Goal: Task Accomplishment & Management: Complete application form

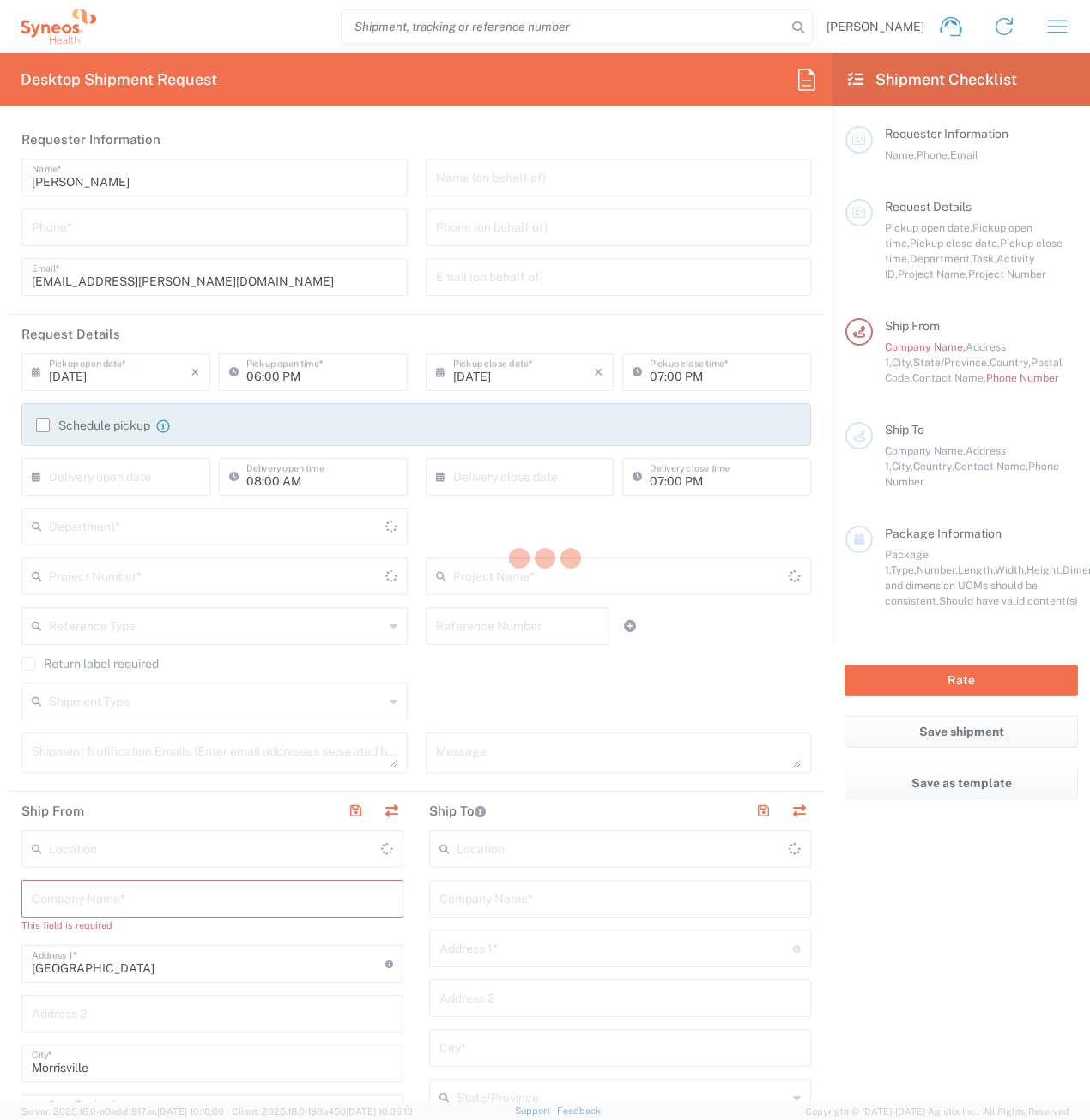
type input "[US_STATE]"
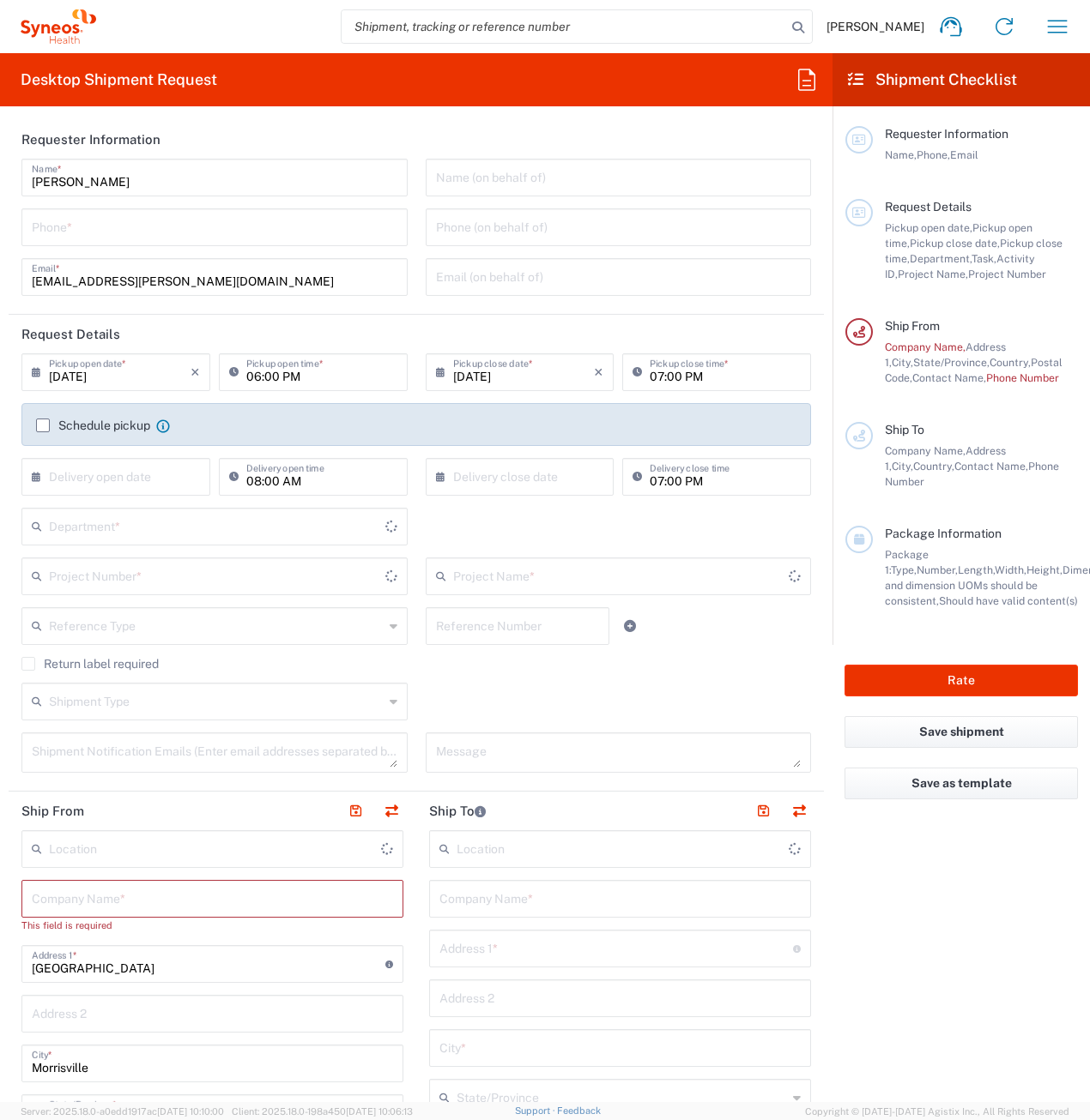
type input "[GEOGRAPHIC_DATA]"
type input "3251"
type input "Syneos Health, LLC-[GEOGRAPHIC_DATA] [GEOGRAPHIC_DATA] [GEOGRAPHIC_DATA]"
drag, startPoint x: 143, startPoint y: 182, endPoint x: -15, endPoint y: 176, distance: 158.1
click at [0, 176] on html "[PERSON_NAME] Home Shipment estimator Shipment tracking Desktop shipment reques…" at bounding box center [545, 560] width 1090 height 1120
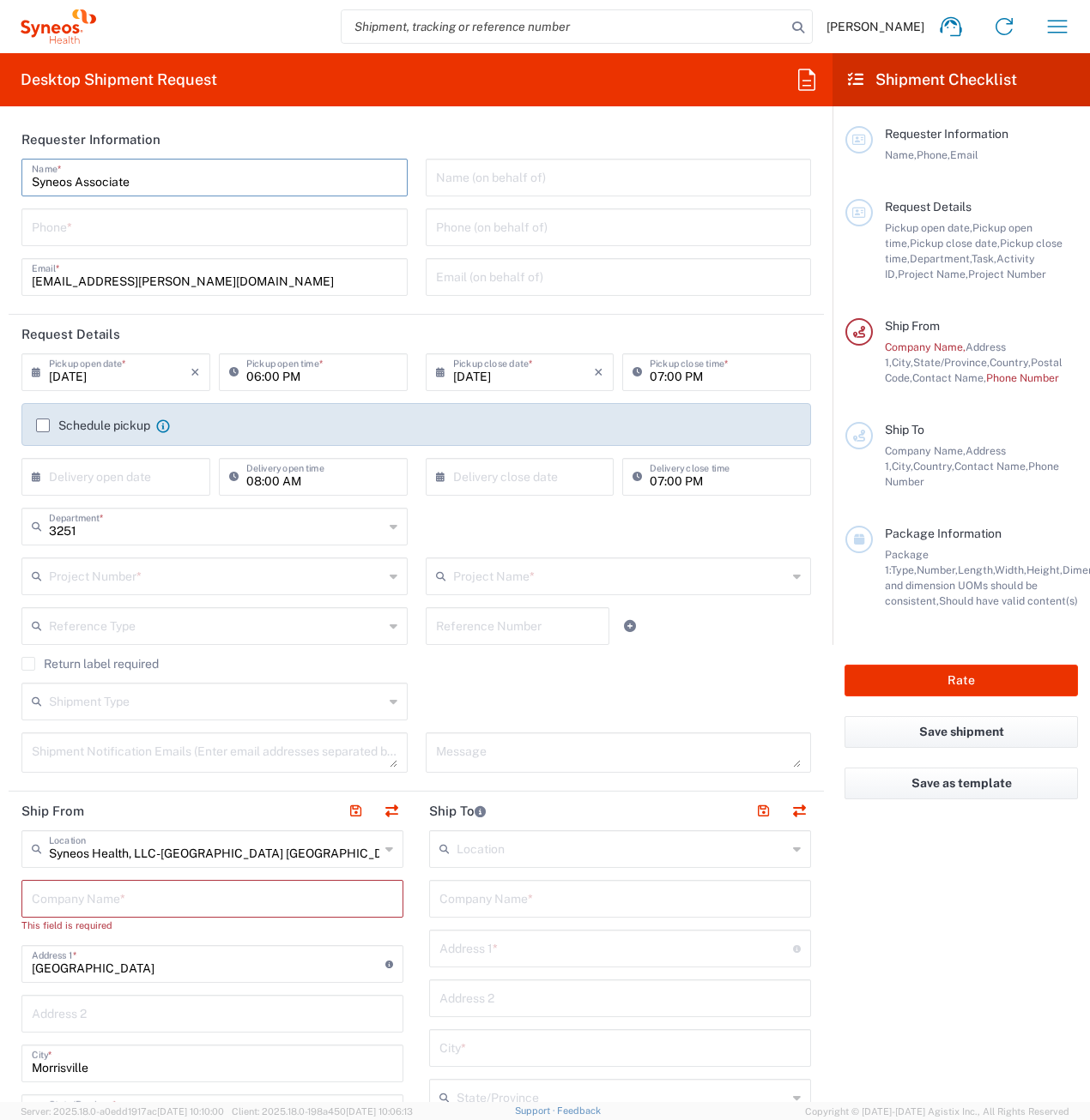
type input "Syneos Associate"
click at [31, 222] on input "tel" at bounding box center [214, 226] width 366 height 30
type input "[PHONE_NUMBER]"
click at [113, 478] on input "text" at bounding box center [120, 475] width 142 height 30
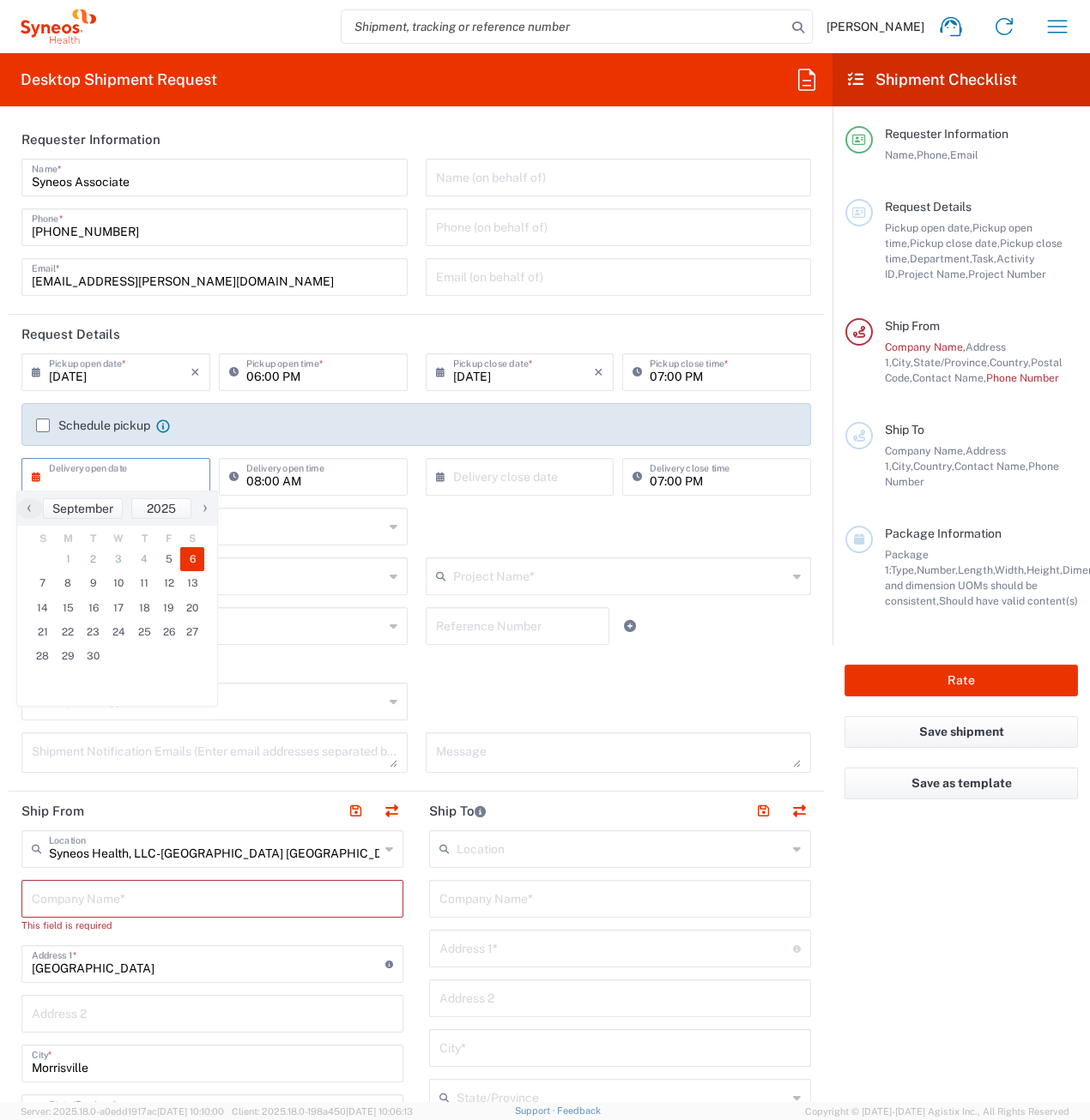
click at [186, 556] on span "6" at bounding box center [193, 559] width 24 height 24
type input "[DATE]"
click at [462, 477] on input "text" at bounding box center [524, 475] width 142 height 30
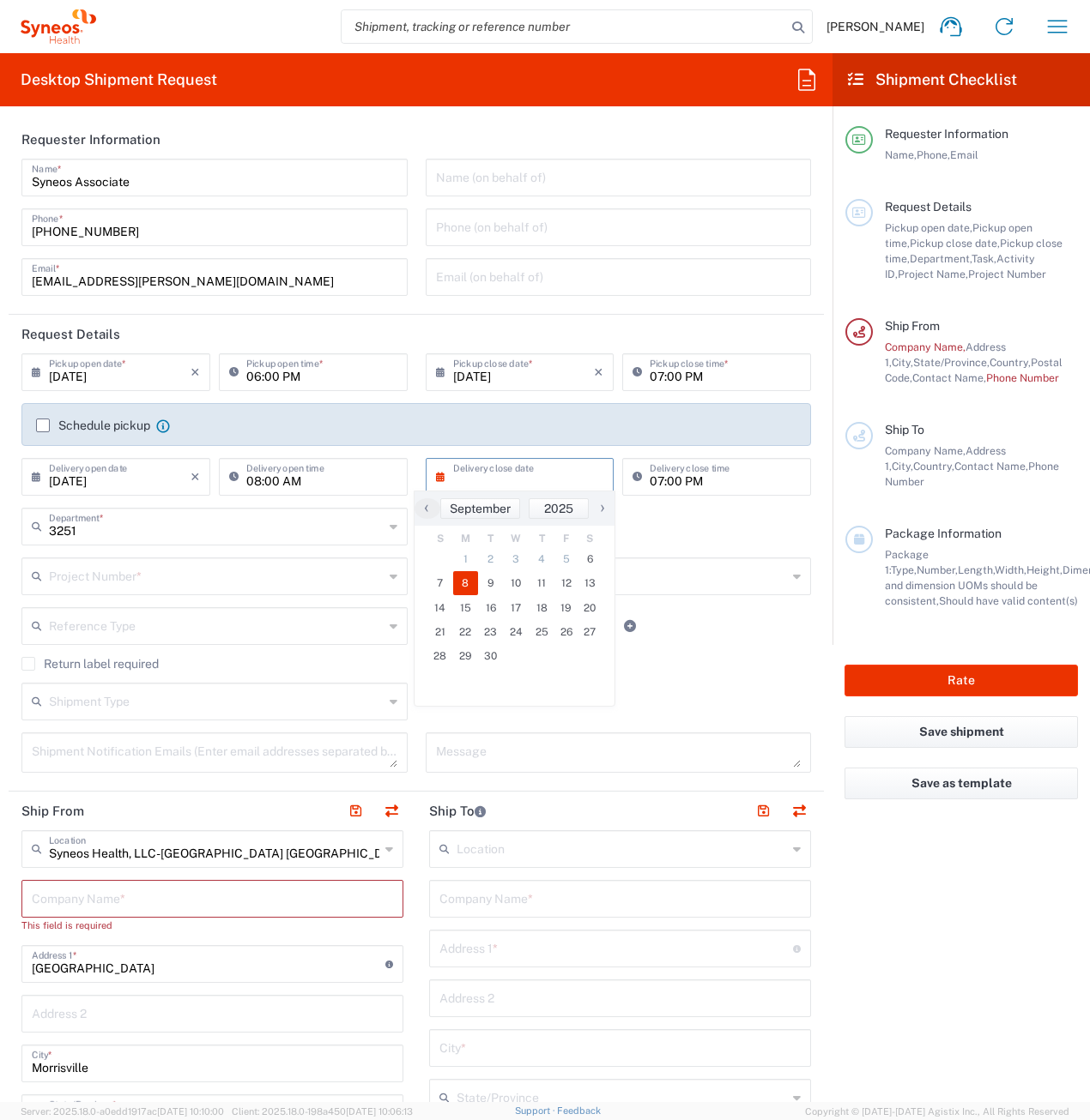
click at [473, 579] on span "8" at bounding box center [466, 583] width 26 height 24
type input "[DATE]"
click at [106, 538] on input "text" at bounding box center [216, 525] width 334 height 30
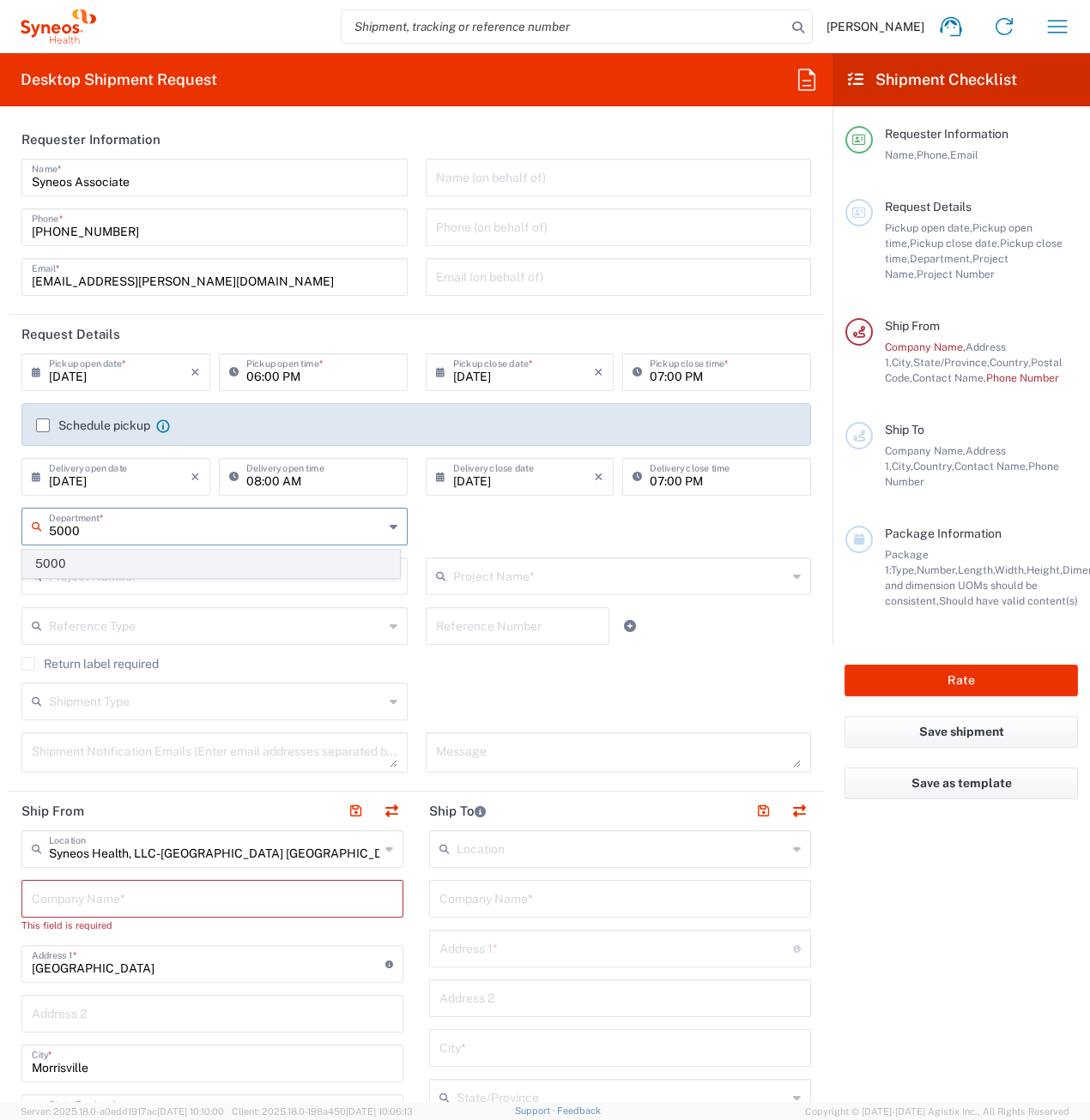
type input "5000"
click at [127, 557] on span "5000" at bounding box center [211, 564] width 376 height 27
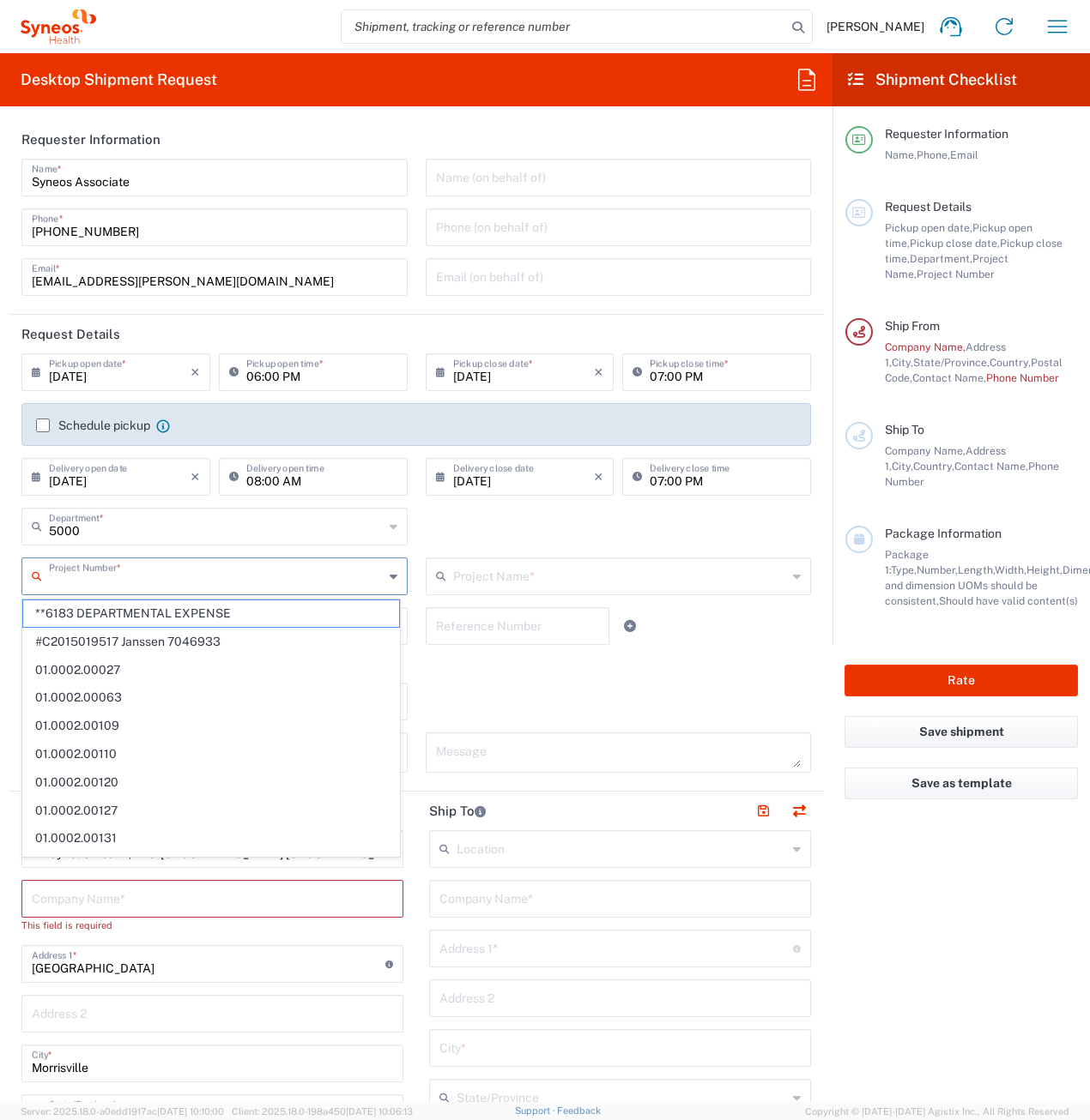
click at [118, 570] on input "text" at bounding box center [216, 575] width 334 height 30
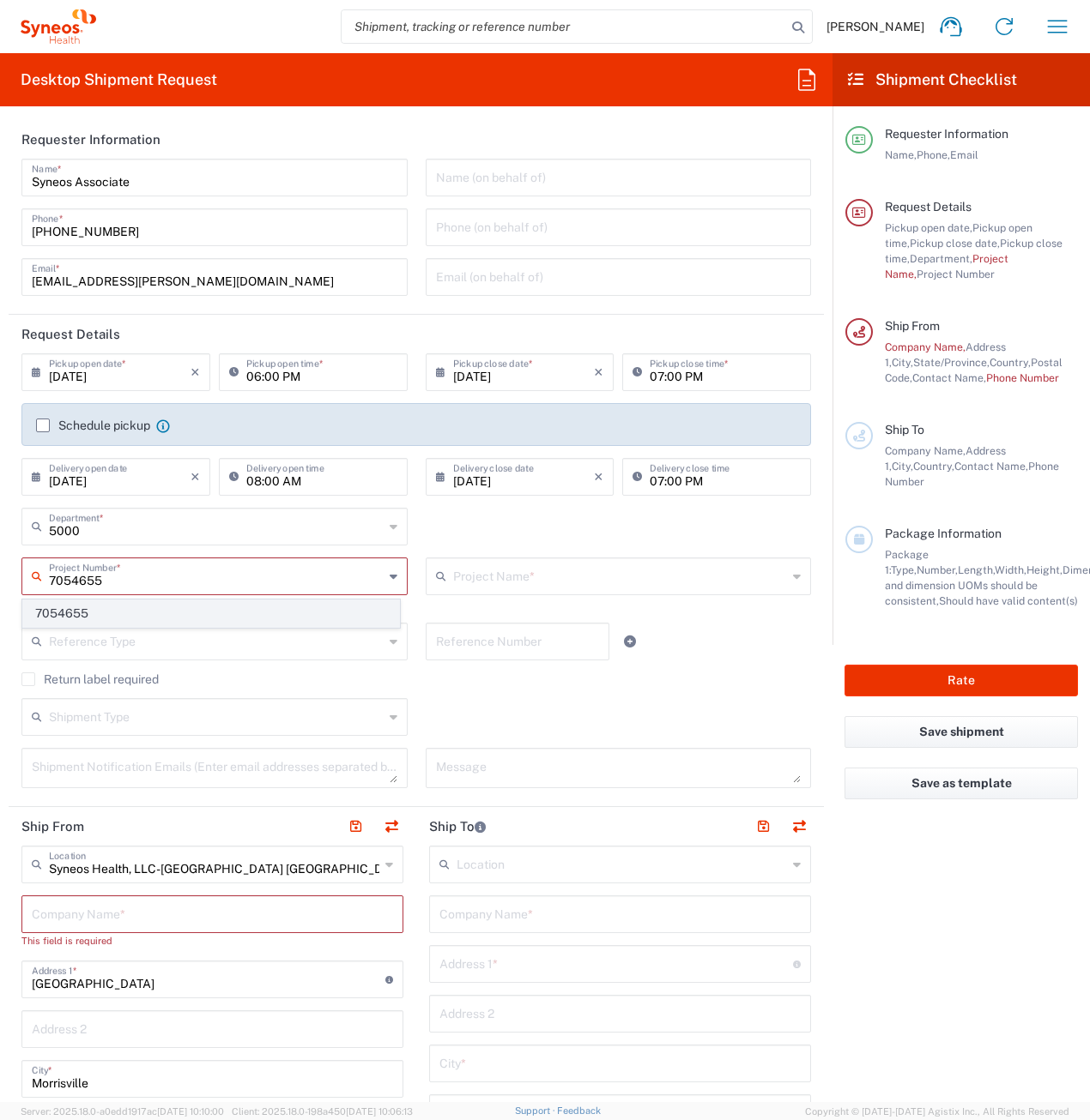
type input "7054655"
click at [143, 612] on span "7054655" at bounding box center [211, 613] width 376 height 27
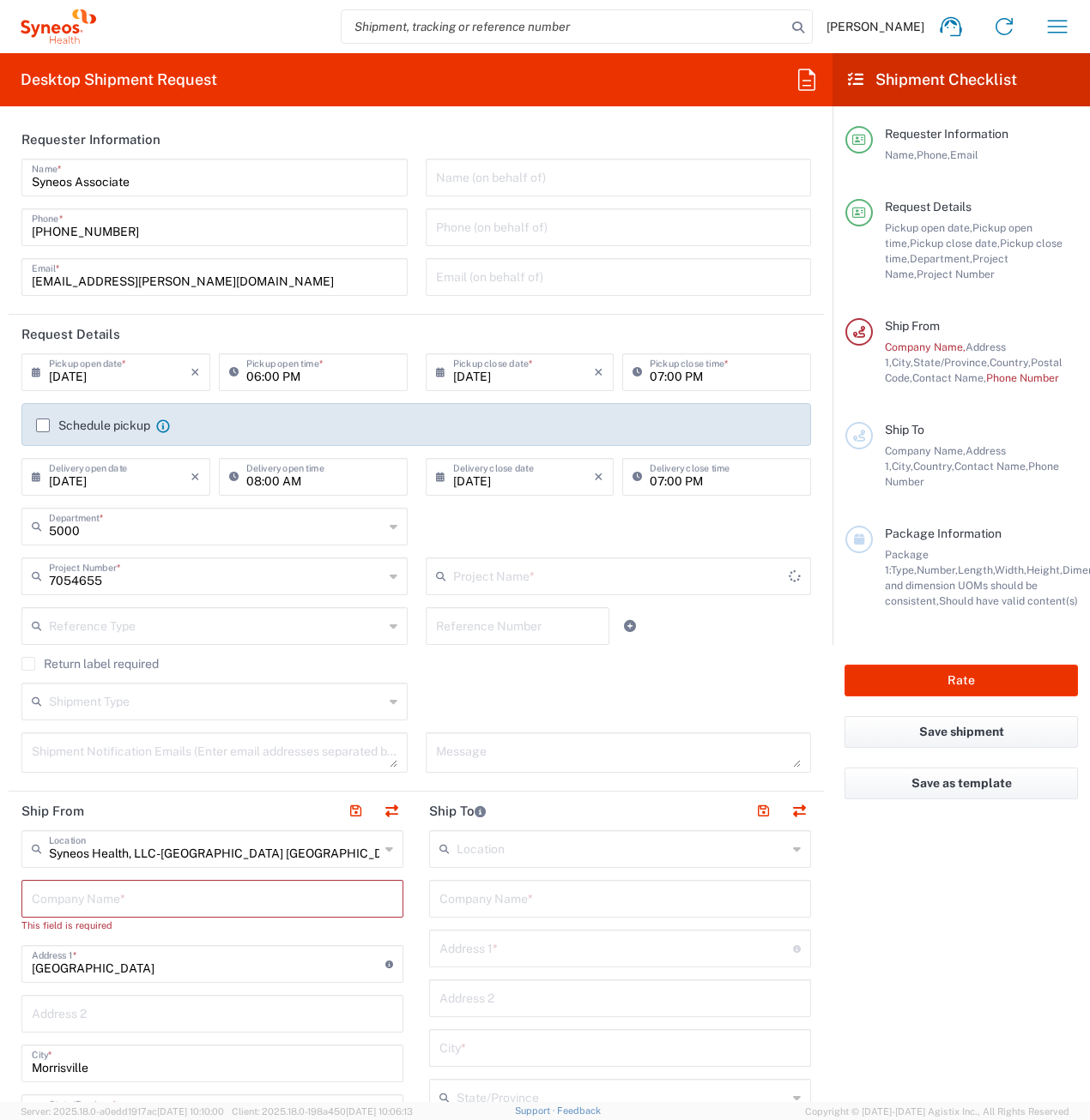
type input "Syneos 7054655"
click at [31, 664] on label "Return label required" at bounding box center [89, 663] width 137 height 14
click at [29, 664] on input "Return label required" at bounding box center [29, 664] width 0 height 0
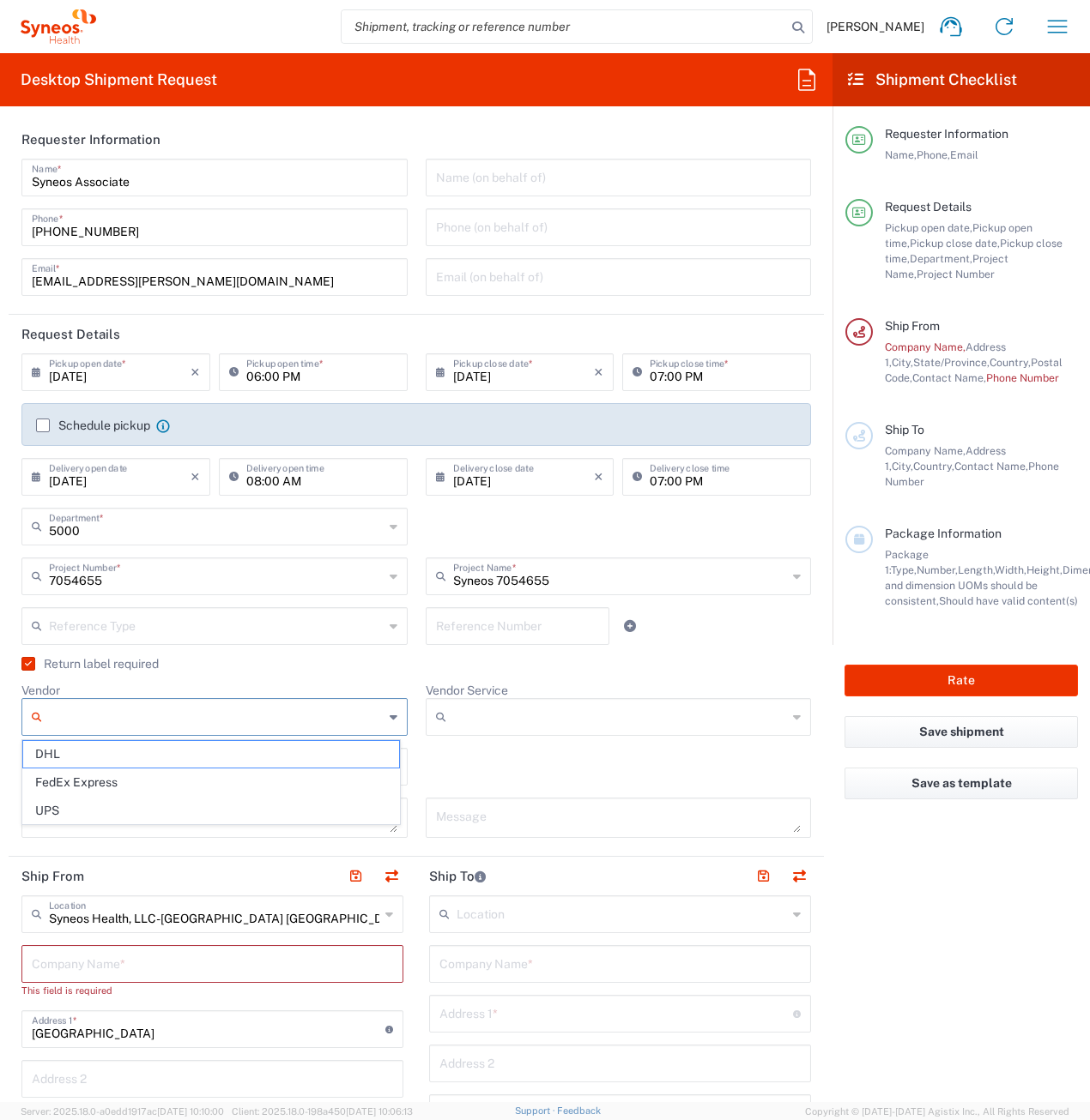
click at [117, 706] on input "Vendor" at bounding box center [216, 718] width 334 height 28
click at [123, 780] on span "FedEx Express" at bounding box center [211, 782] width 376 height 27
type input "FedEx Express"
click at [171, 755] on input "text" at bounding box center [216, 765] width 334 height 30
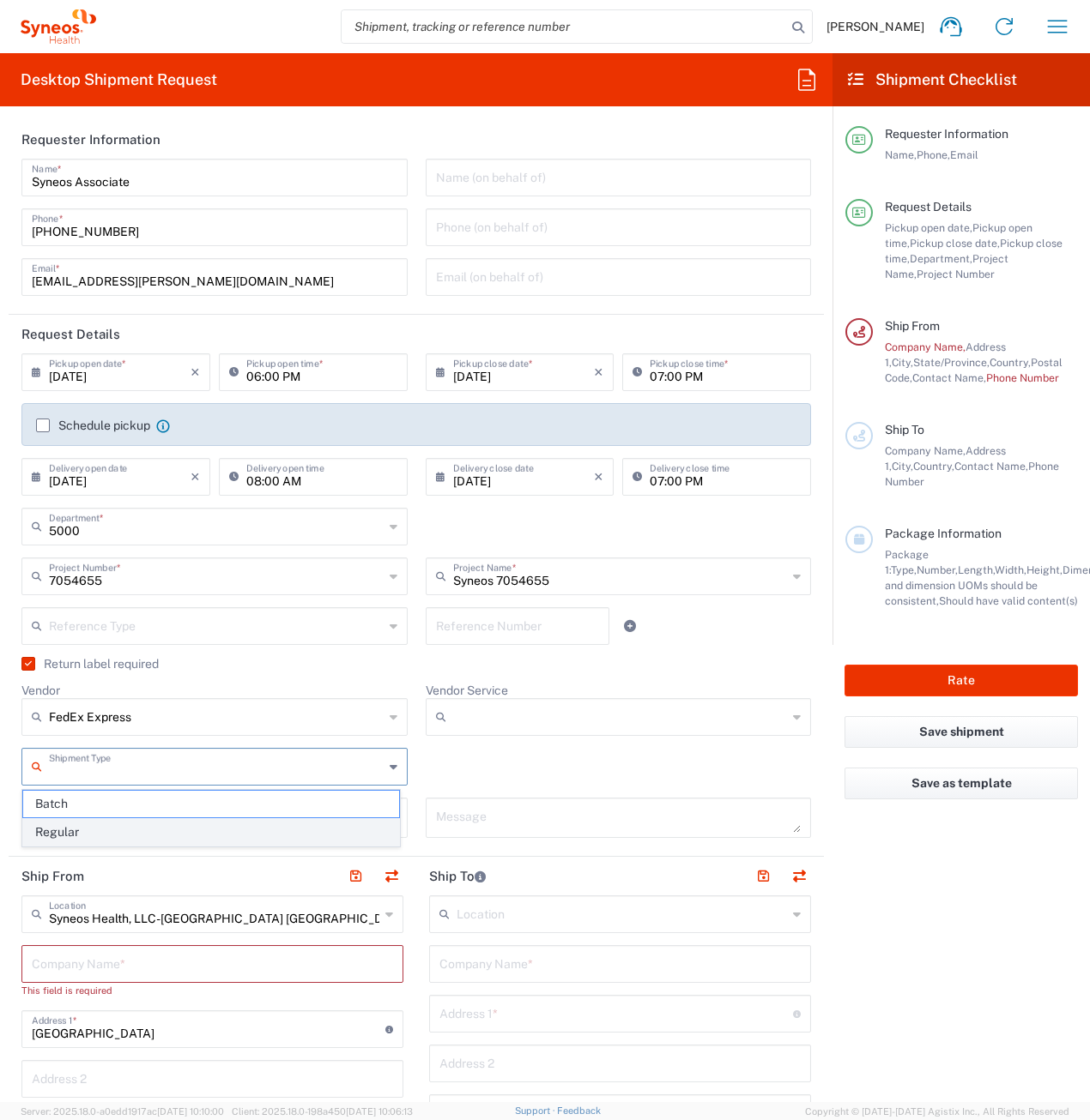
click at [116, 830] on span "Regular" at bounding box center [211, 832] width 376 height 27
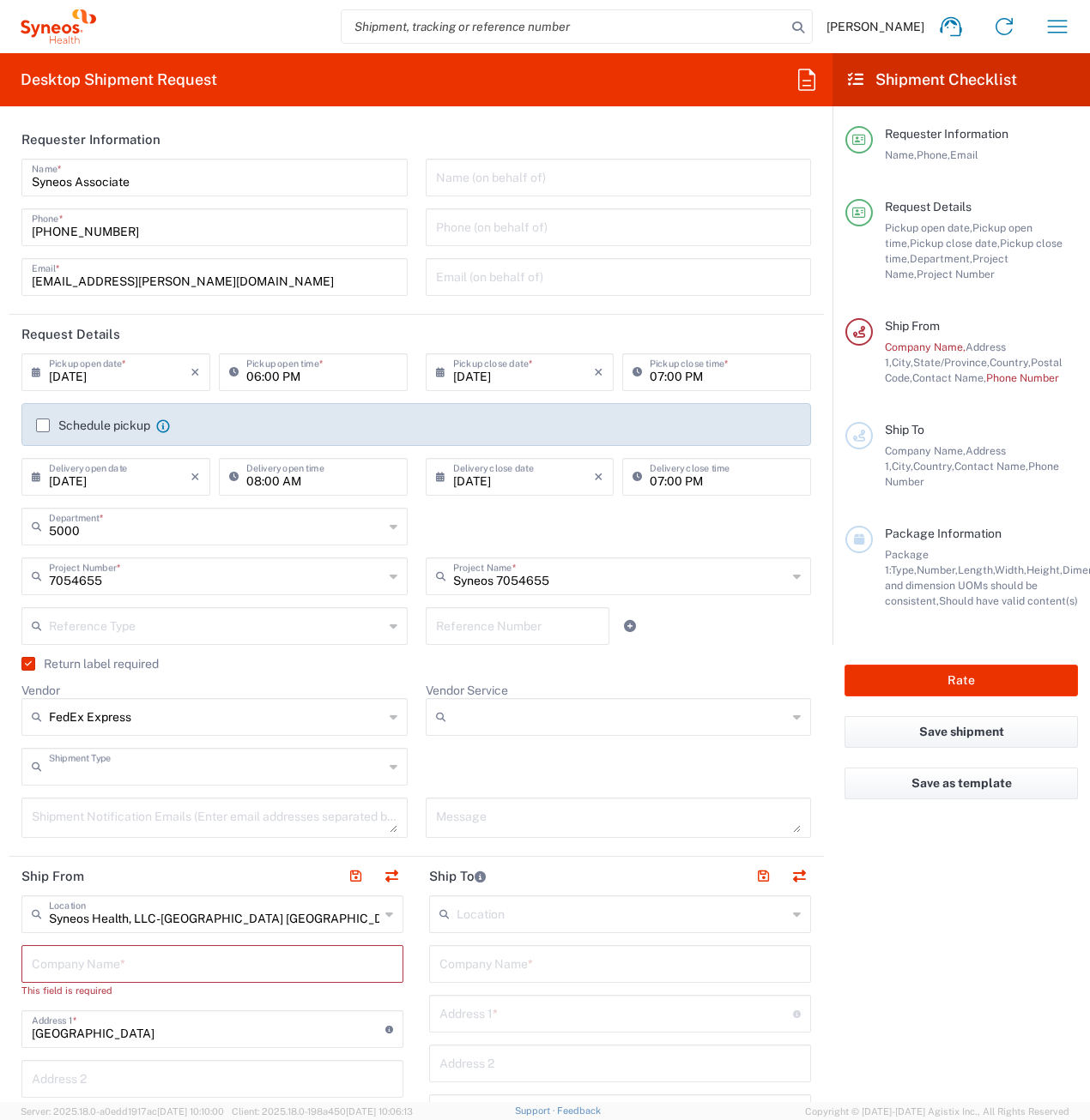
type input "Regular"
click at [501, 723] on input "Vendor Service" at bounding box center [620, 718] width 334 height 28
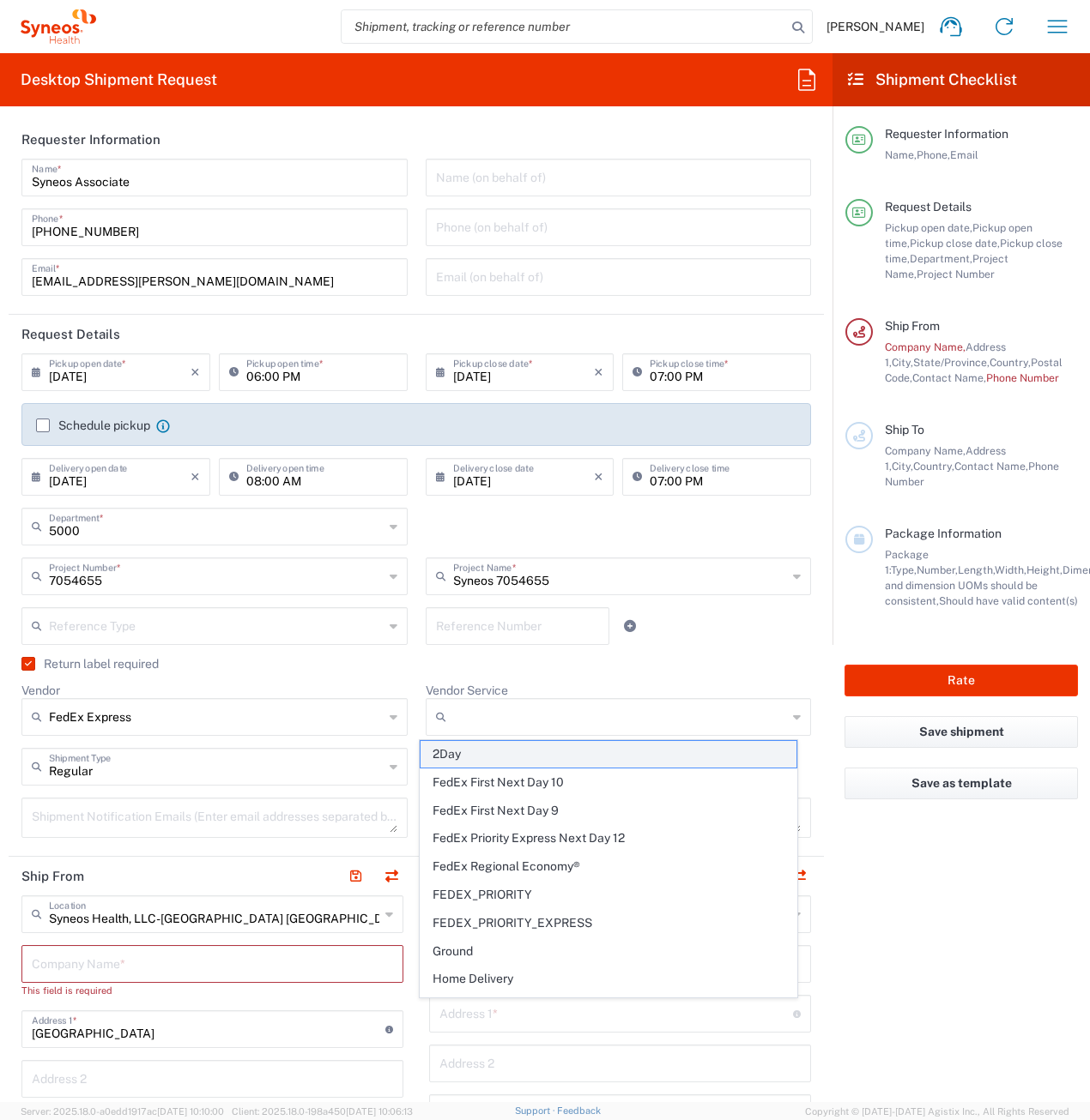
click at [484, 744] on span "2Day" at bounding box center [608, 754] width 376 height 27
type input "2Day"
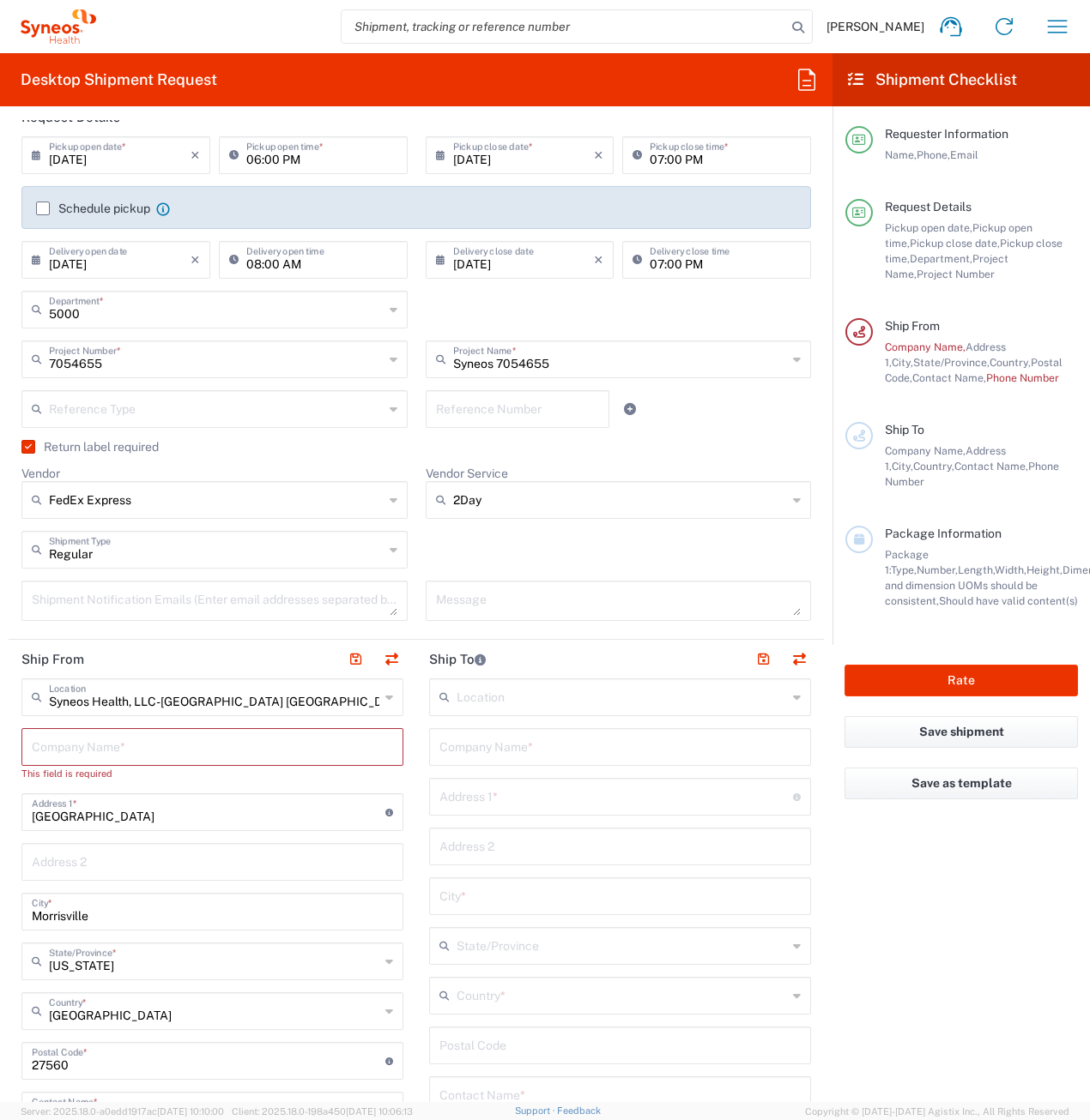
scroll to position [257, 0]
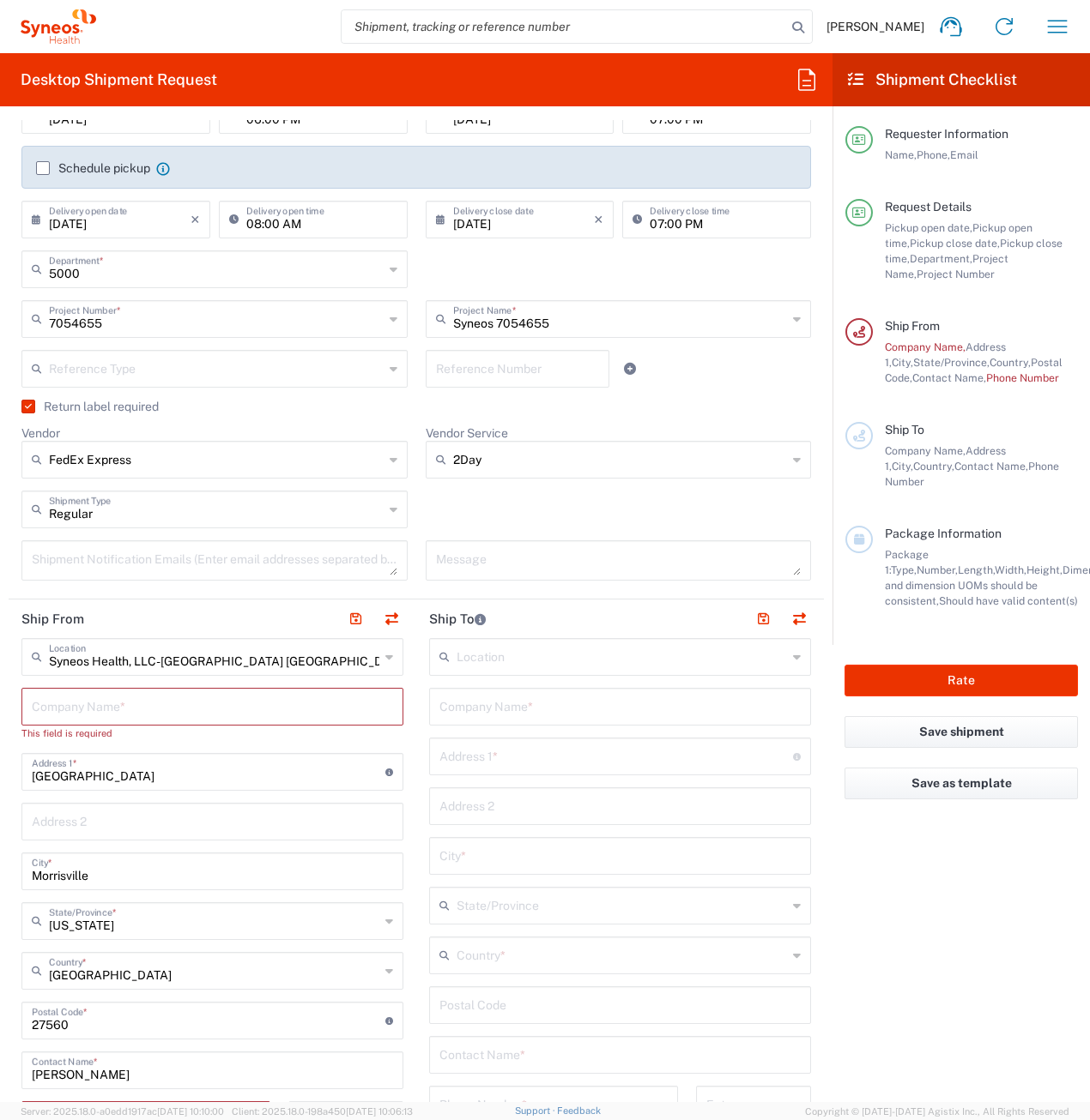
click at [75, 703] on input "text" at bounding box center [212, 706] width 361 height 30
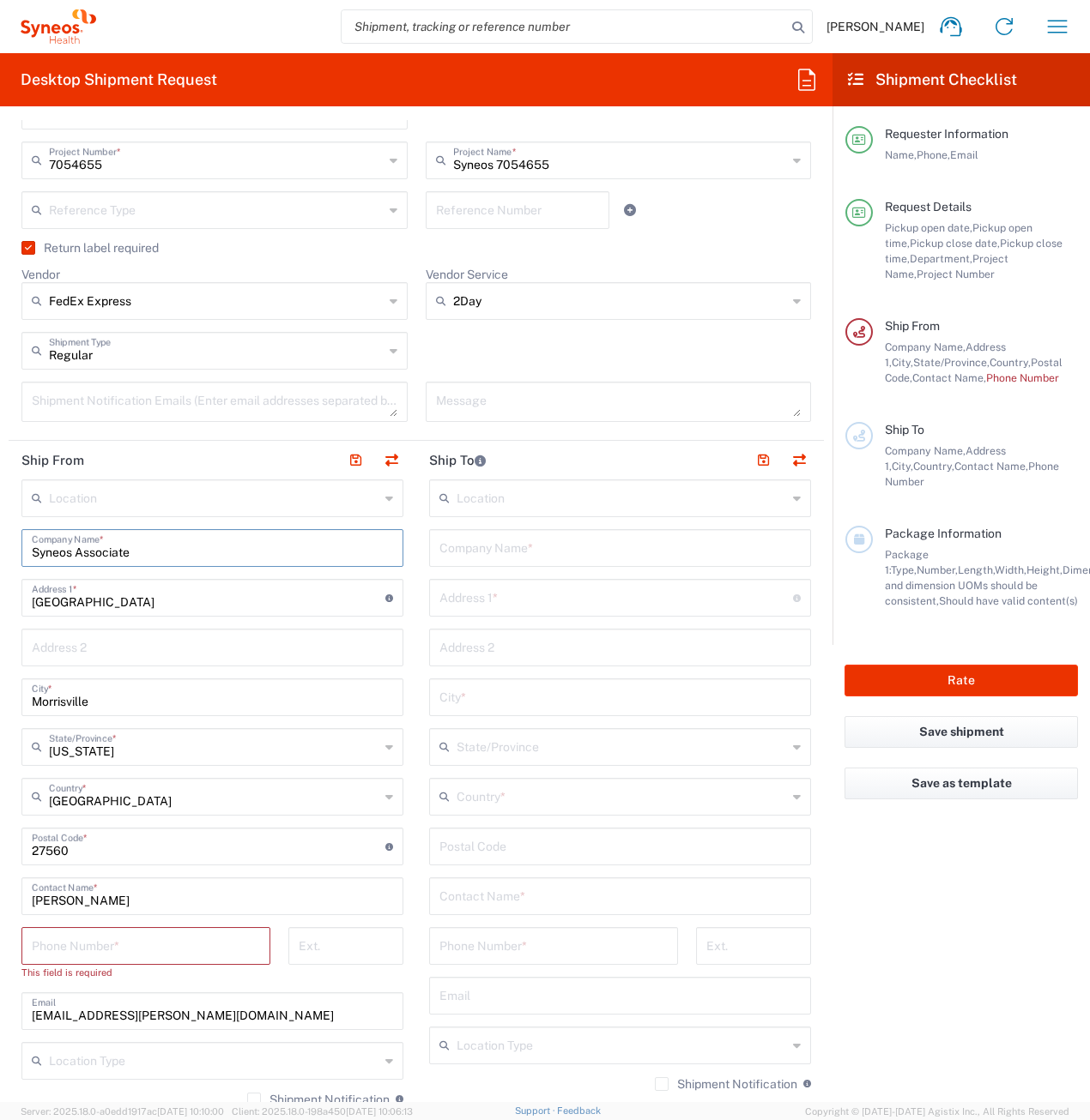
scroll to position [429, 0]
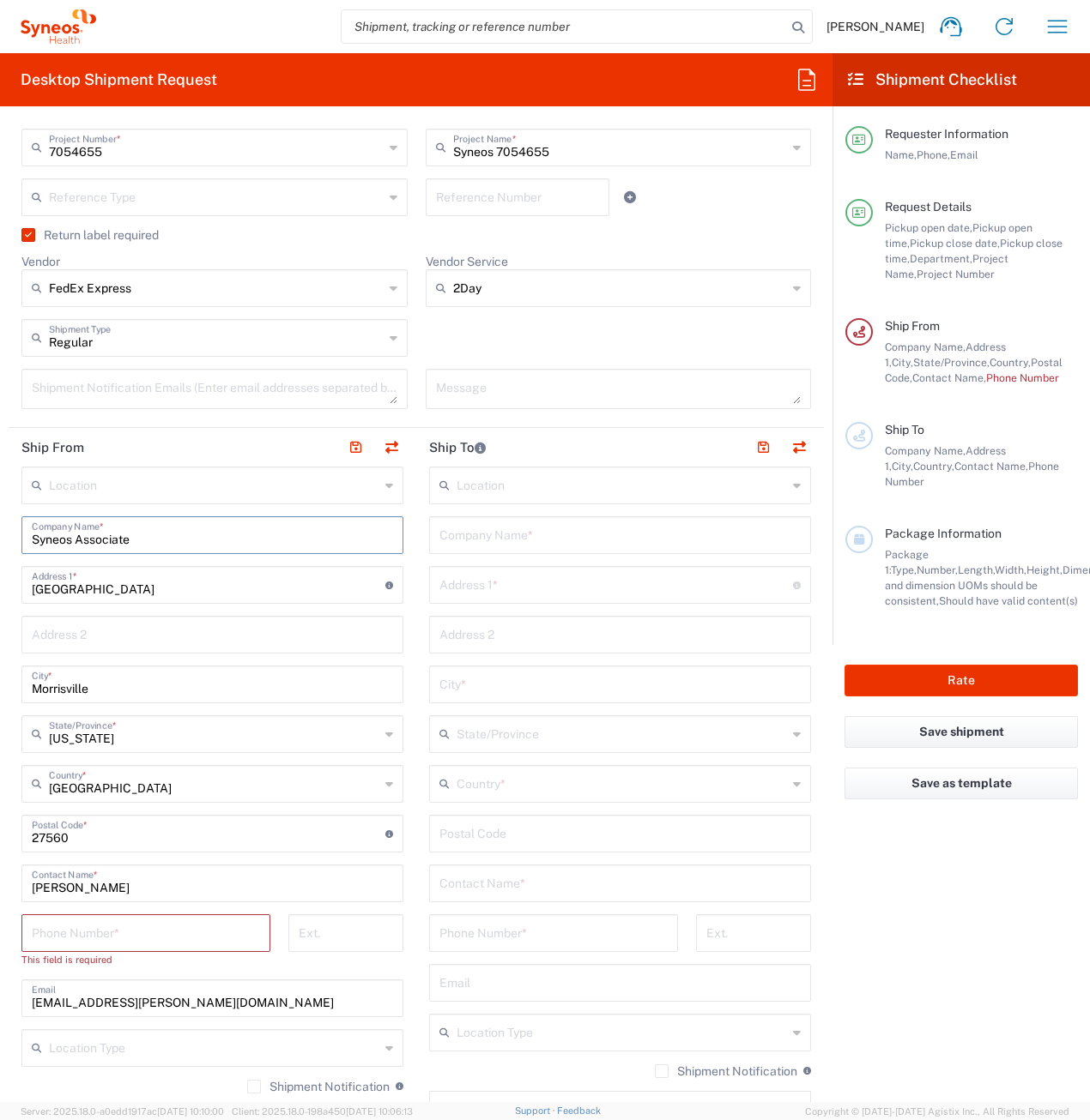
type input "Syneos Associate"
drag, startPoint x: 114, startPoint y: 586, endPoint x: 2, endPoint y: 576, distance: 112.4
click at [2, 576] on form "Requester Information Syneos Associate Name * [PHONE_NUMBER] Phone * [PERSON_NA…" at bounding box center [416, 611] width 832 height 982
type input "[STREET_ADDRESS][PERSON_NAME]"
click at [48, 636] on input "text" at bounding box center [212, 633] width 361 height 30
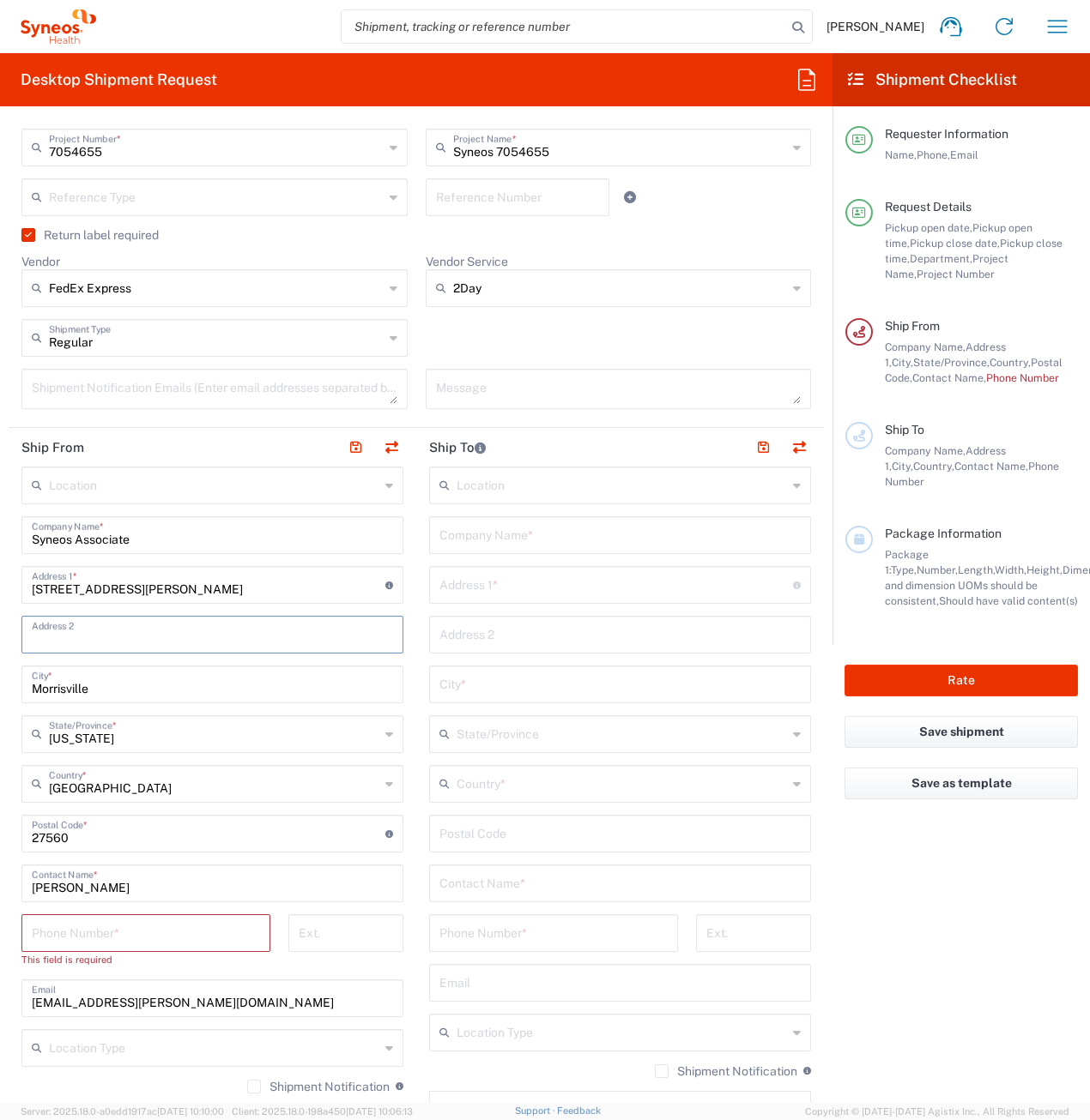
click at [43, 693] on input "Morrisville" at bounding box center [212, 682] width 361 height 30
drag, startPoint x: 88, startPoint y: 688, endPoint x: 26, endPoint y: 684, distance: 62.1
click at [26, 684] on div "[GEOGRAPHIC_DATA] *" at bounding box center [212, 684] width 381 height 38
type input "Burgaw"
drag, startPoint x: 81, startPoint y: 846, endPoint x: 15, endPoint y: 841, distance: 66.2
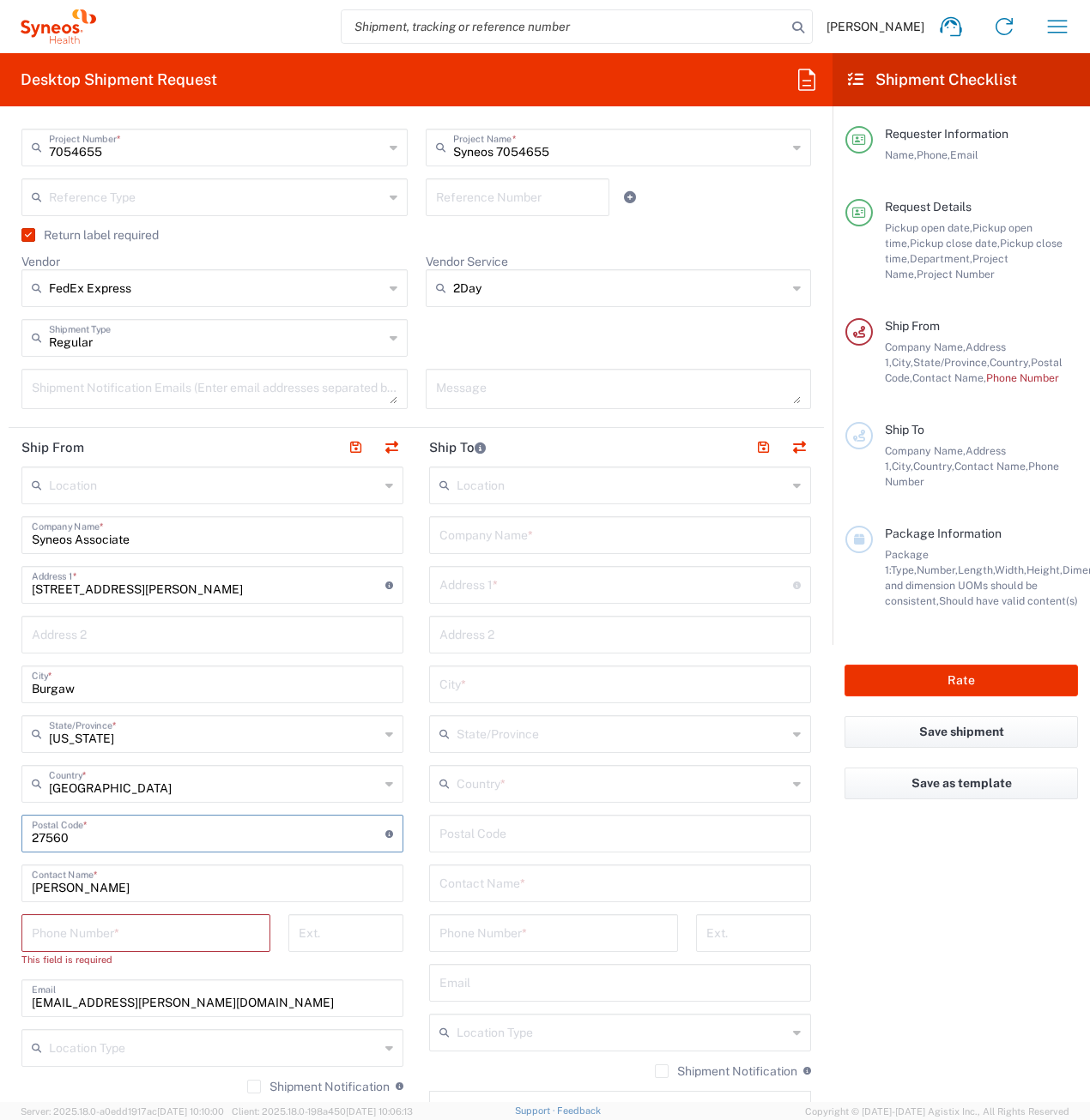
click at [15, 841] on main "Location [PERSON_NAME] LLC-[GEOGRAPHIC_DATA] [GEOGRAPHIC_DATA] [GEOGRAPHIC_DATA…" at bounding box center [212, 834] width 407 height 736
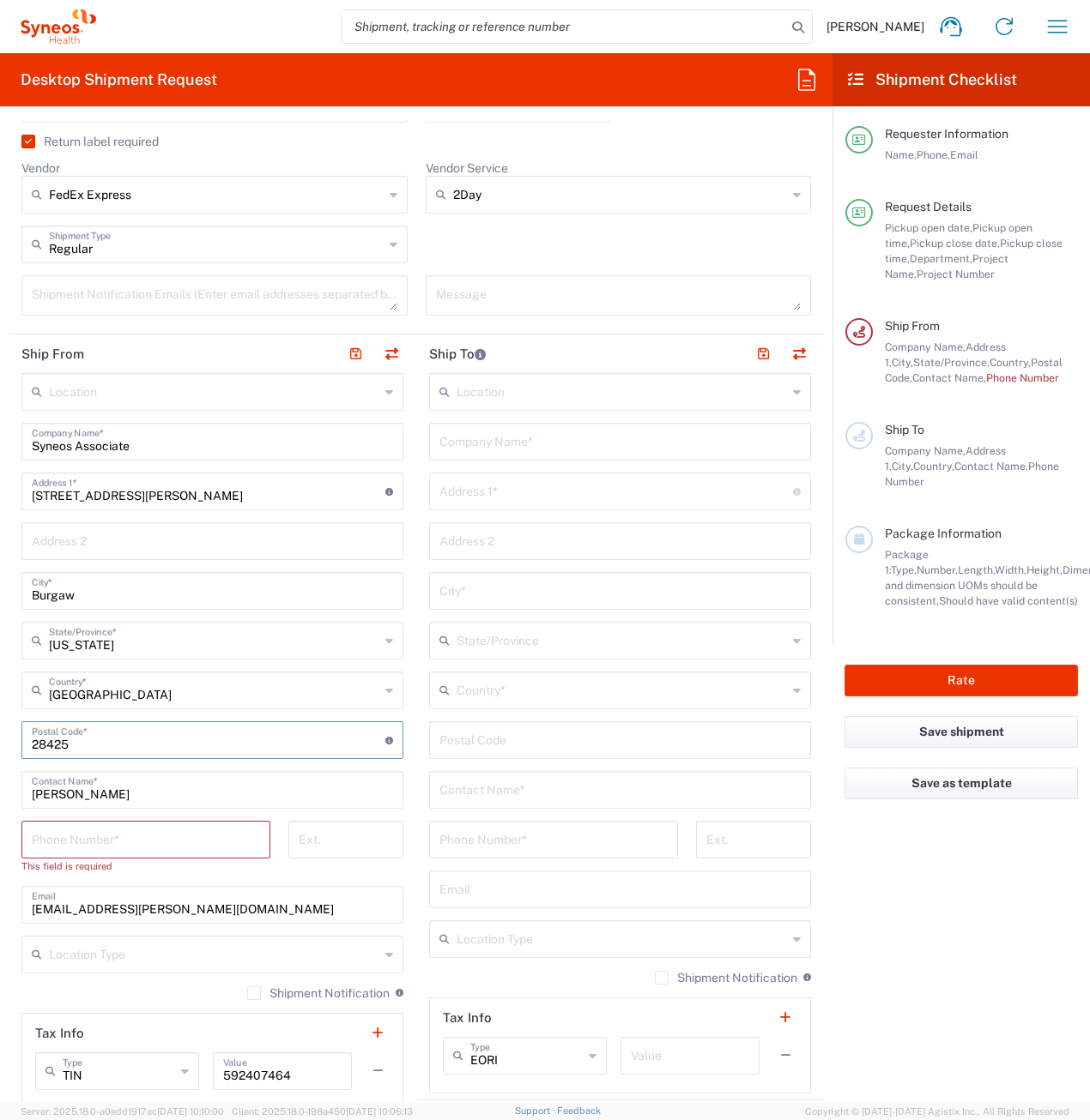
scroll to position [601, 0]
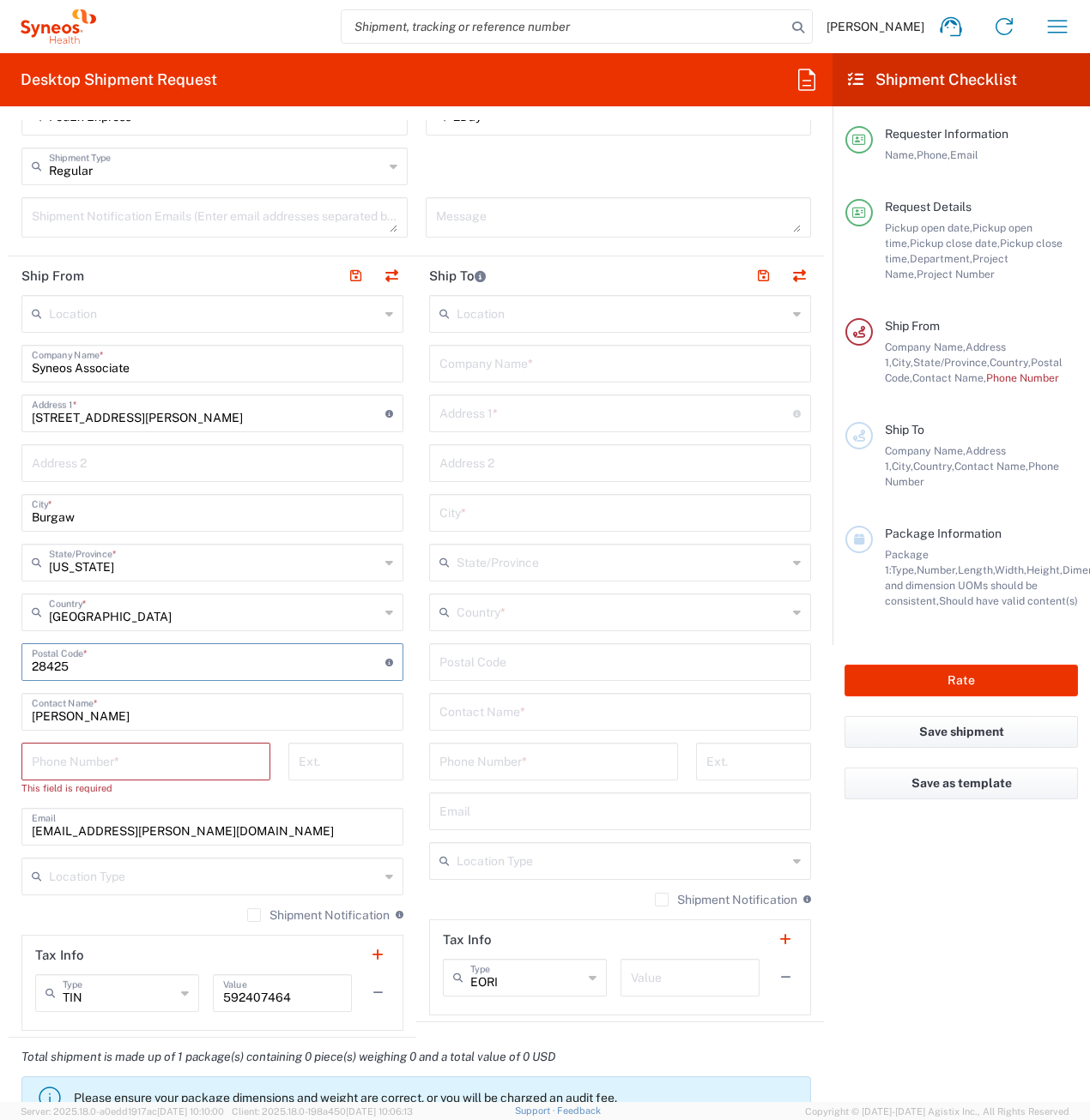
type input "28425"
drag, startPoint x: 135, startPoint y: 718, endPoint x: 22, endPoint y: 712, distance: 113.2
click at [22, 712] on div "[PERSON_NAME] Contact Name *" at bounding box center [212, 711] width 381 height 38
type input "Syneos Associate"
click at [64, 755] on input "tel" at bounding box center [146, 760] width 229 height 30
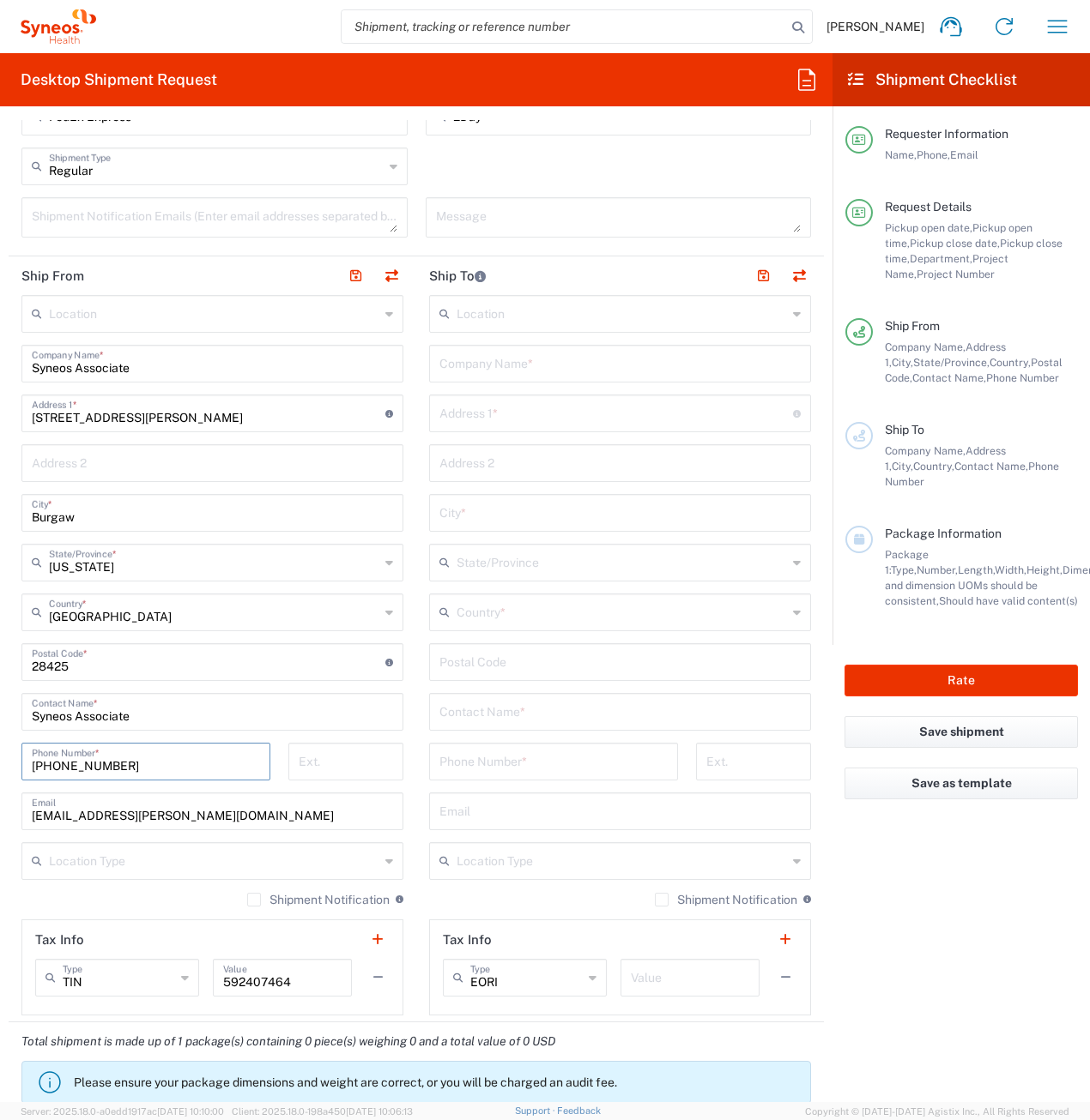
type input "[PHONE_NUMBER]"
click at [505, 415] on input "text" at bounding box center [616, 412] width 354 height 30
paste input "[STREET_ADDRESS]"
drag, startPoint x: 673, startPoint y: 418, endPoint x: 659, endPoint y: 418, distance: 14.0
click at [659, 418] on input "[STREET_ADDRESS]" at bounding box center [616, 412] width 354 height 30
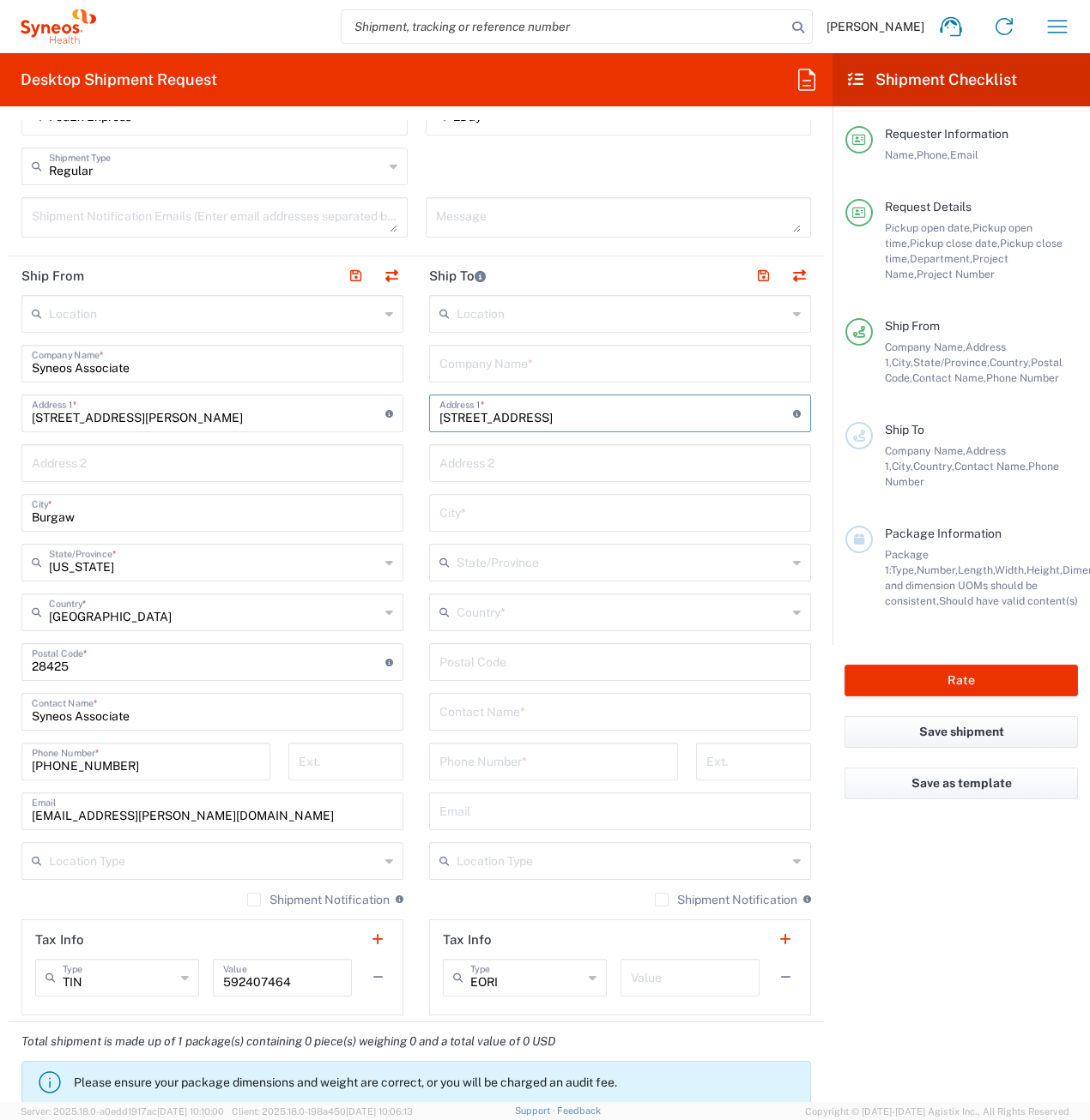
type input "[STREET_ADDRESS]"
type input "23320"
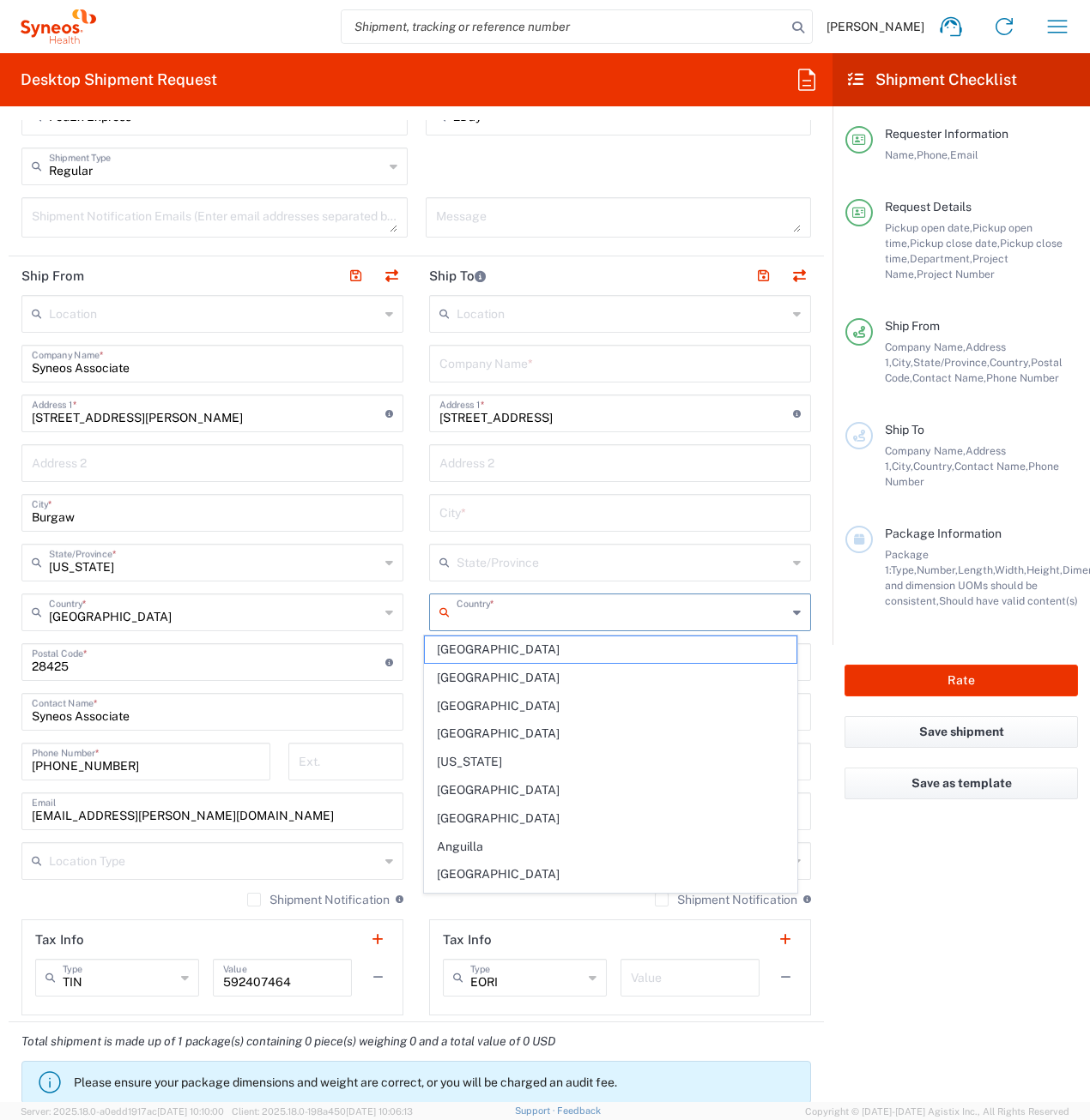
click at [487, 617] on input "text" at bounding box center [621, 611] width 331 height 30
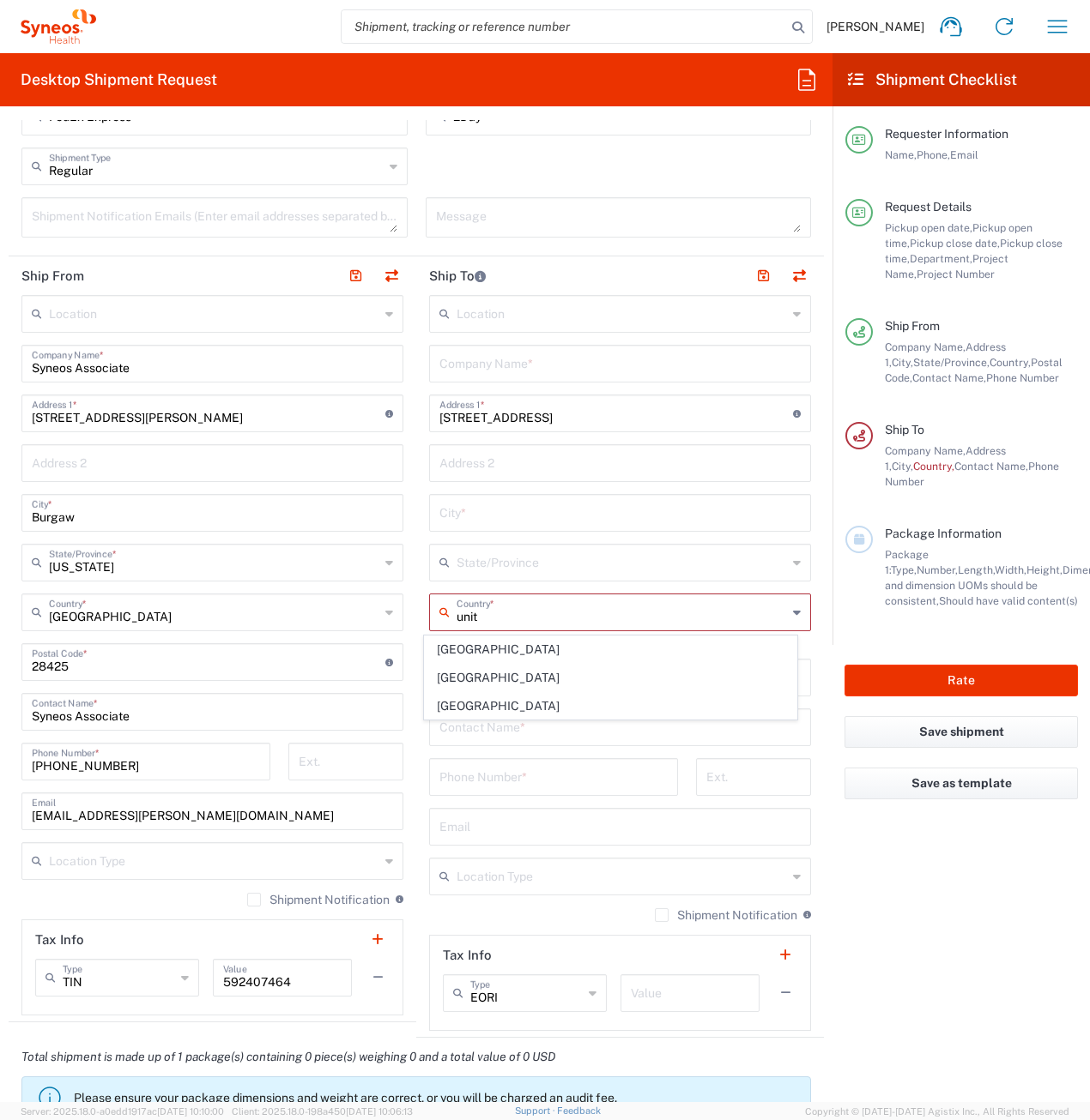
click at [475, 704] on span "[GEOGRAPHIC_DATA]" at bounding box center [611, 706] width 372 height 27
type input "[GEOGRAPHIC_DATA]"
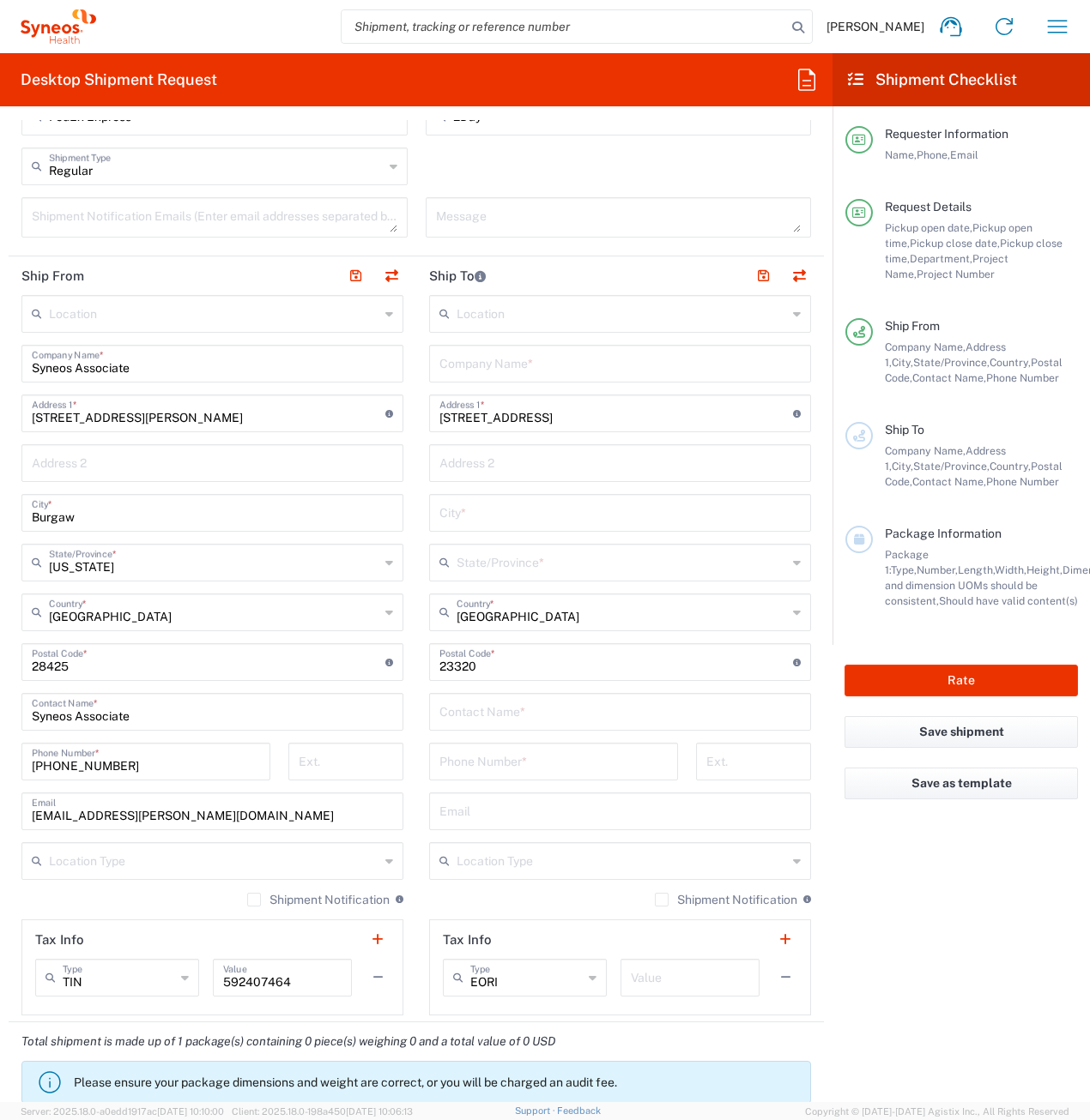
click at [505, 564] on input "text" at bounding box center [621, 561] width 331 height 30
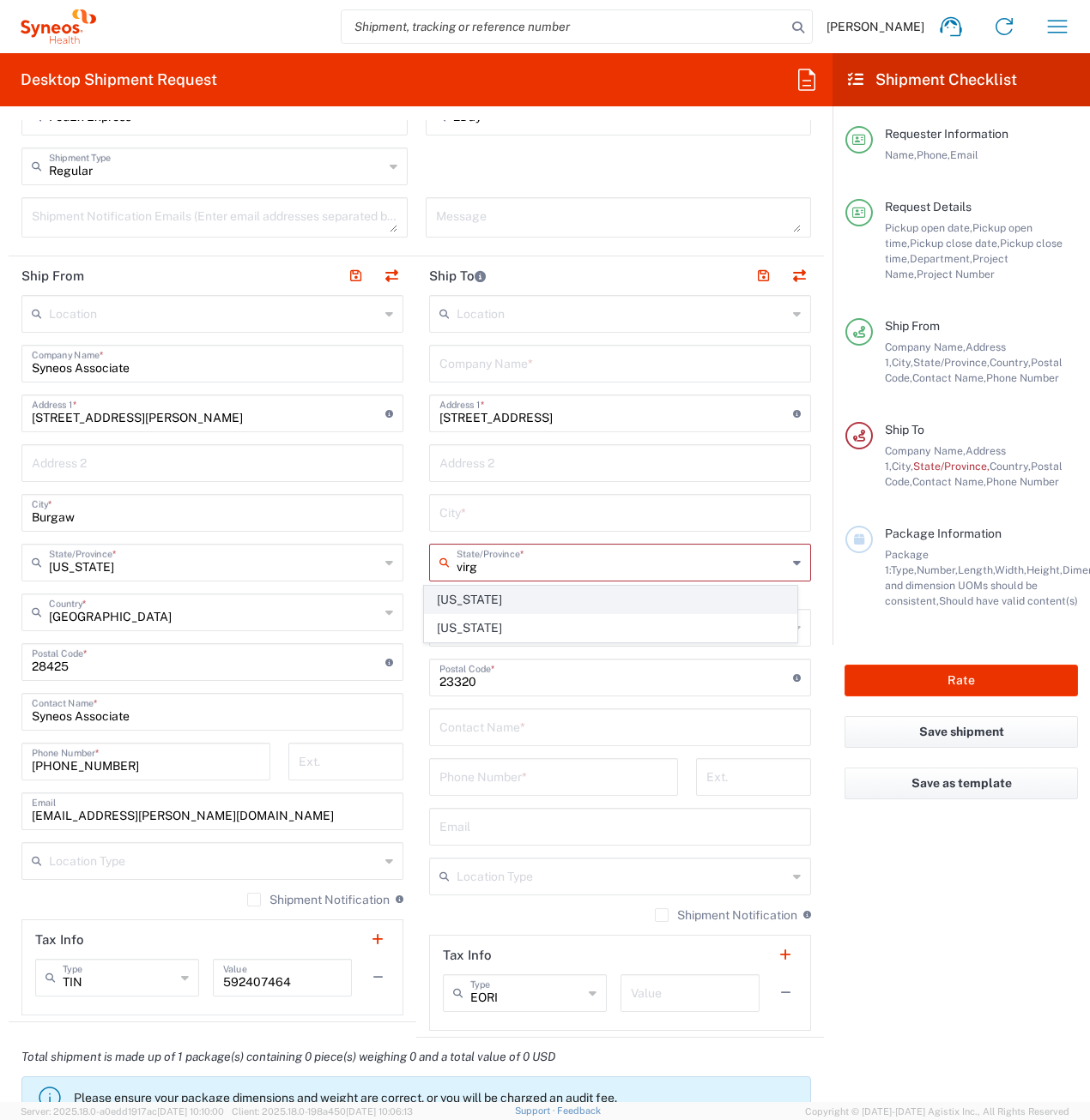
click at [472, 591] on span "[US_STATE]" at bounding box center [611, 600] width 372 height 27
type input "[US_STATE]"
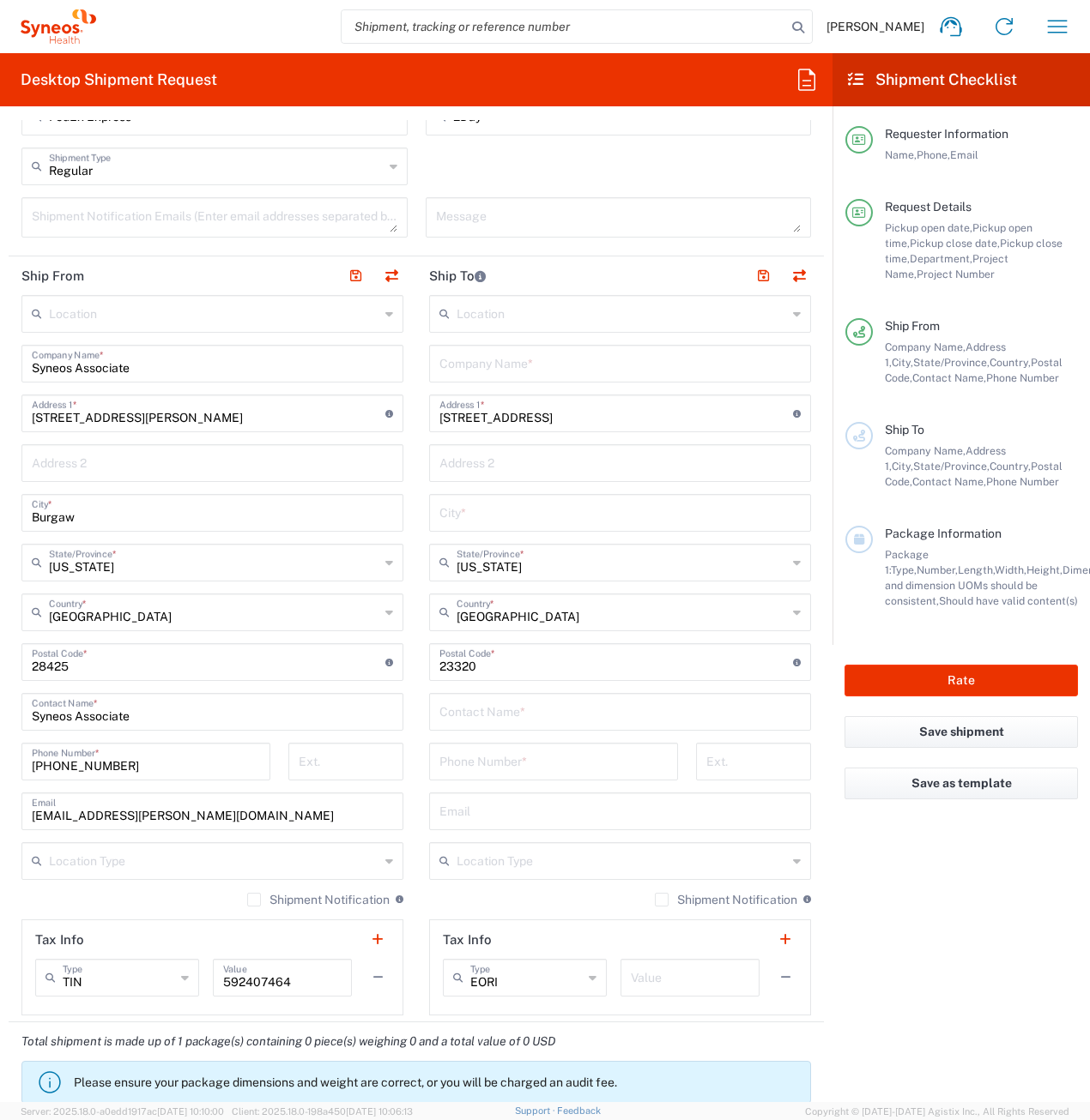
click at [670, 421] on input "[STREET_ADDRESS]" at bounding box center [616, 412] width 354 height 30
drag, startPoint x: 646, startPoint y: 419, endPoint x: 570, endPoint y: 421, distance: 76.0
click at [570, 421] on input "[STREET_ADDRESS]" at bounding box center [616, 412] width 354 height 30
type input "[STREET_ADDRESS]"
type input "Chesapeake"
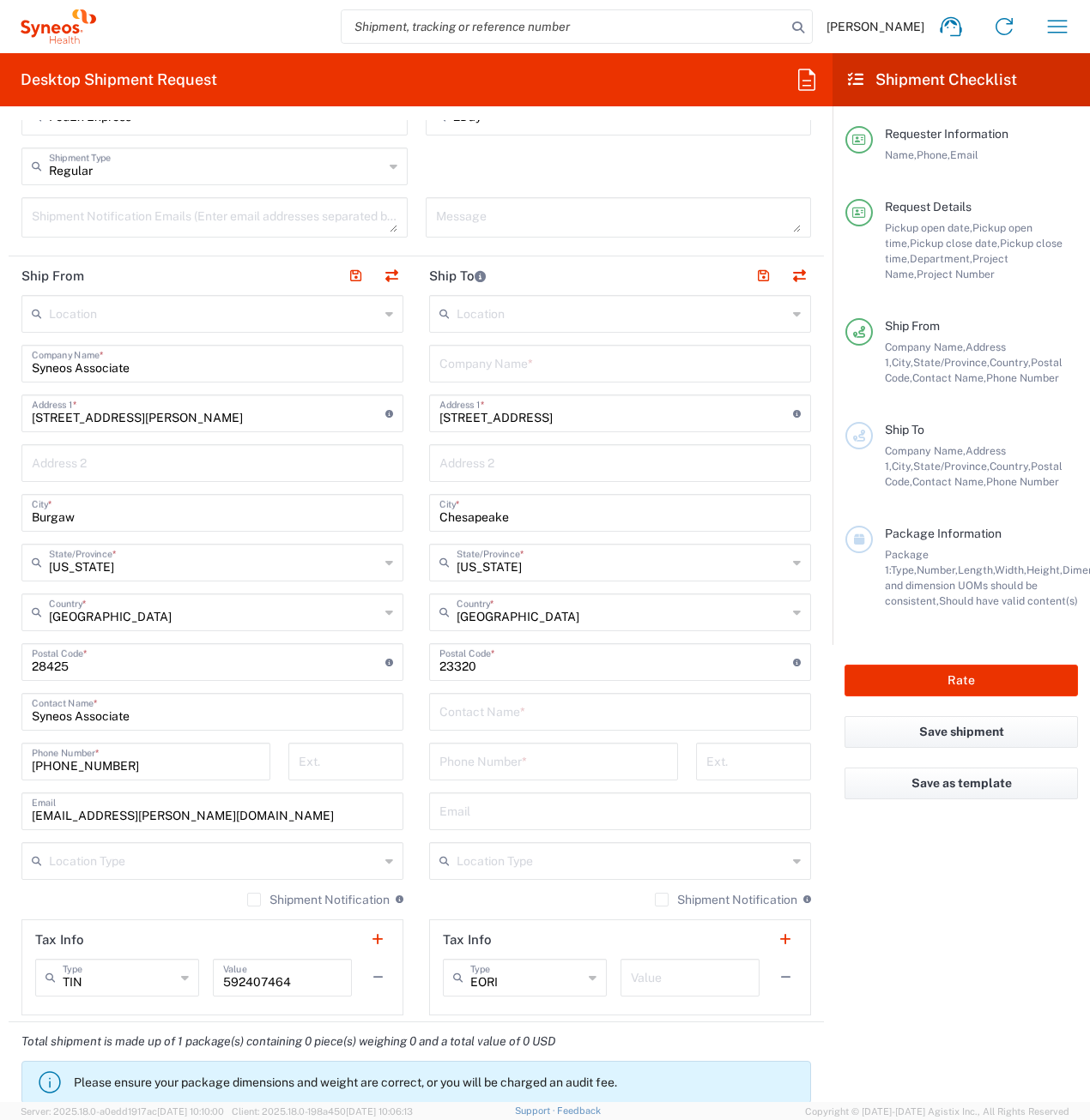
click at [501, 366] on input "text" at bounding box center [620, 362] width 361 height 30
paste input "[PERSON_NAME]"
type input "[PERSON_NAME]"
click at [480, 713] on input "text" at bounding box center [620, 710] width 361 height 30
paste input "[PERSON_NAME]"
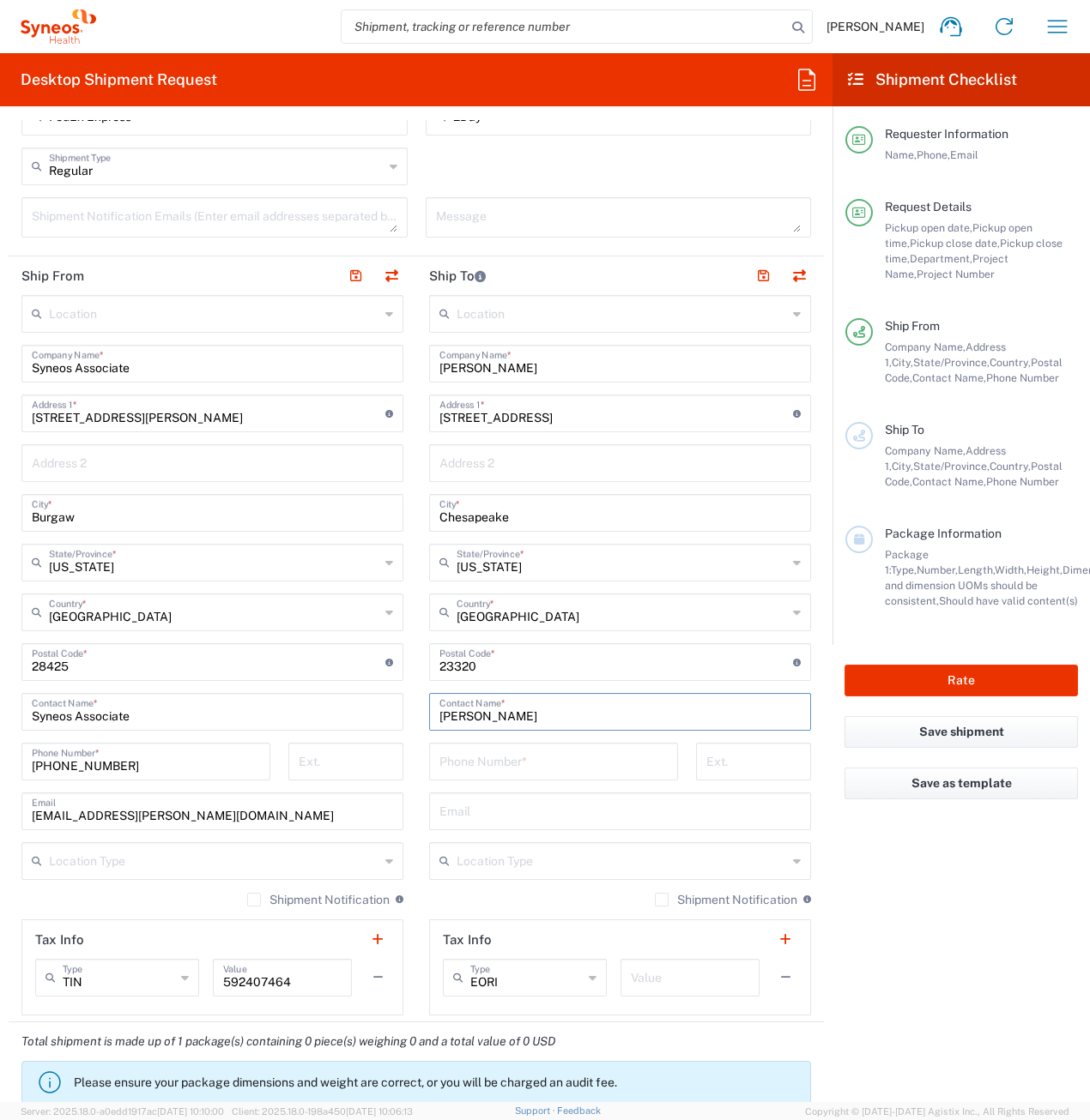
type input "[PERSON_NAME]"
click at [488, 767] on input "tel" at bounding box center [554, 760] width 229 height 30
paste input "[PHONE_NUMBER]"
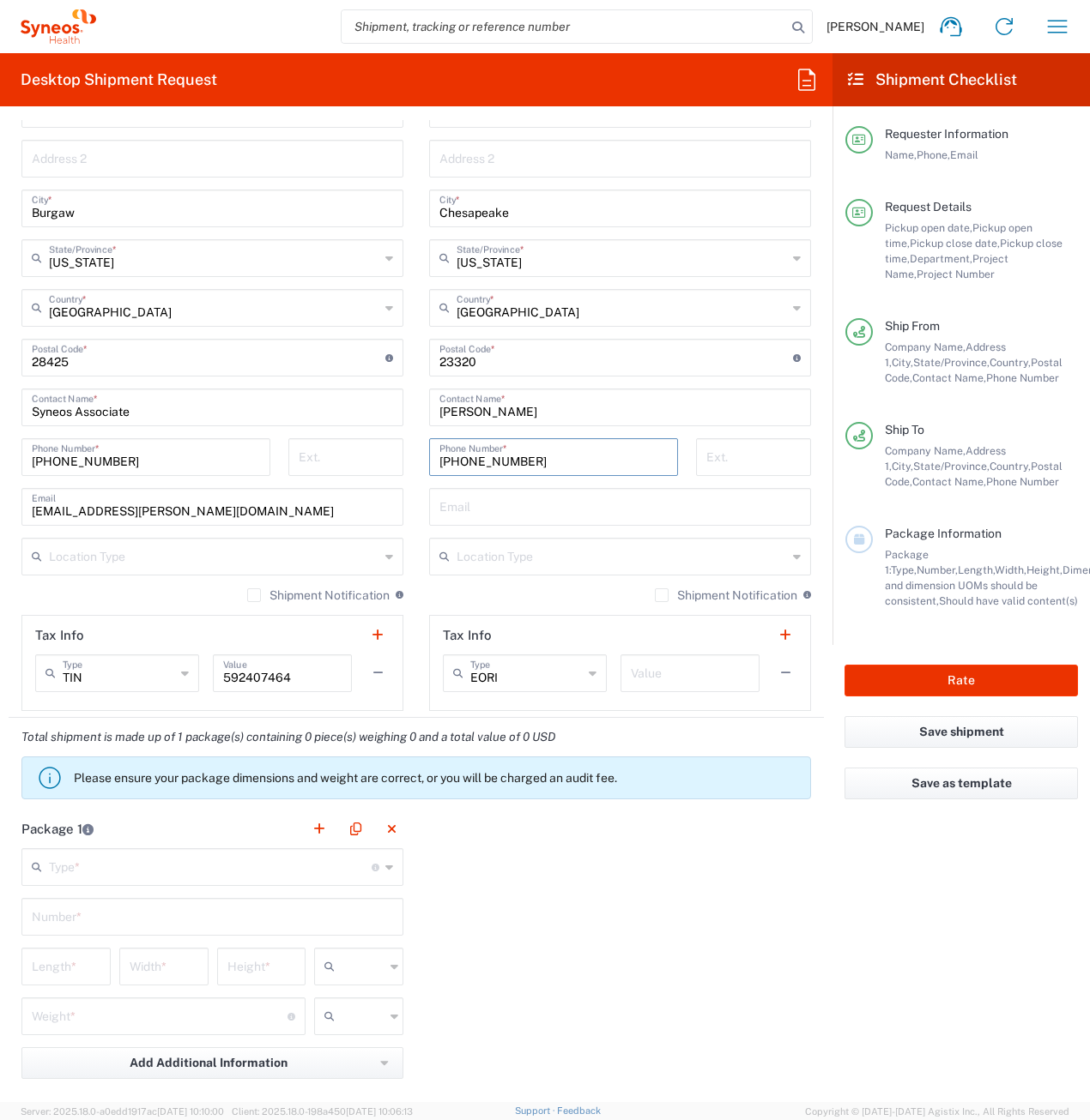
scroll to position [943, 0]
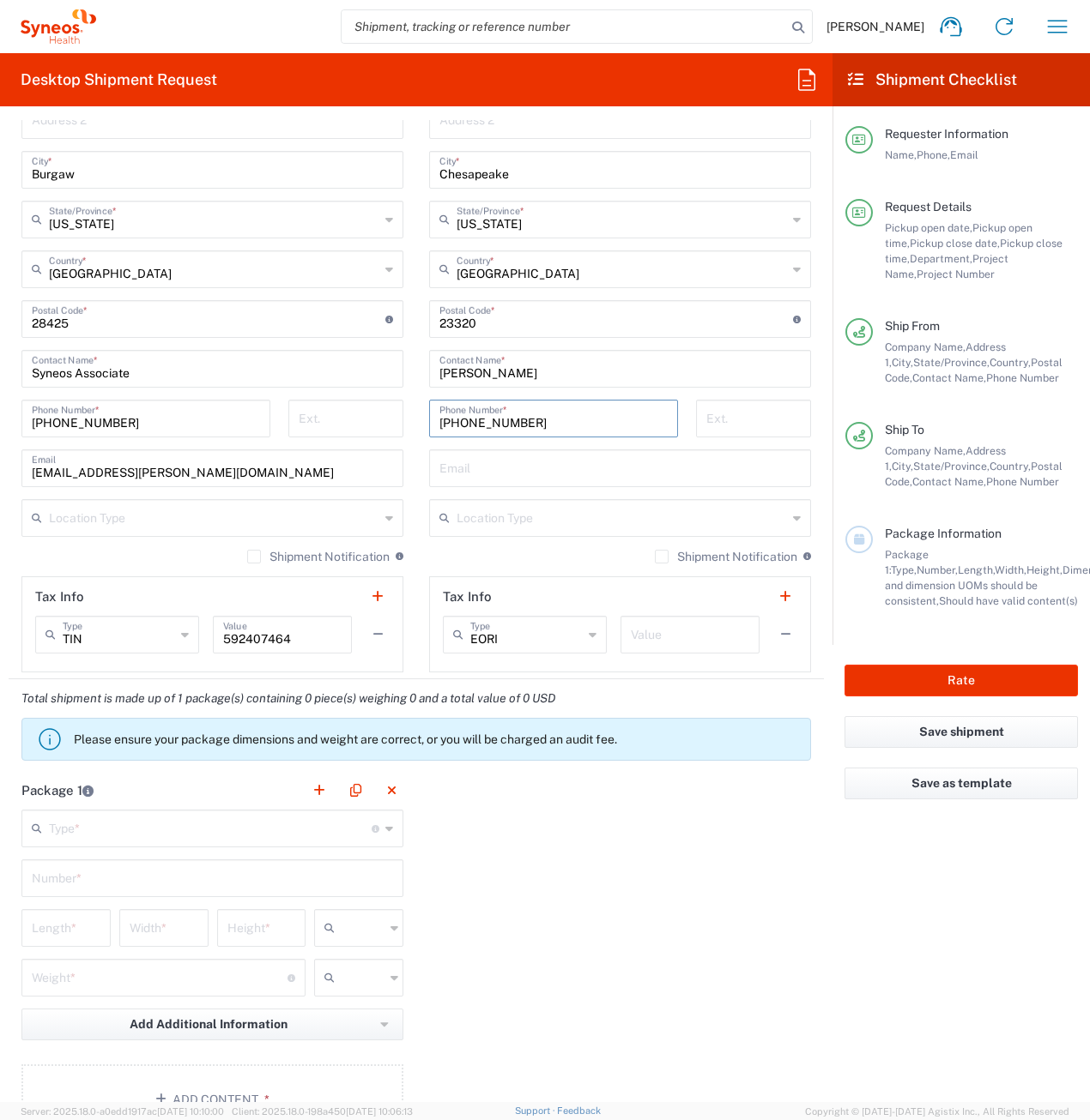
type input "[PHONE_NUMBER]"
click at [188, 838] on input "text" at bounding box center [210, 827] width 322 height 30
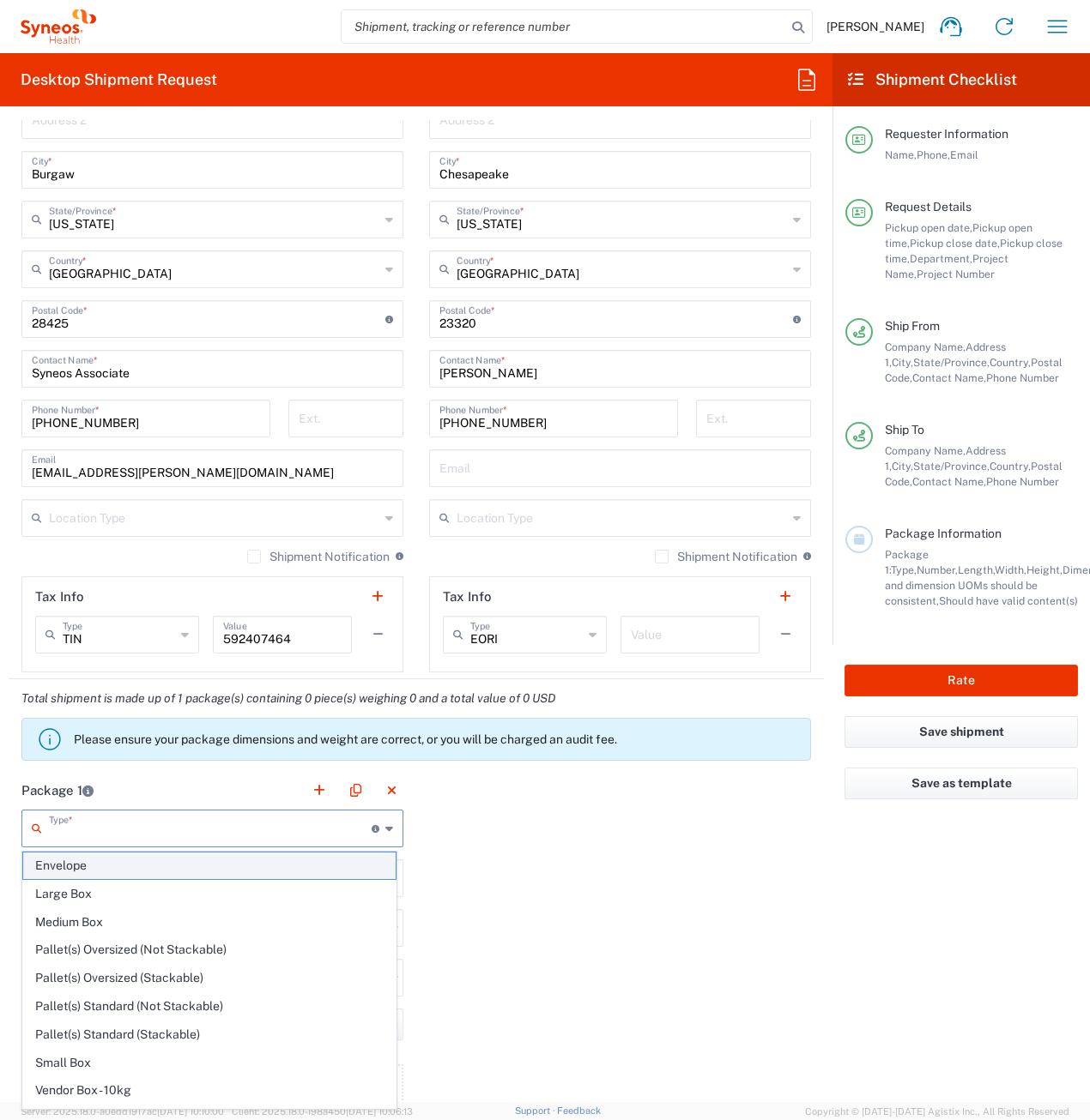
click at [139, 872] on span "Envelope" at bounding box center [209, 866] width 372 height 27
type input "Envelope"
type input "1"
type input "9.5"
type input "12.5"
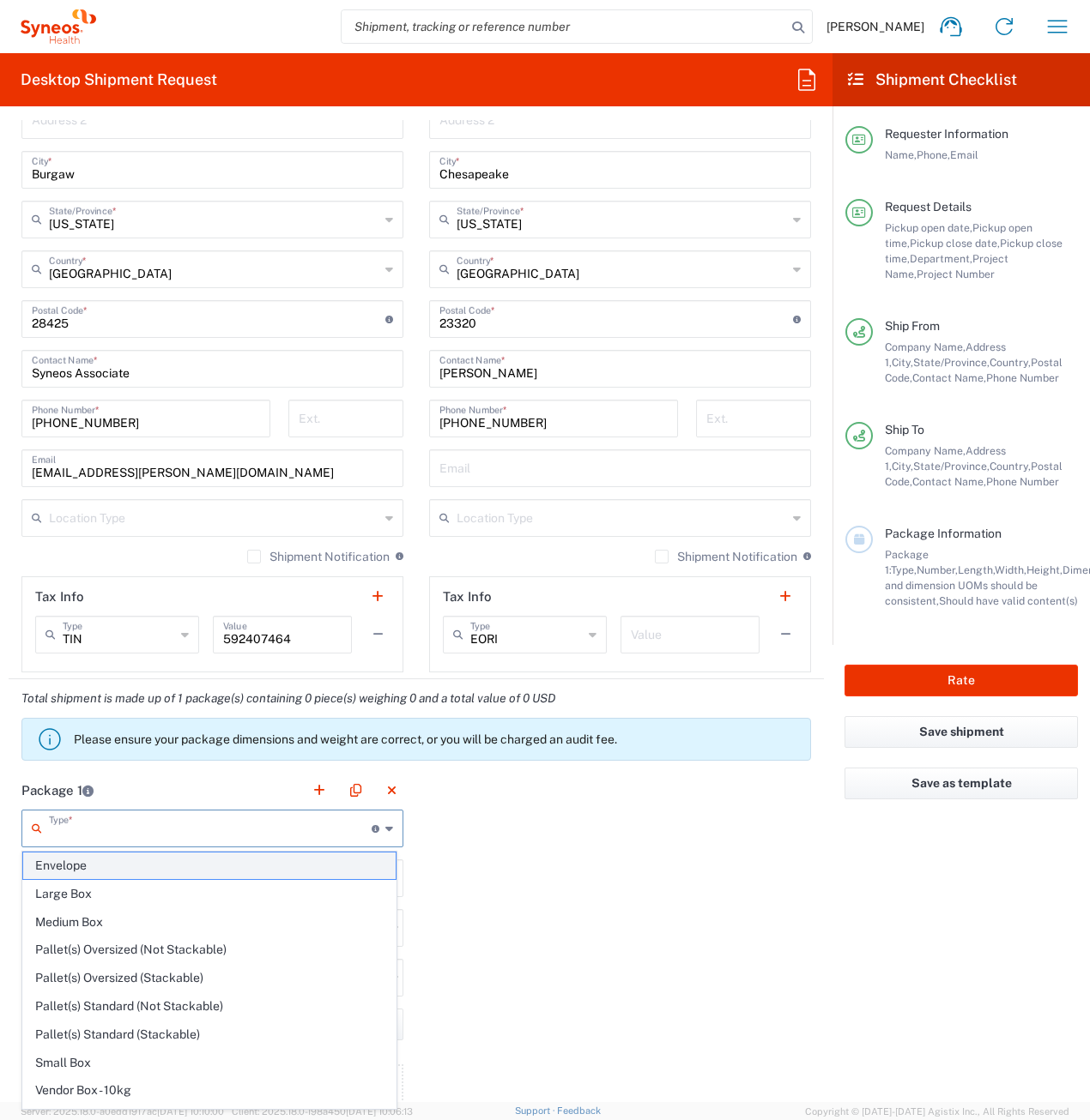
type input "0.25"
type input "in"
type input "0.45"
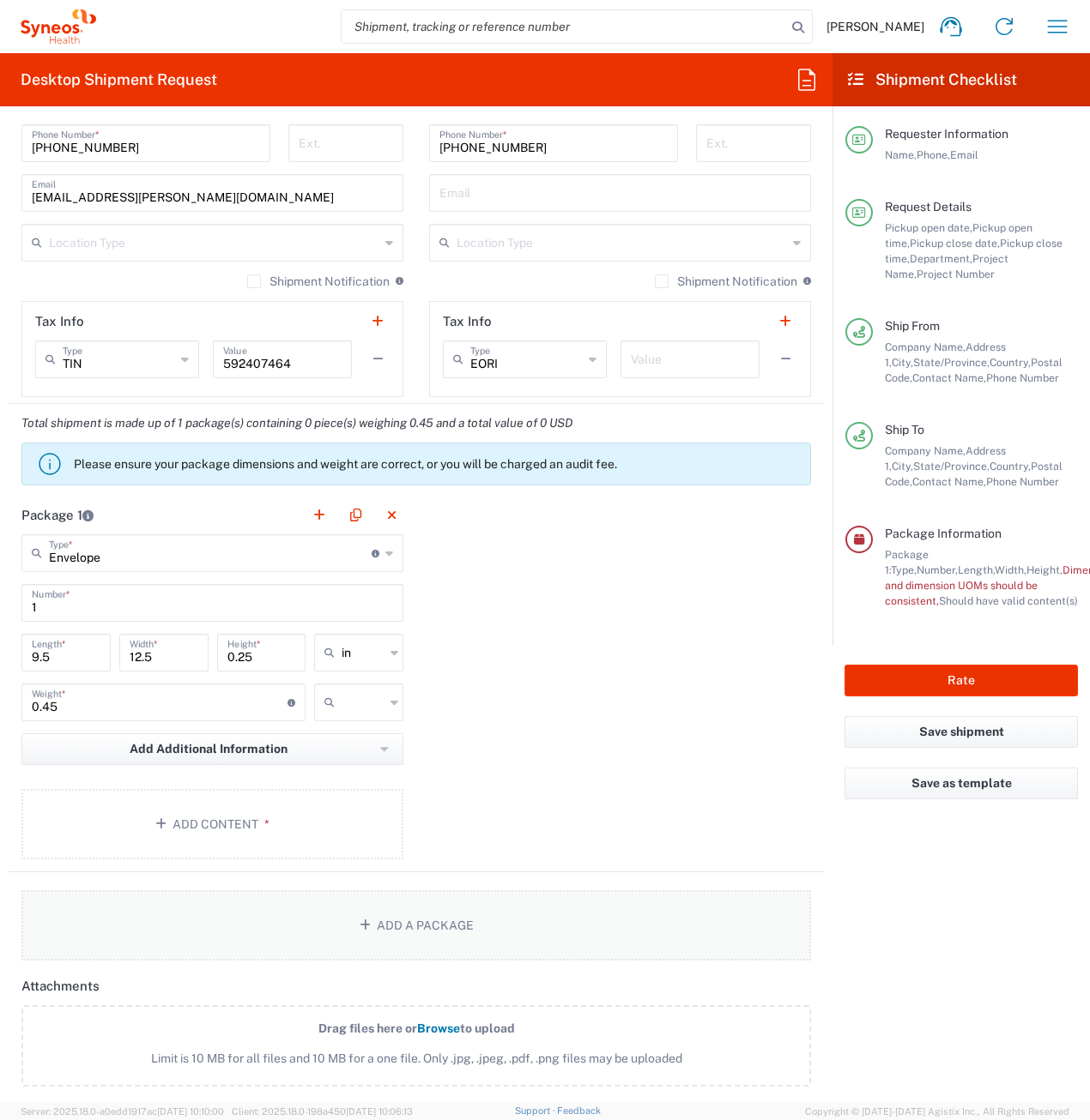
scroll to position [1287, 0]
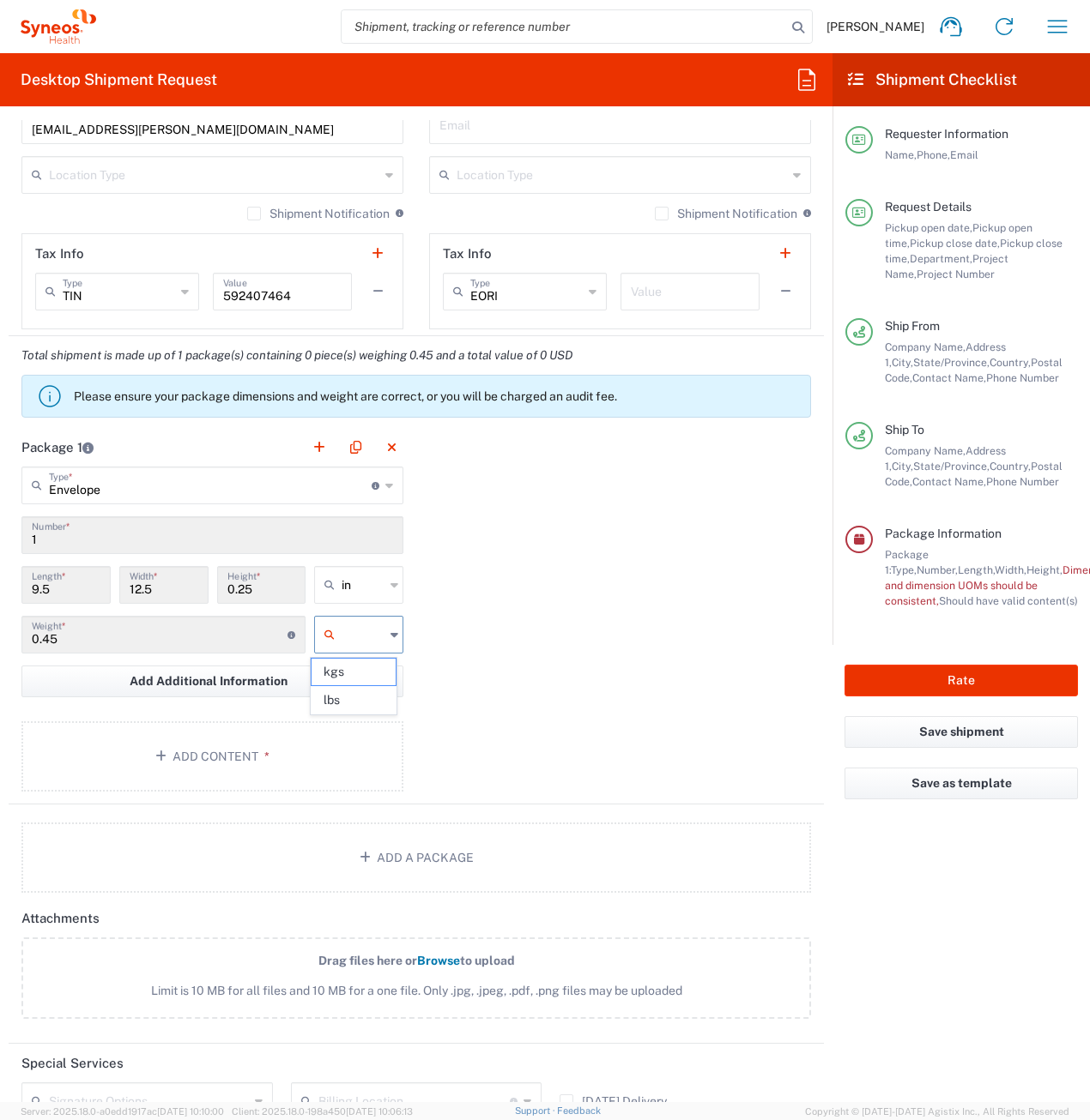
click at [368, 632] on input "text" at bounding box center [363, 635] width 43 height 28
click at [368, 699] on span "lbs" at bounding box center [353, 700] width 84 height 27
type input "lbs"
click at [275, 750] on button "Add Content *" at bounding box center [212, 756] width 381 height 70
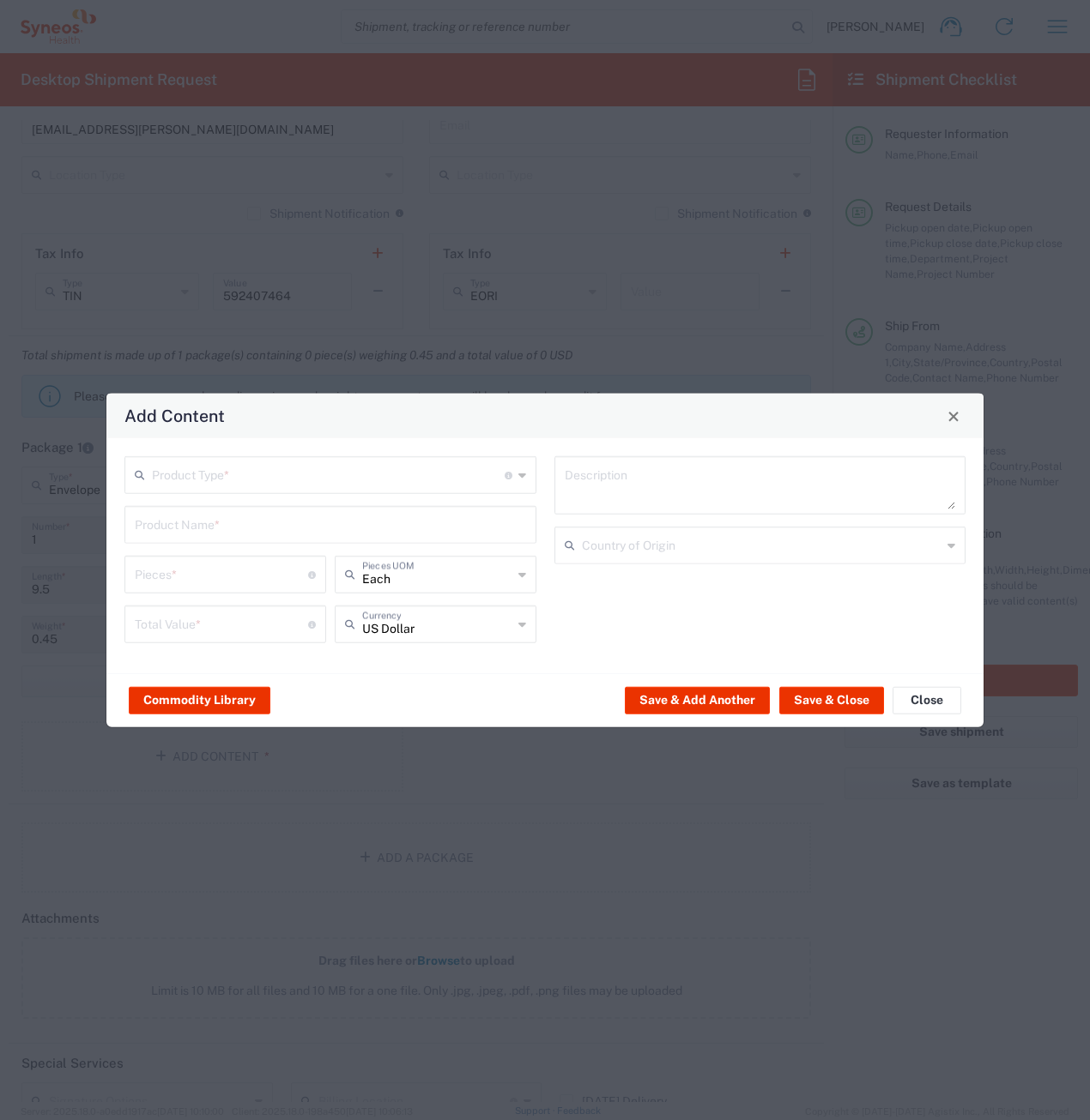
click at [229, 486] on input "text" at bounding box center [328, 473] width 353 height 30
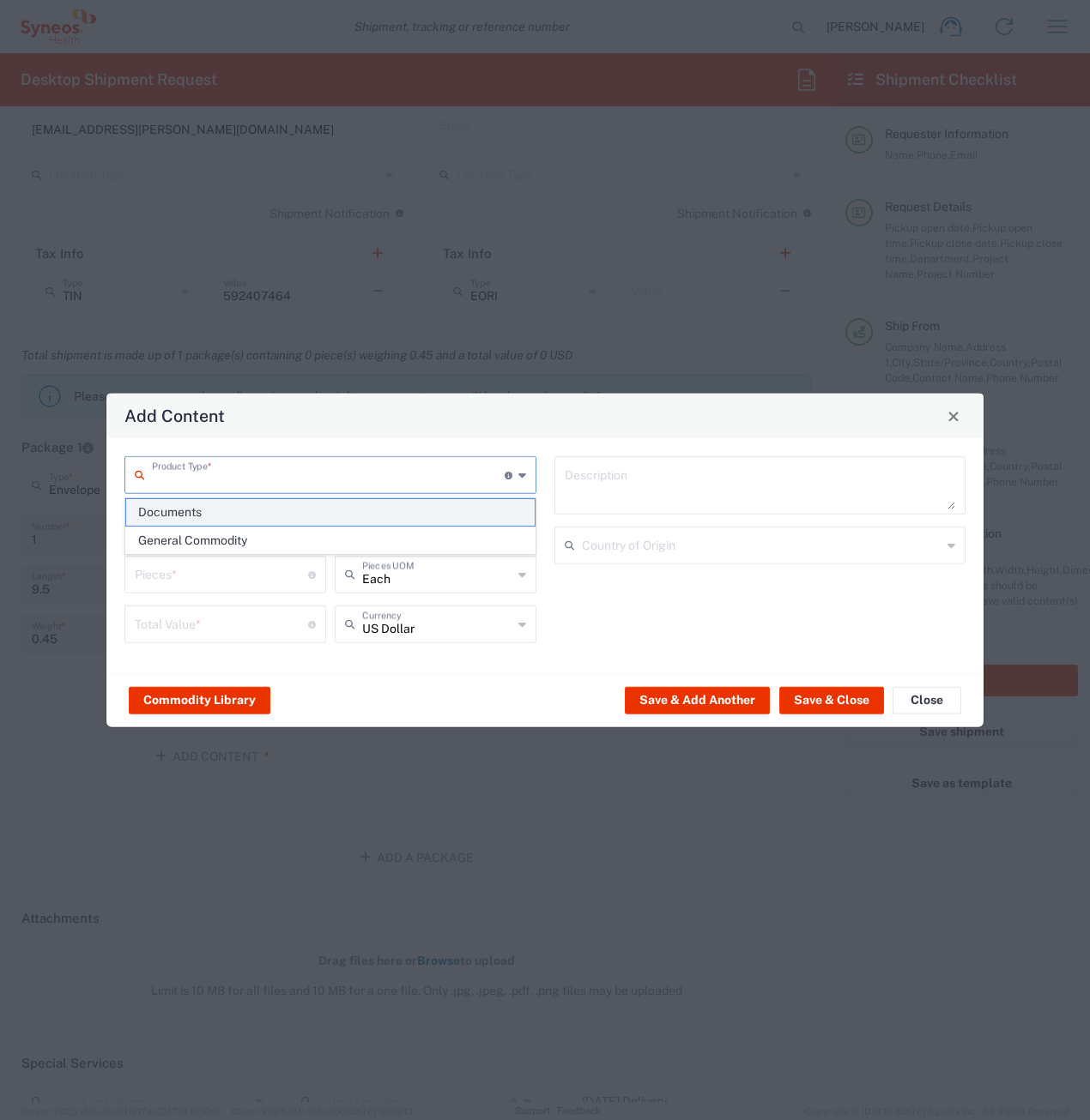
click at [216, 516] on span "Documents" at bounding box center [330, 512] width 408 height 27
type input "Documents"
type input "1"
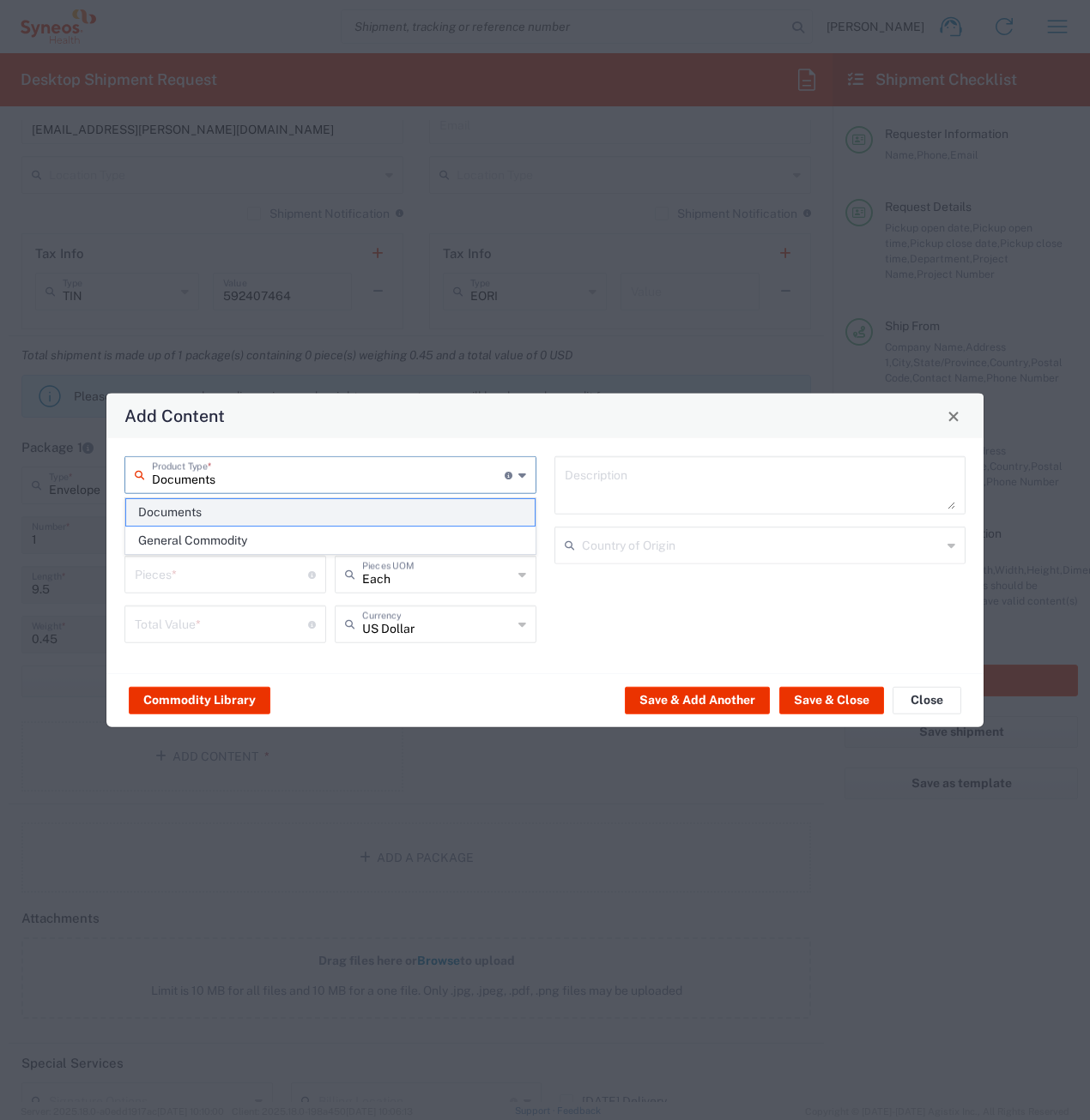
type textarea "Documents"
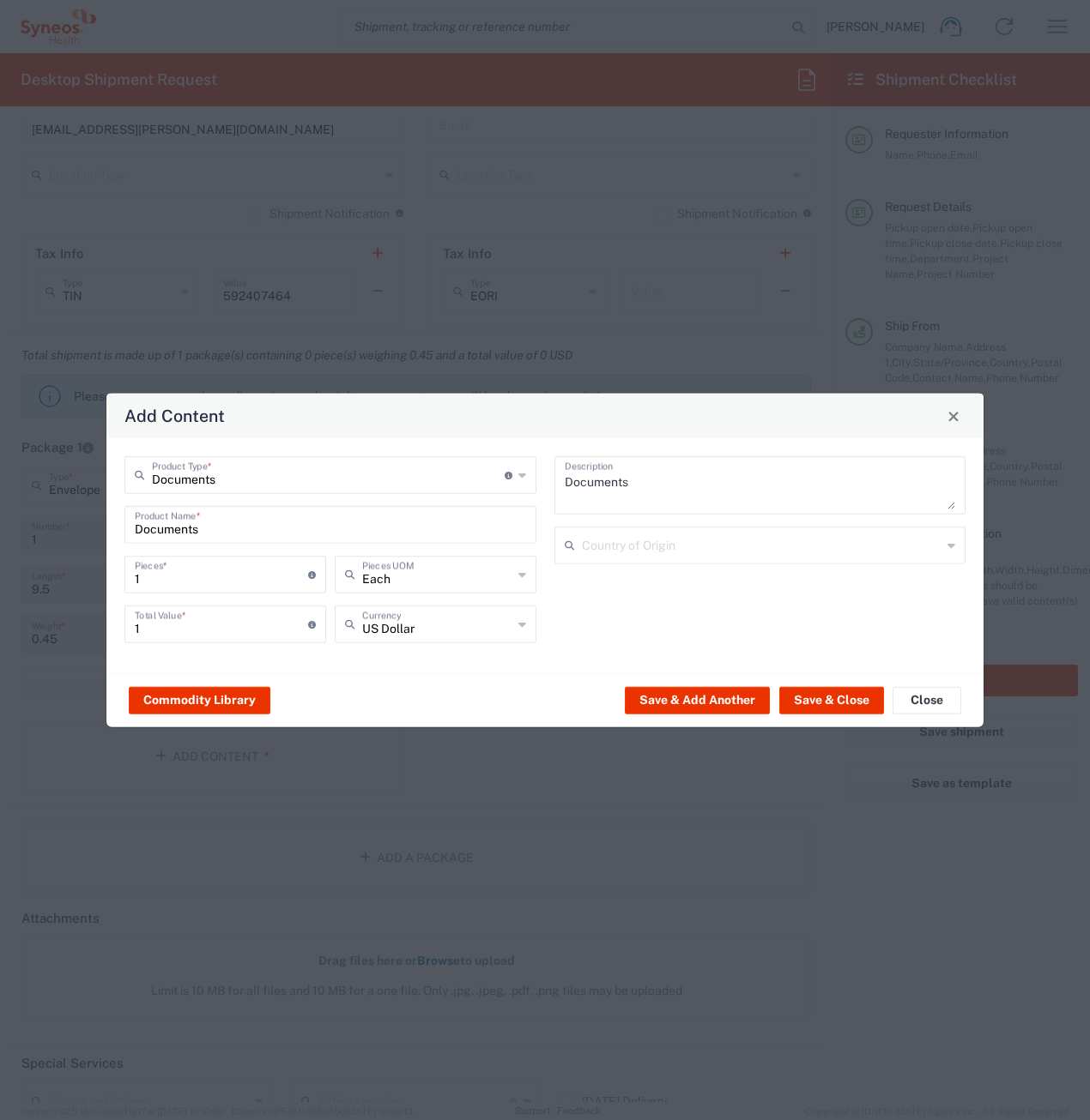
click at [205, 575] on input "1" at bounding box center [221, 573] width 173 height 30
type input "2"
type input "22"
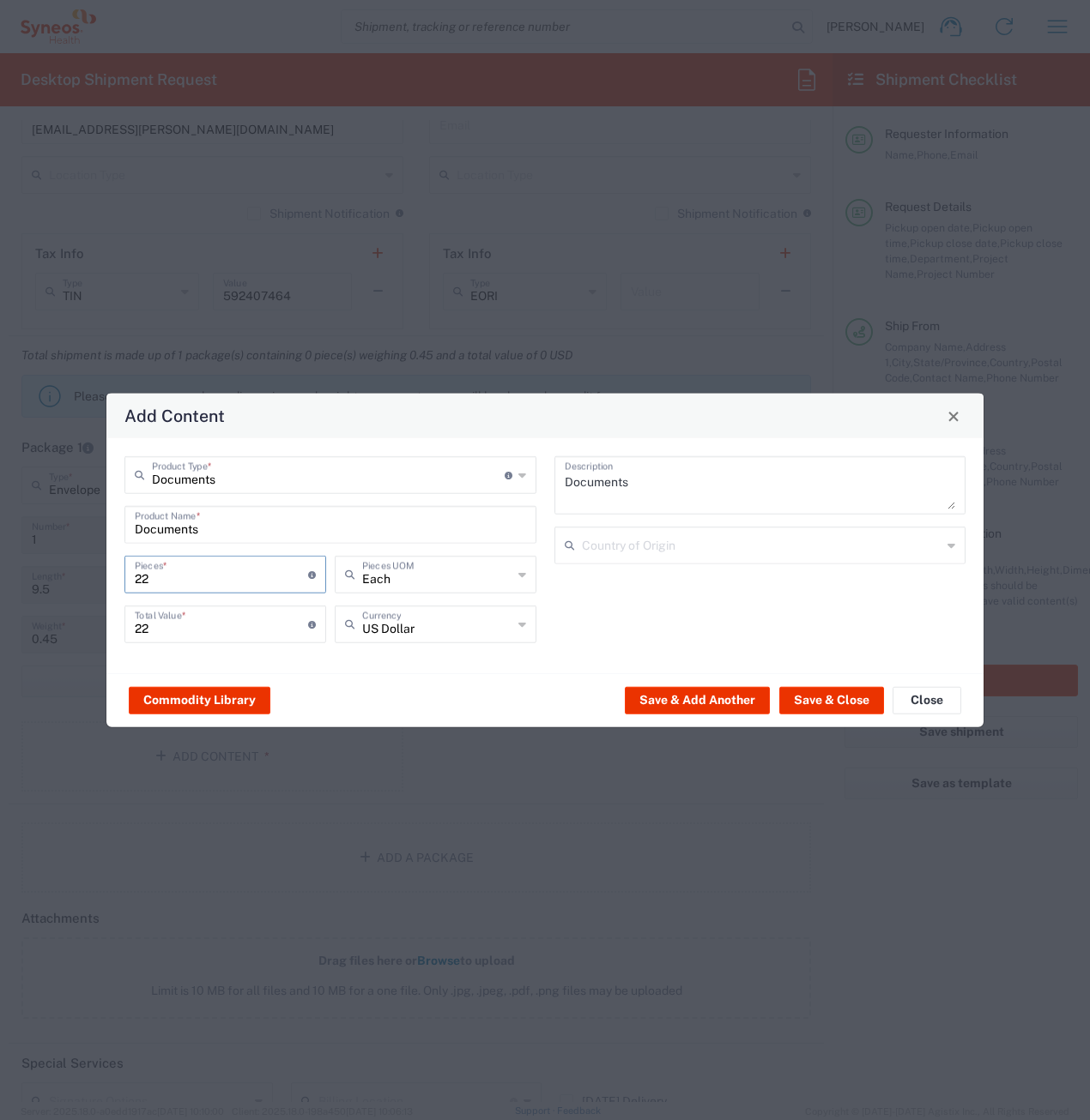
type input "22"
click at [197, 622] on input "22" at bounding box center [221, 623] width 173 height 30
type input "2"
type input "1"
click at [815, 701] on button "Save & Close" at bounding box center [832, 700] width 105 height 28
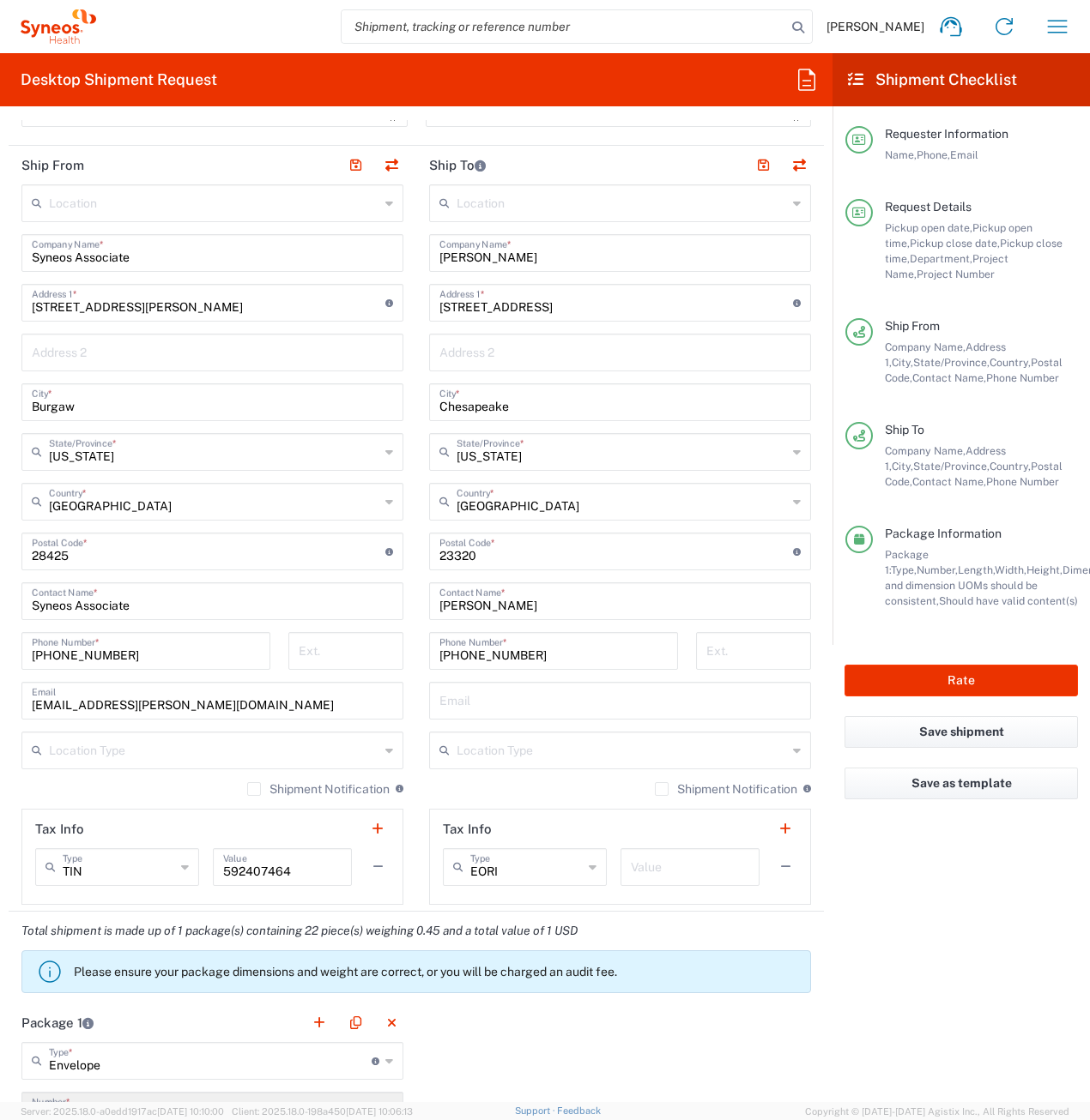
scroll to position [601, 0]
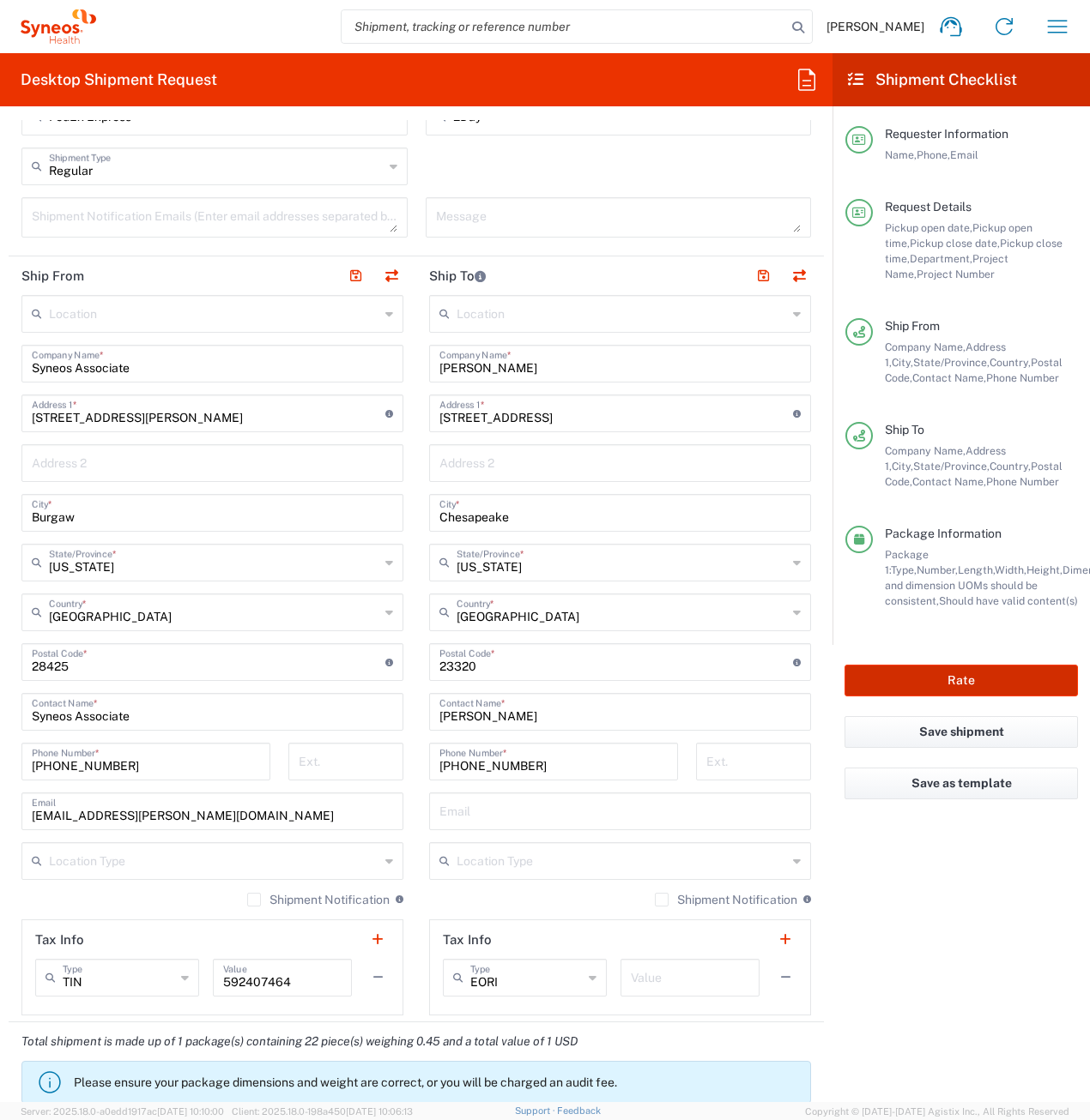
click at [946, 678] on button "Rate" at bounding box center [960, 681] width 233 height 31
type input "7054655"
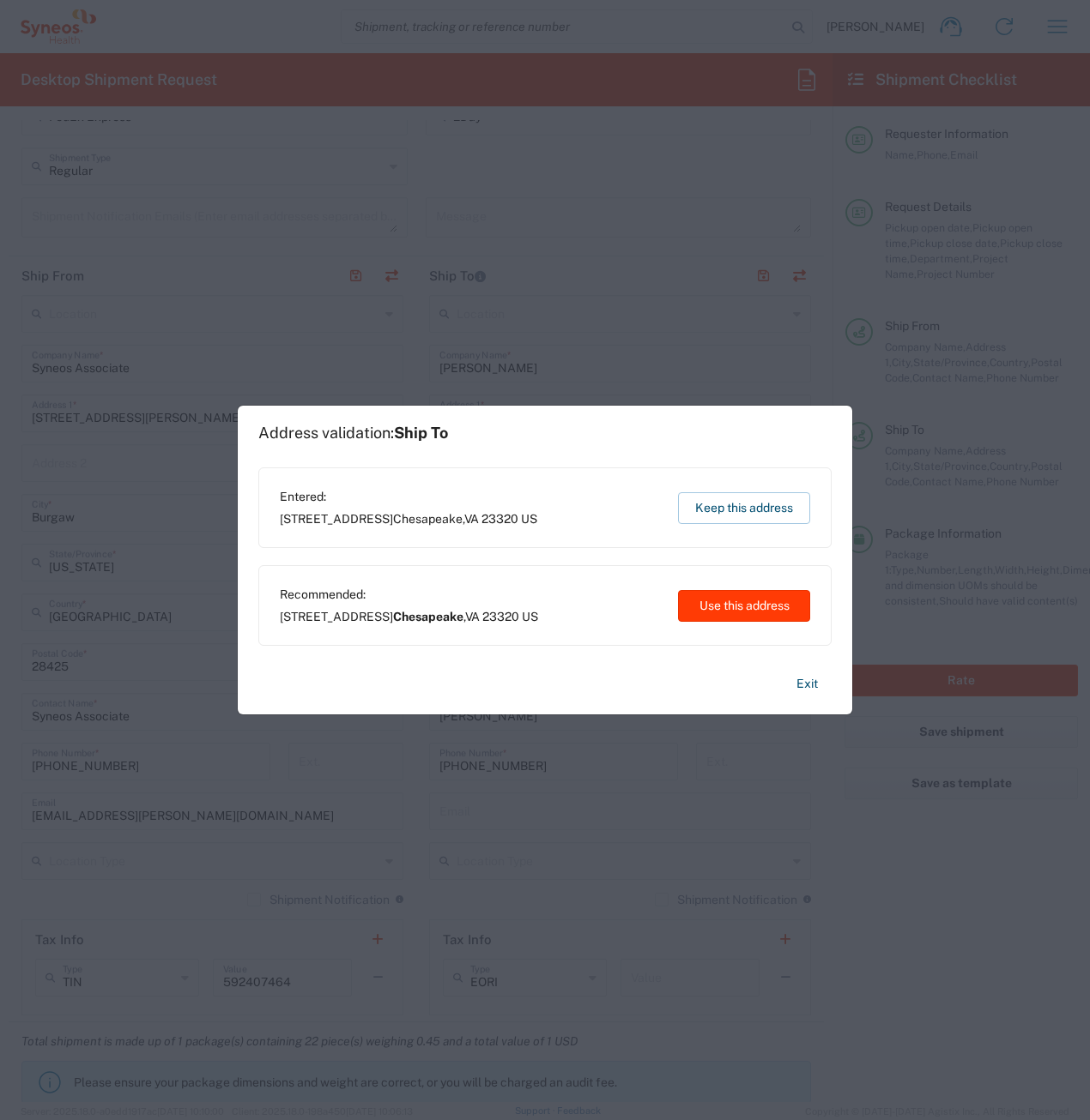
click at [756, 597] on button "Use this address" at bounding box center [744, 606] width 132 height 31
type input "Chesapeake"
type input "[US_STATE]"
type input "[GEOGRAPHIC_DATA]"
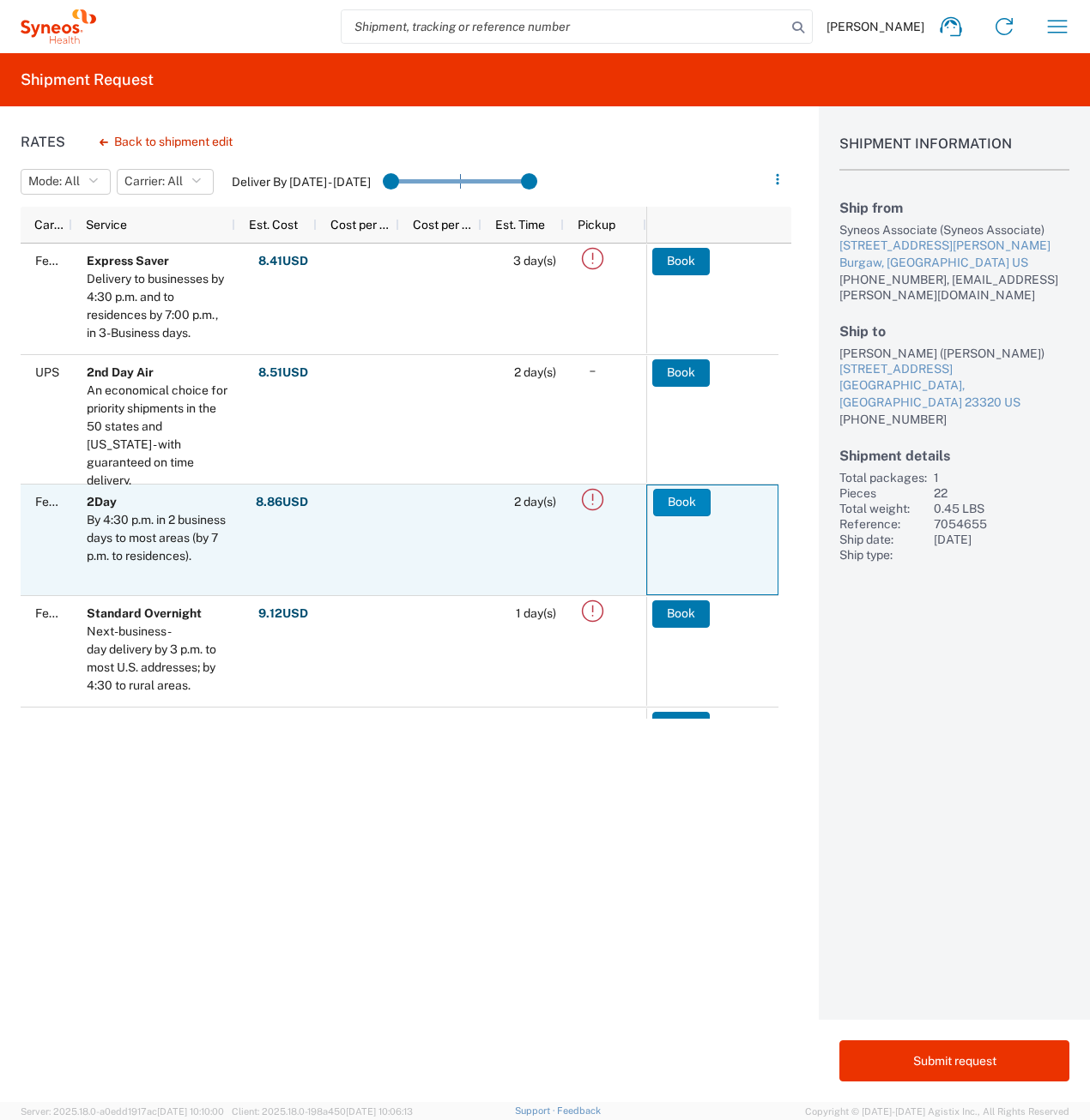
click at [687, 499] on button "Book" at bounding box center [682, 503] width 57 height 28
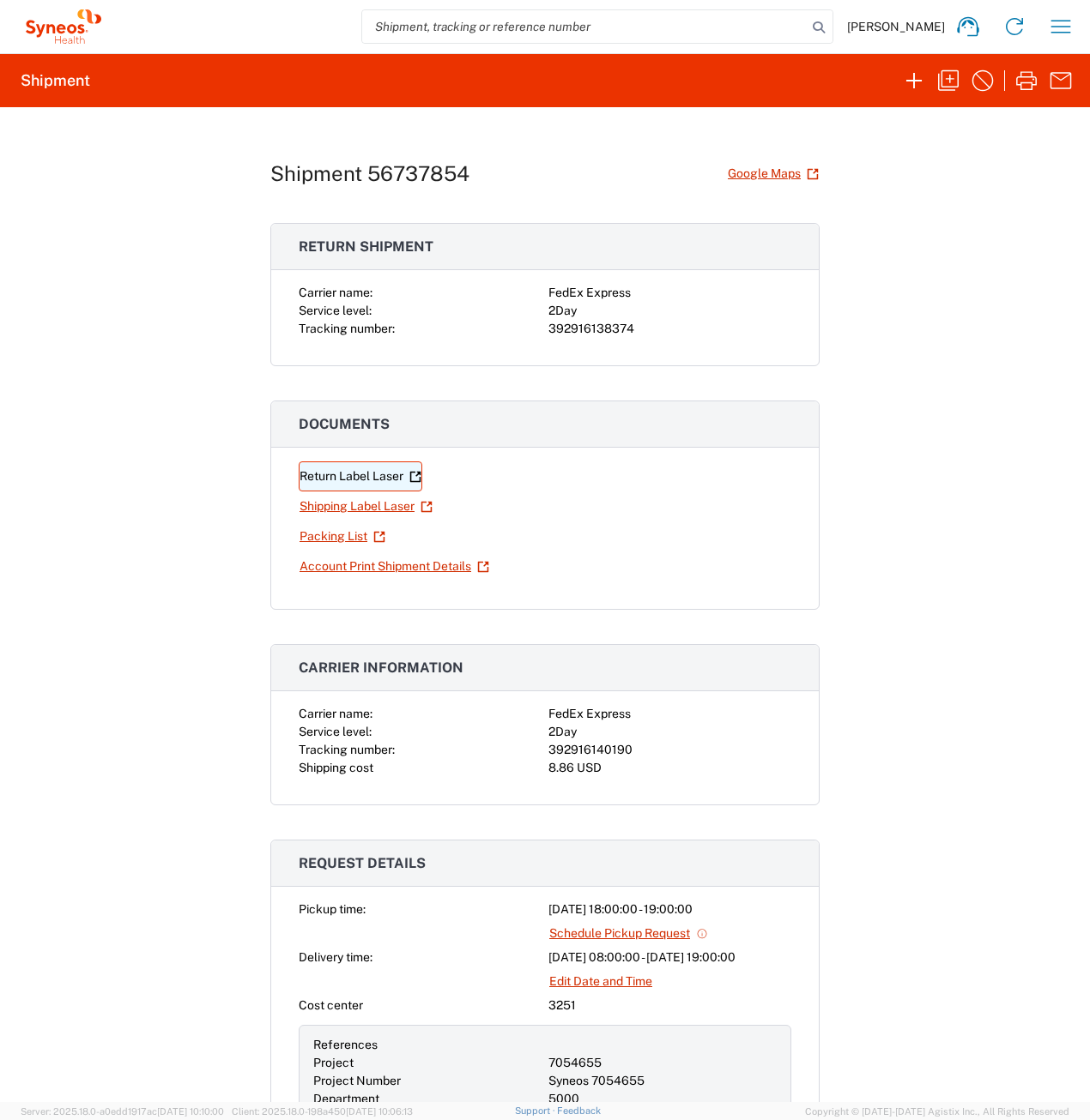
click at [346, 479] on link "Return Label Laser" at bounding box center [360, 476] width 123 height 30
click at [354, 507] on link "Shipping Label Laser" at bounding box center [366, 507] width 135 height 30
click at [913, 81] on icon "button" at bounding box center [914, 81] width 28 height 28
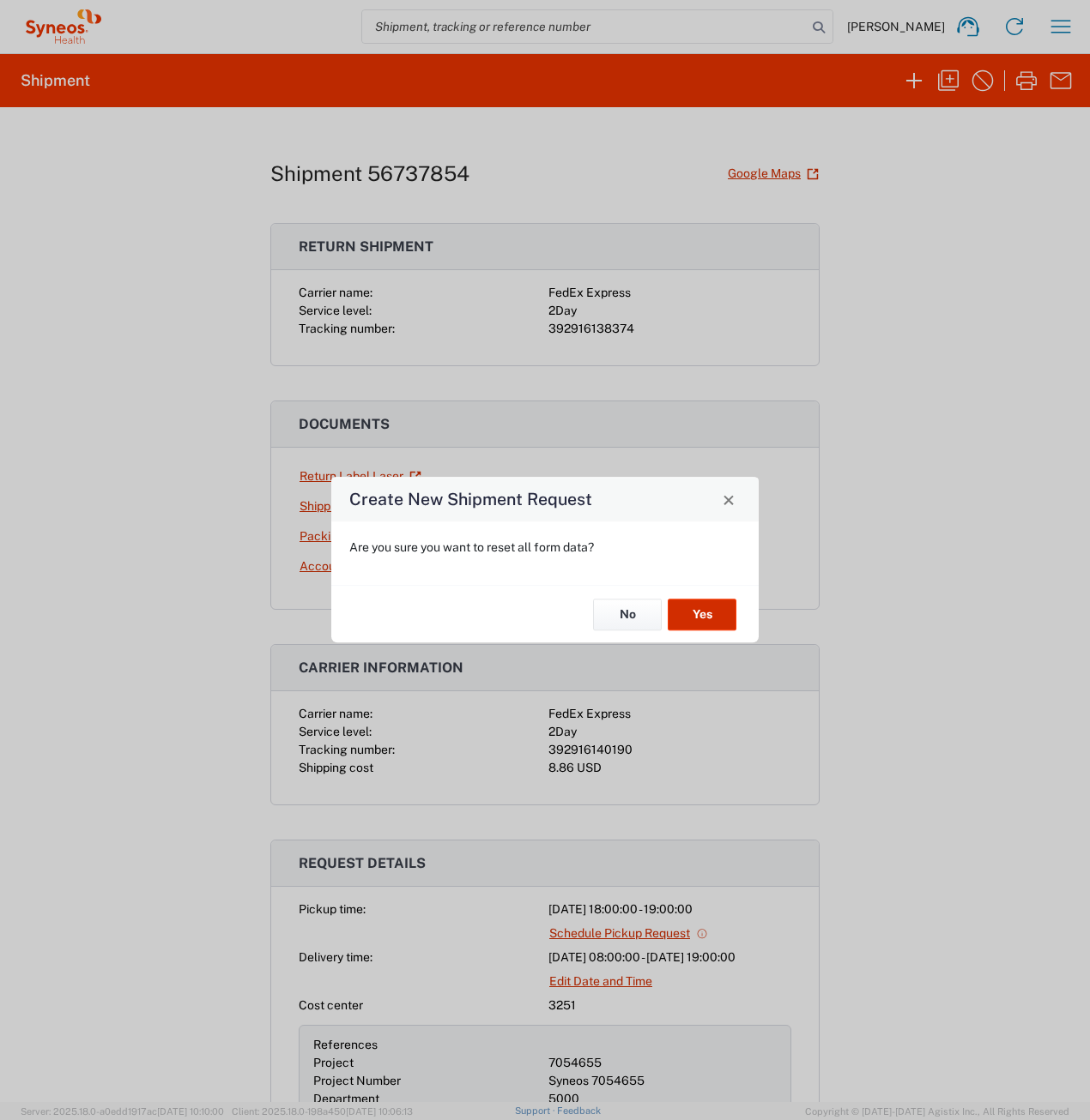
click at [703, 619] on button "Yes" at bounding box center [702, 614] width 69 height 31
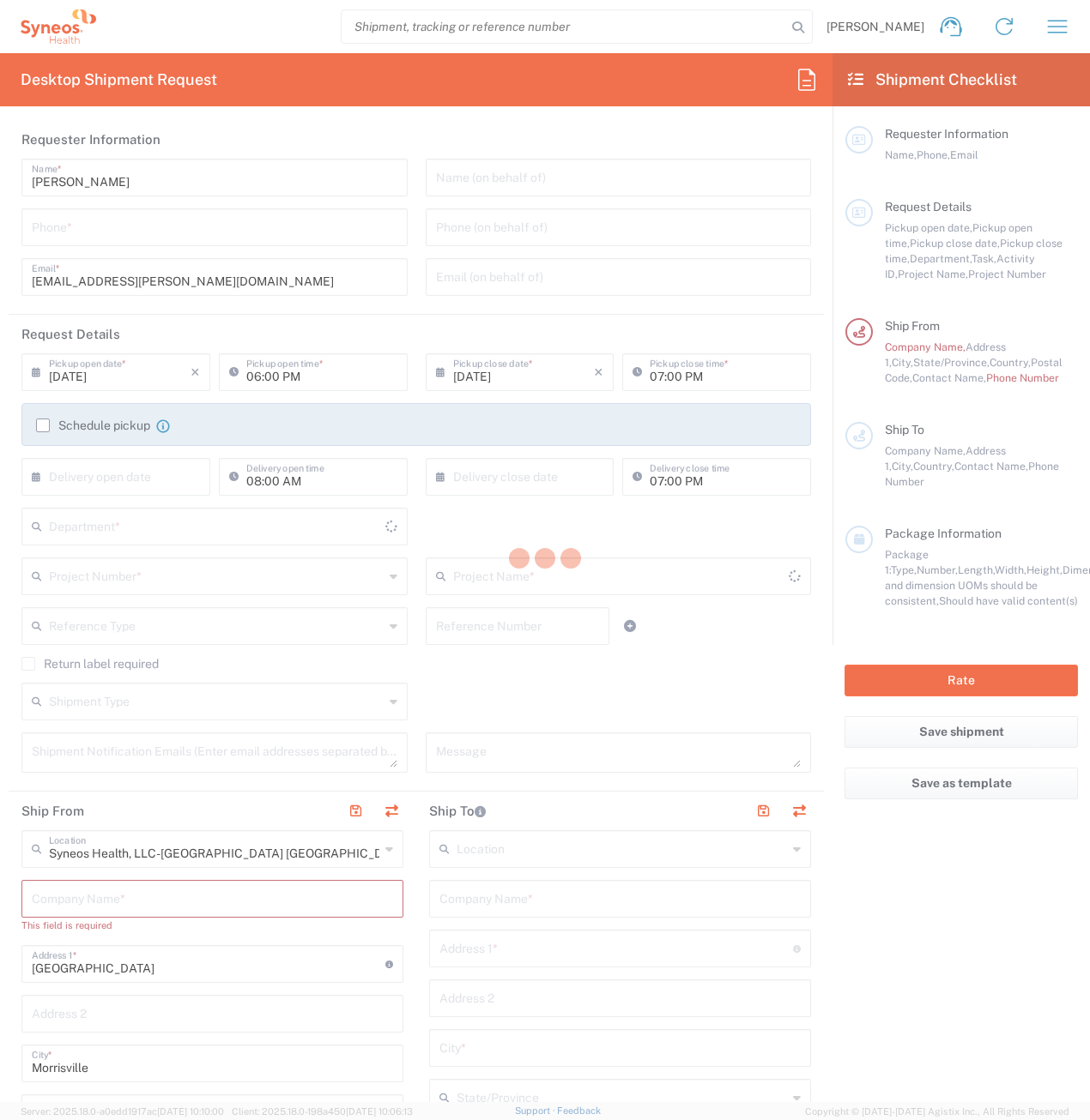
type input "3251"
type input "[US_STATE]"
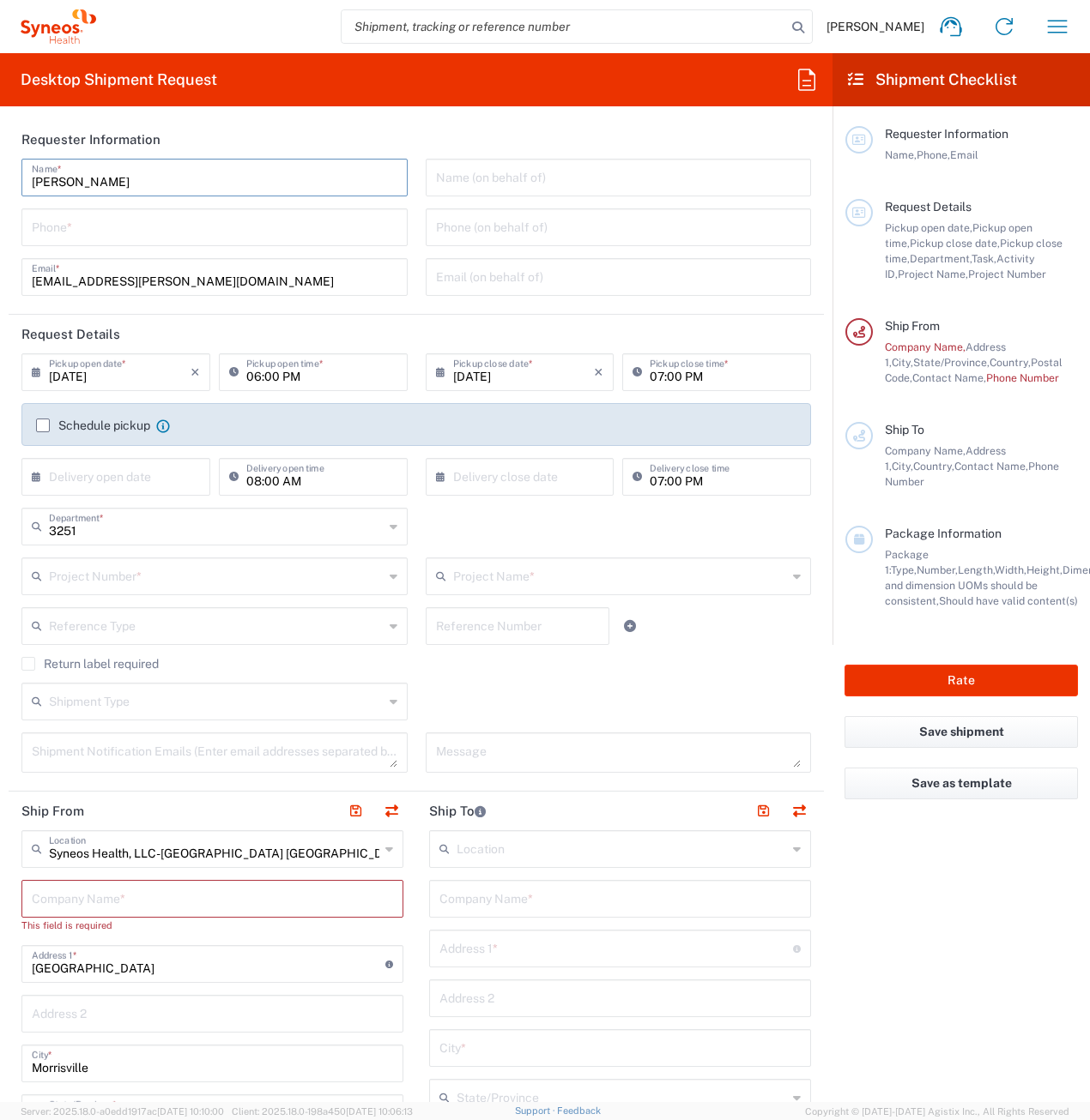
drag, startPoint x: 135, startPoint y: 183, endPoint x: 18, endPoint y: 181, distance: 117.0
click at [18, 181] on div "[PERSON_NAME] Name * Phone * [PERSON_NAME][EMAIL_ADDRESS][DOMAIN_NAME] Email *" at bounding box center [215, 233] width 404 height 149
type input "Syneos Associate"
click at [41, 228] on input "tel" at bounding box center [214, 226] width 366 height 30
type input "[PHONE_NUMBER]"
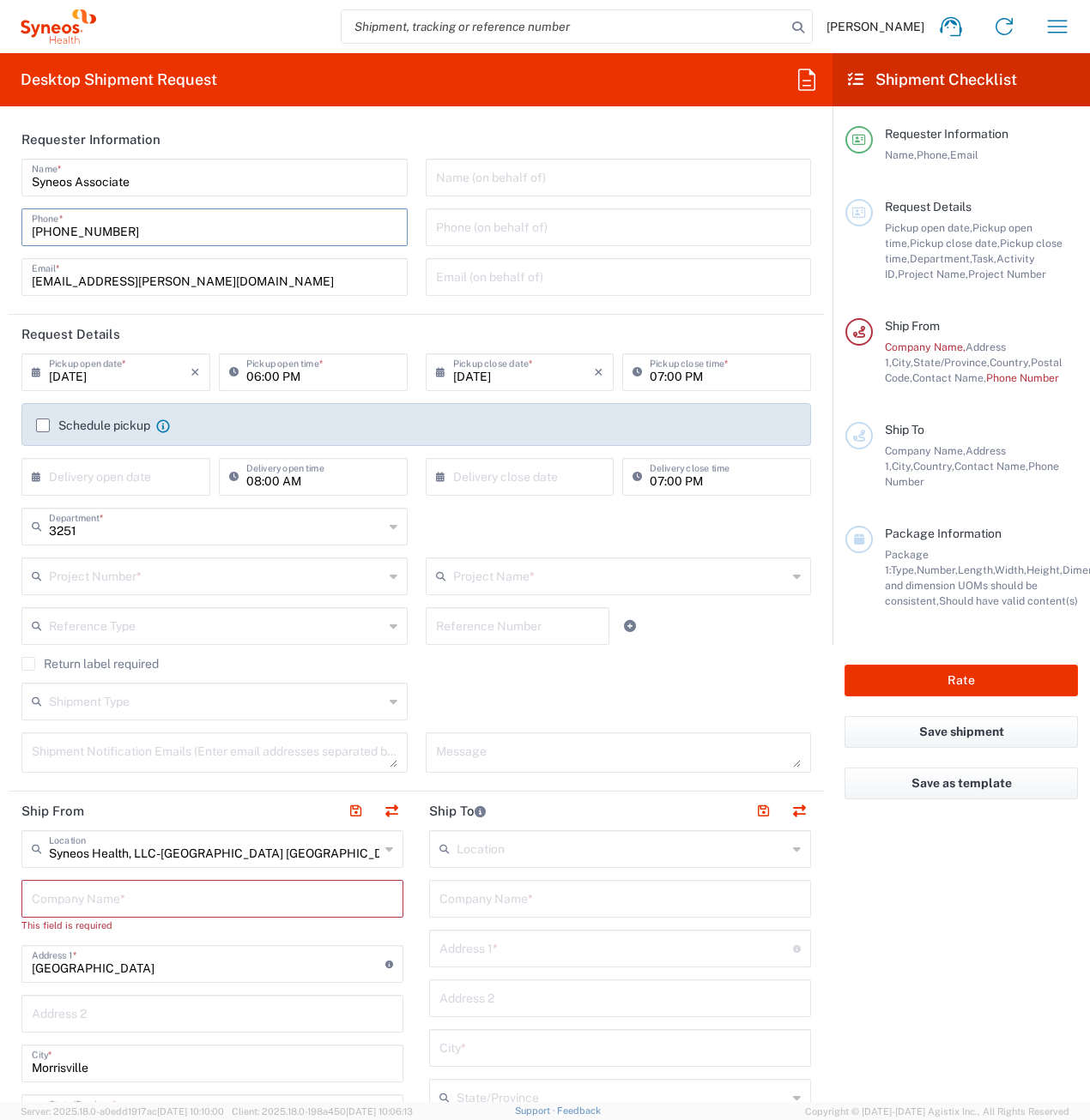
click at [119, 478] on input "text" at bounding box center [120, 475] width 142 height 30
click at [189, 563] on span "6" at bounding box center [193, 559] width 24 height 24
type input "[DATE]"
click at [486, 479] on input "text" at bounding box center [524, 475] width 142 height 30
click at [465, 588] on span "8" at bounding box center [466, 583] width 26 height 24
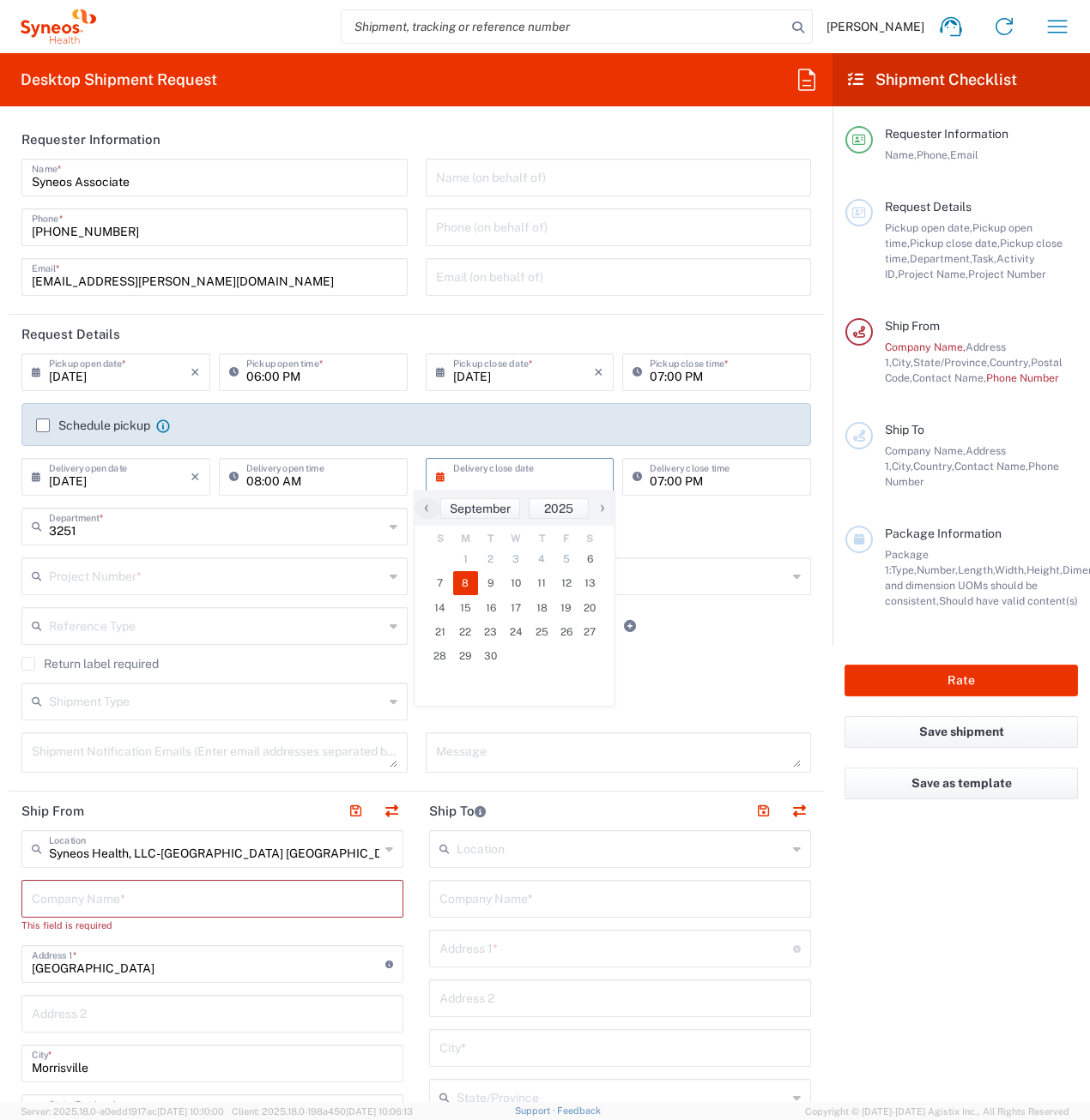
type input "[DATE]"
click at [119, 531] on input "text" at bounding box center [216, 525] width 334 height 30
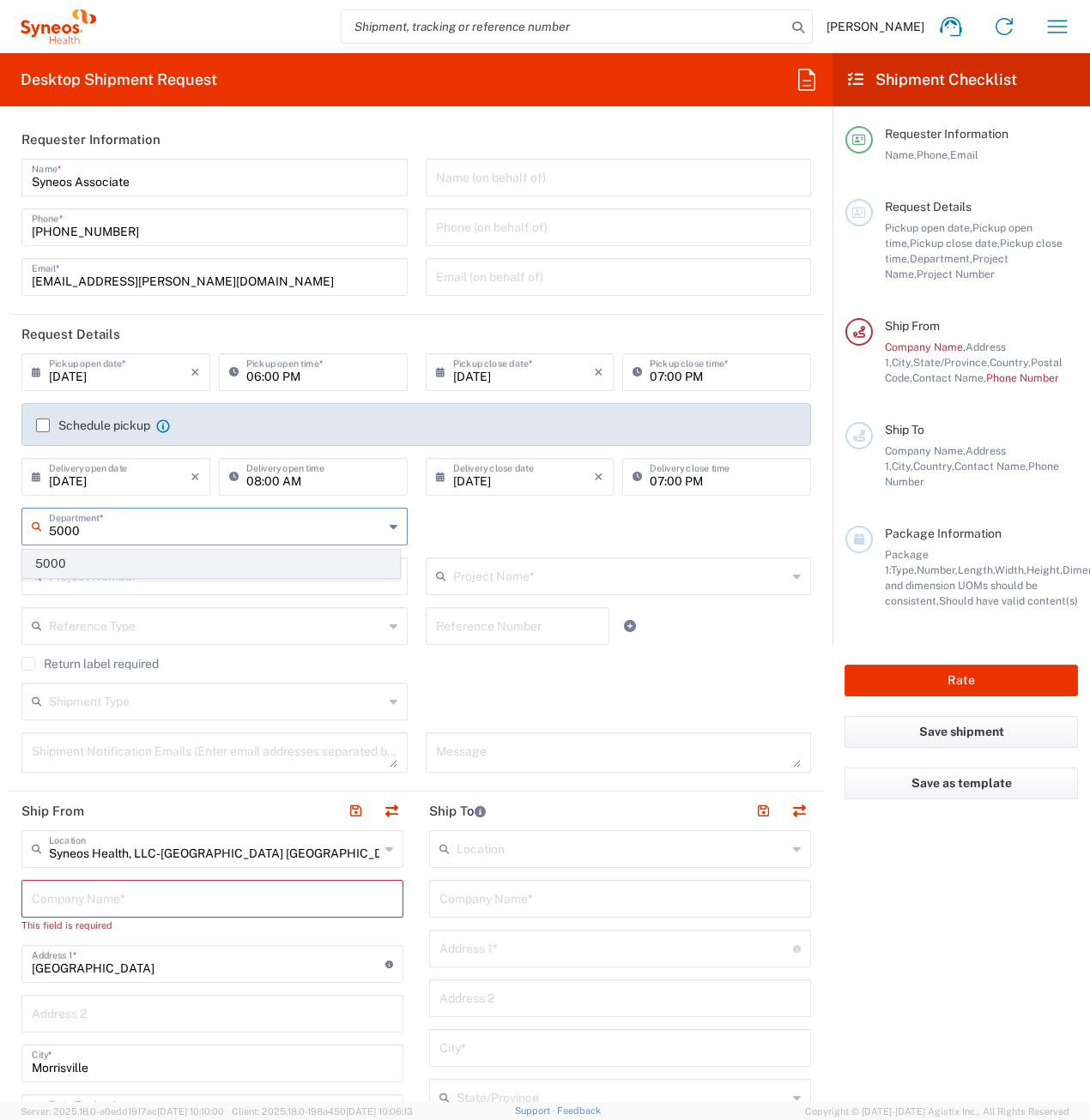
type input "5000"
click at [114, 563] on span "5000" at bounding box center [211, 564] width 376 height 27
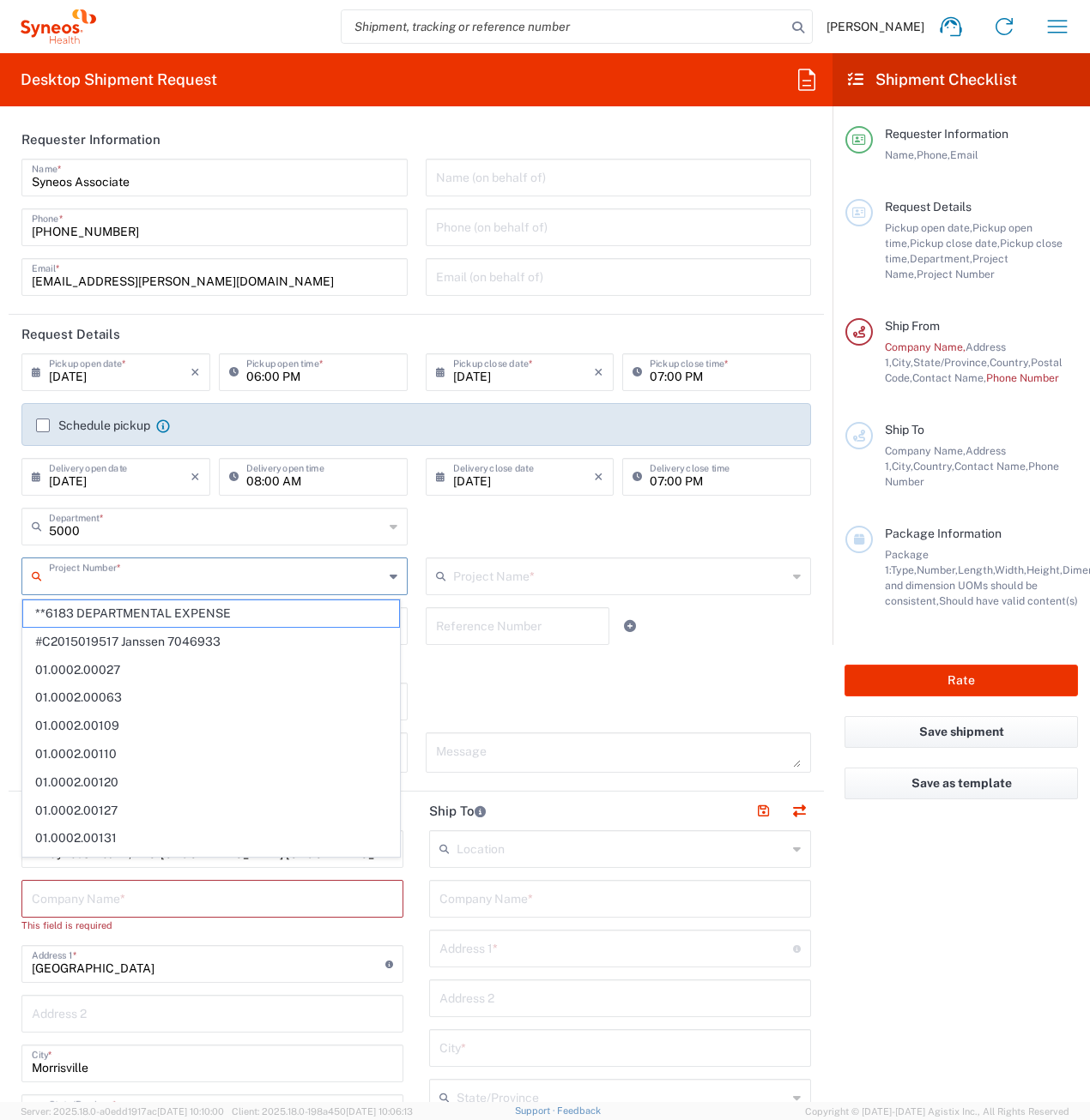
click at [109, 575] on input "text" at bounding box center [216, 575] width 334 height 30
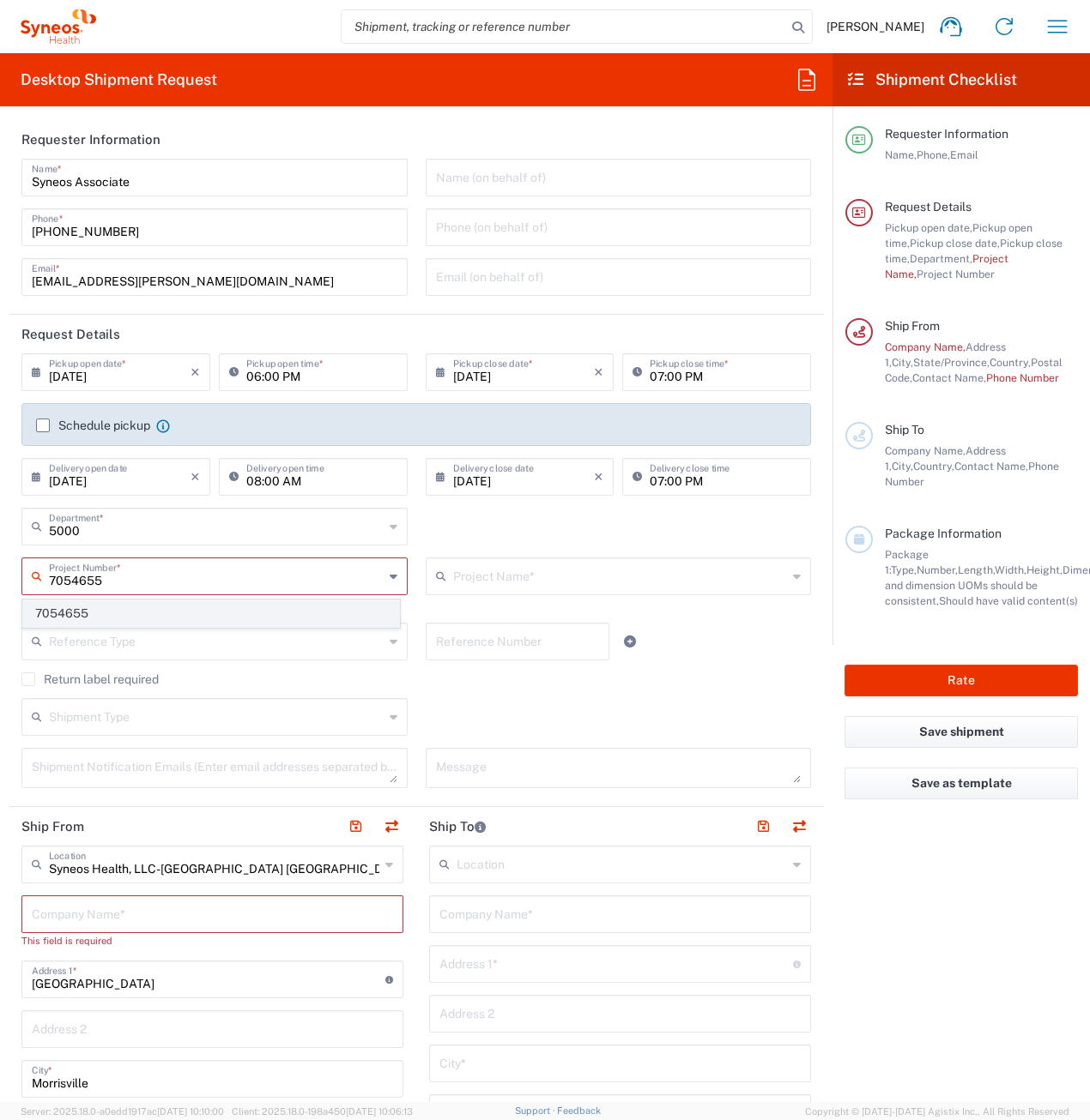
type input "7054655"
click at [119, 620] on span "7054655" at bounding box center [211, 613] width 376 height 27
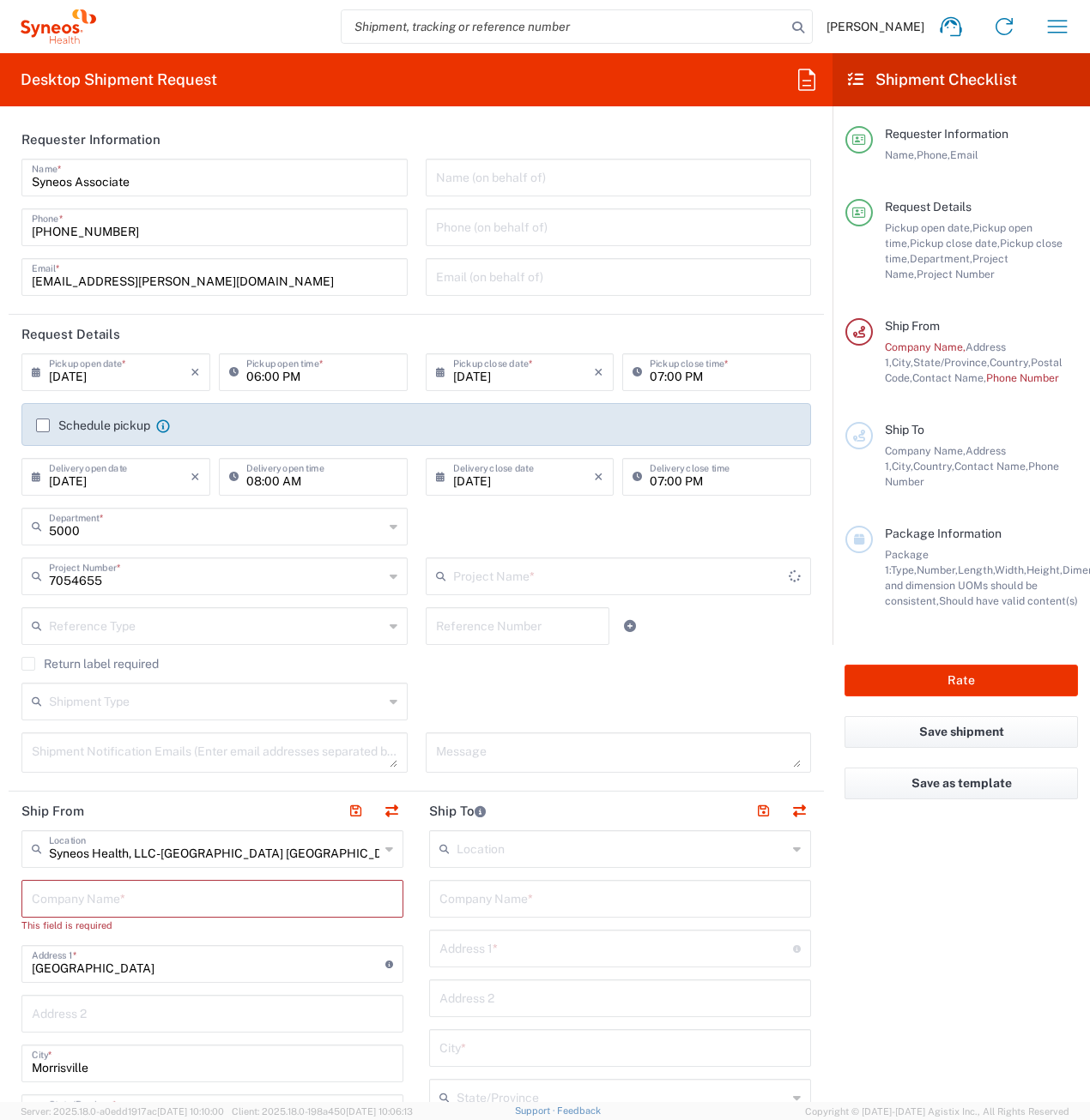
type input "Syneos 7054655"
click at [29, 662] on label "Return label required" at bounding box center [89, 663] width 137 height 14
click at [29, 664] on input "Return label required" at bounding box center [29, 664] width 0 height 0
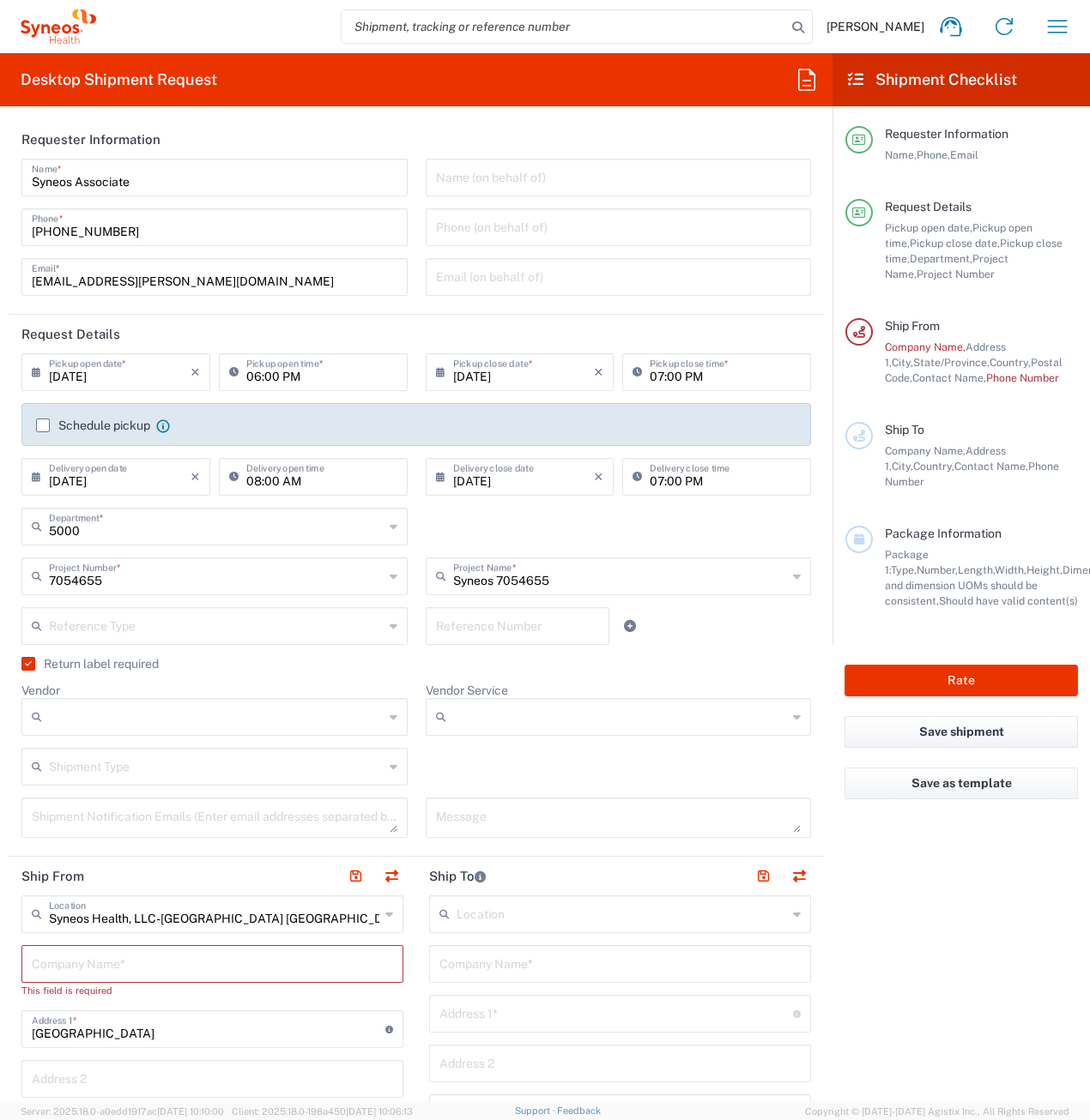
click at [99, 709] on input "Vendor" at bounding box center [216, 718] width 334 height 28
click at [109, 770] on span "FedEx Express" at bounding box center [211, 782] width 376 height 27
type input "FedEx Express"
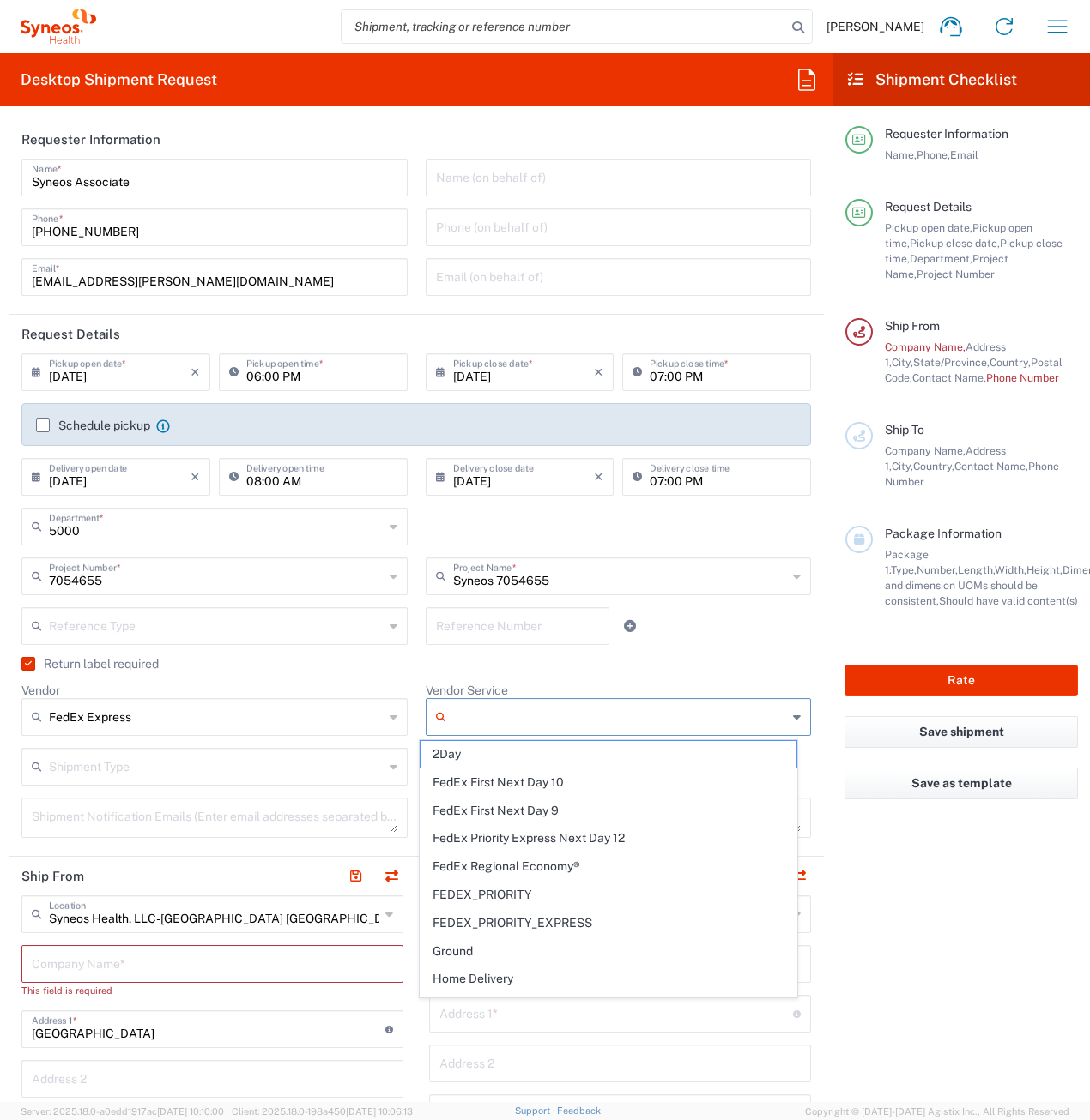
click at [455, 713] on input "Vendor Service" at bounding box center [620, 718] width 334 height 28
click at [463, 759] on span "2Day" at bounding box center [608, 754] width 376 height 27
type input "2Day"
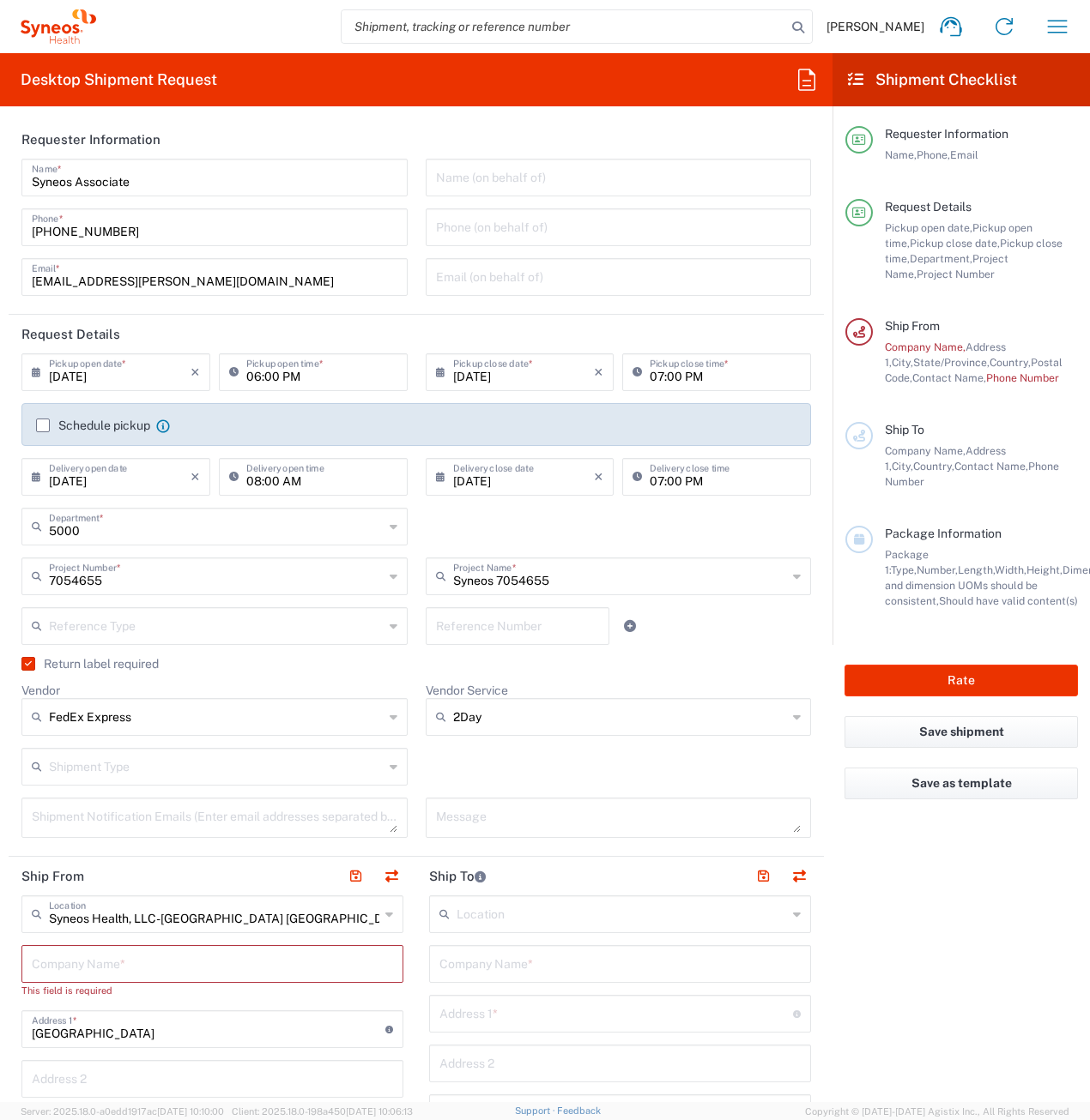
click at [177, 770] on input "text" at bounding box center [216, 765] width 334 height 30
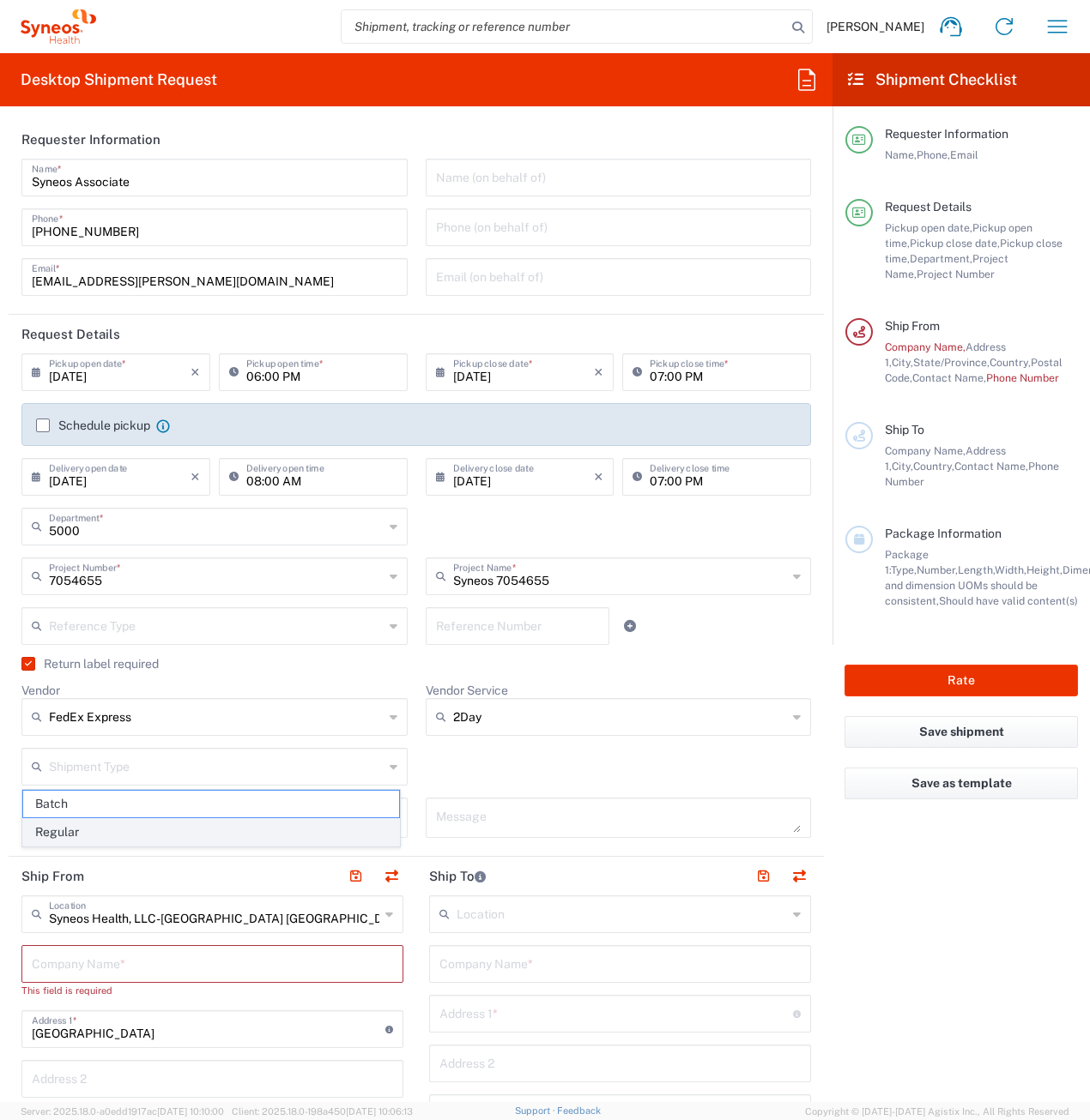
click at [95, 834] on span "Regular" at bounding box center [211, 832] width 376 height 27
type input "Regular"
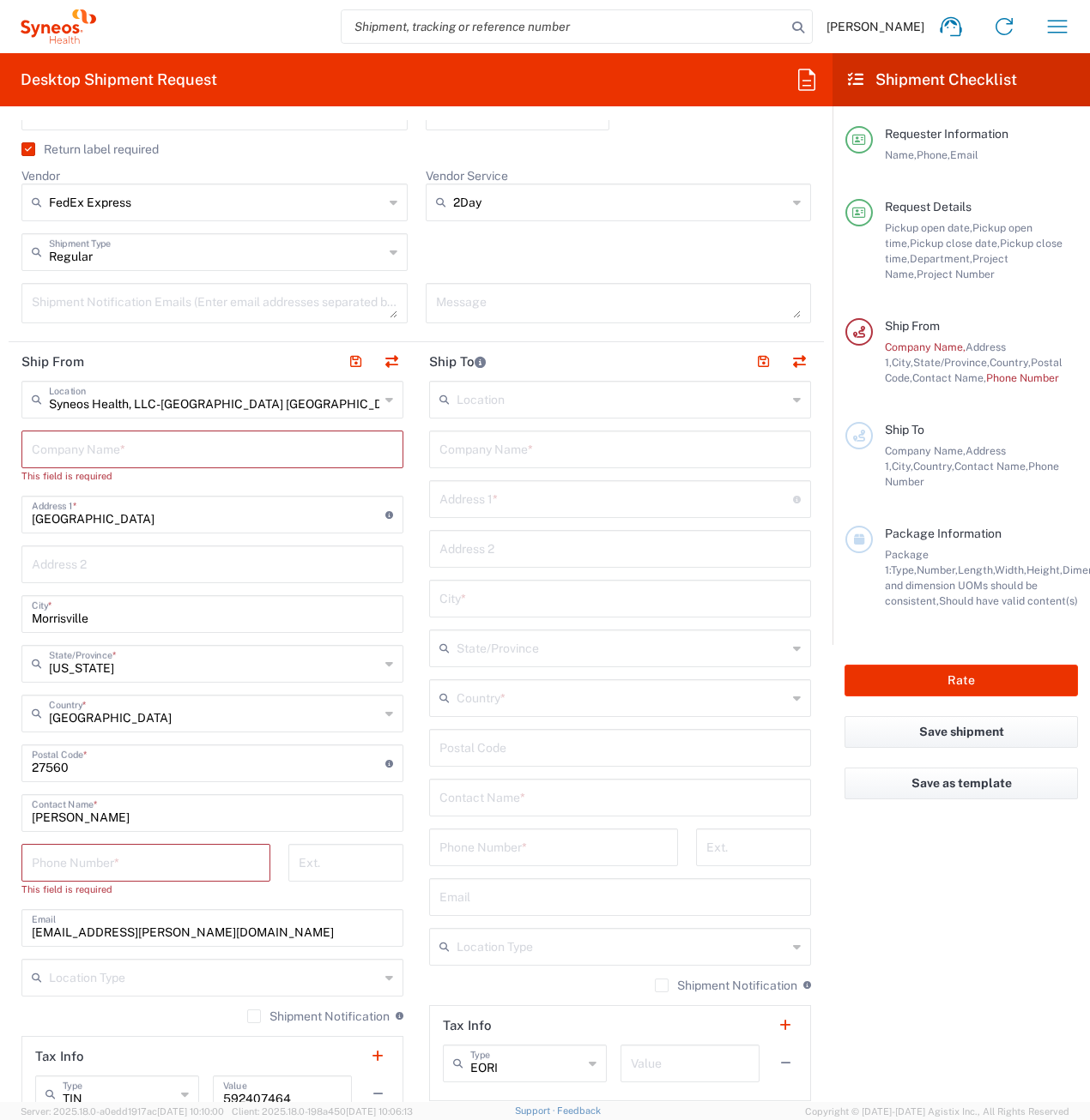
scroll to position [601, 0]
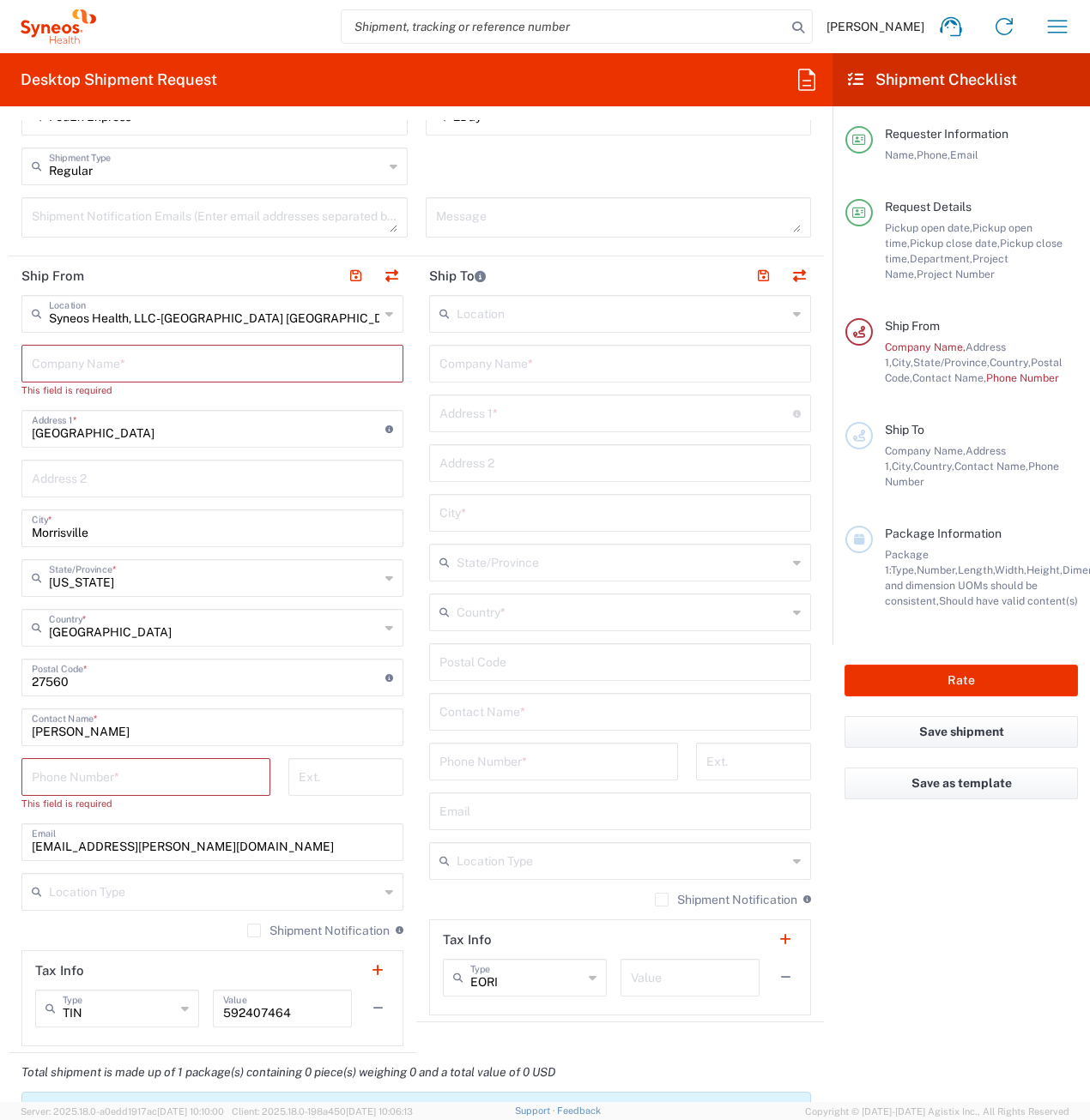
click at [79, 377] on input "text" at bounding box center [212, 362] width 361 height 30
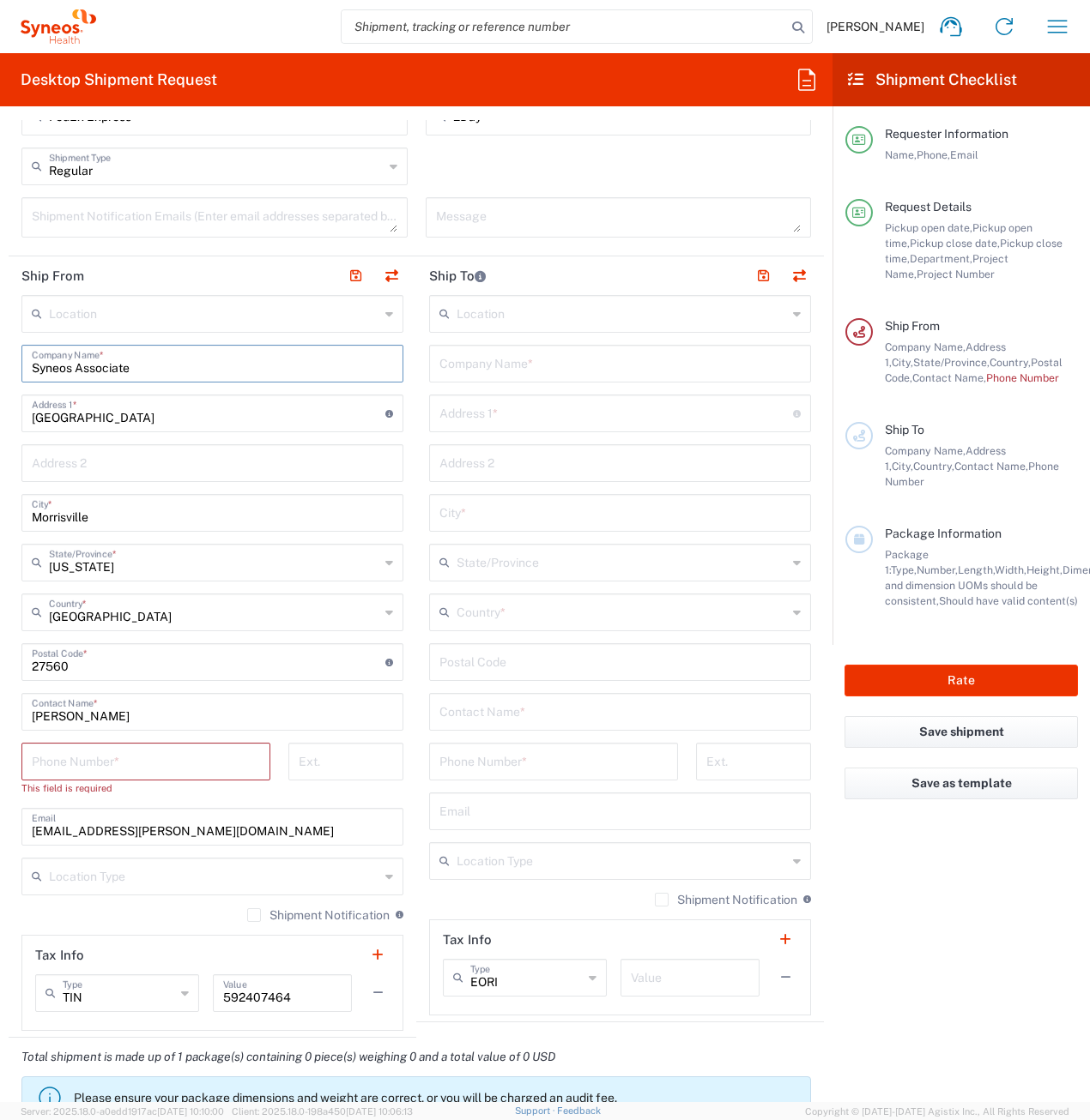
type input "Syneos Associate"
drag, startPoint x: 135, startPoint y: 418, endPoint x: 9, endPoint y: 409, distance: 126.3
click at [9, 409] on main "Location [PERSON_NAME] LLC-[GEOGRAPHIC_DATA] [GEOGRAPHIC_DATA] [GEOGRAPHIC_DATA…" at bounding box center [212, 662] width 407 height 736
type input "[STREET_ADDRESS][PERSON_NAME]"
click at [48, 518] on input "Morrisville" at bounding box center [212, 511] width 361 height 30
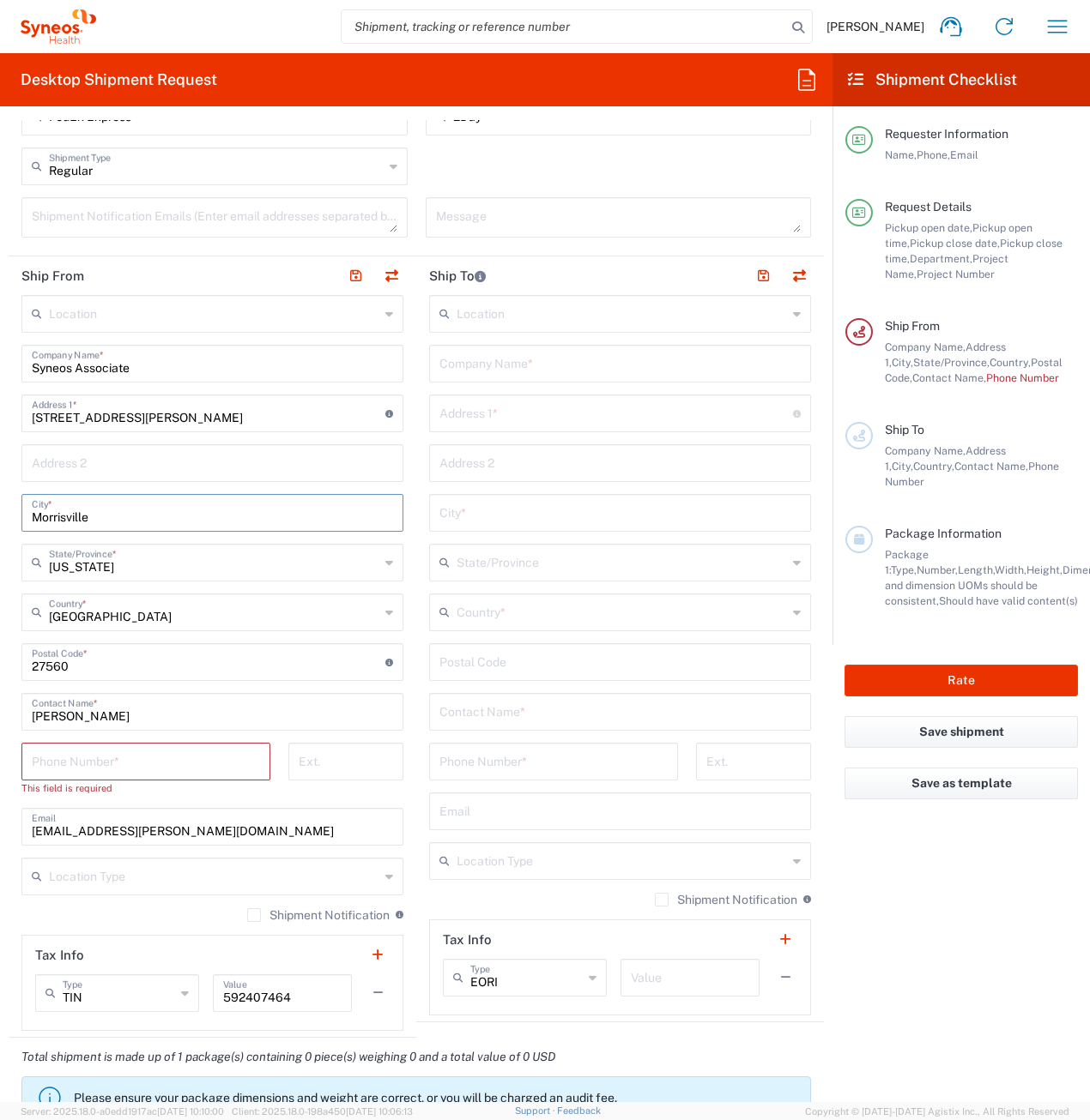
drag, startPoint x: 104, startPoint y: 522, endPoint x: 31, endPoint y: 518, distance: 73.1
click at [31, 518] on input "Morrisville" at bounding box center [212, 511] width 361 height 30
type input "Burgaw"
drag, startPoint x: 73, startPoint y: 665, endPoint x: 9, endPoint y: 663, distance: 64.0
click at [9, 663] on main "Location [PERSON_NAME] LLC-[GEOGRAPHIC_DATA] [GEOGRAPHIC_DATA] [GEOGRAPHIC_DATA…" at bounding box center [212, 662] width 407 height 736
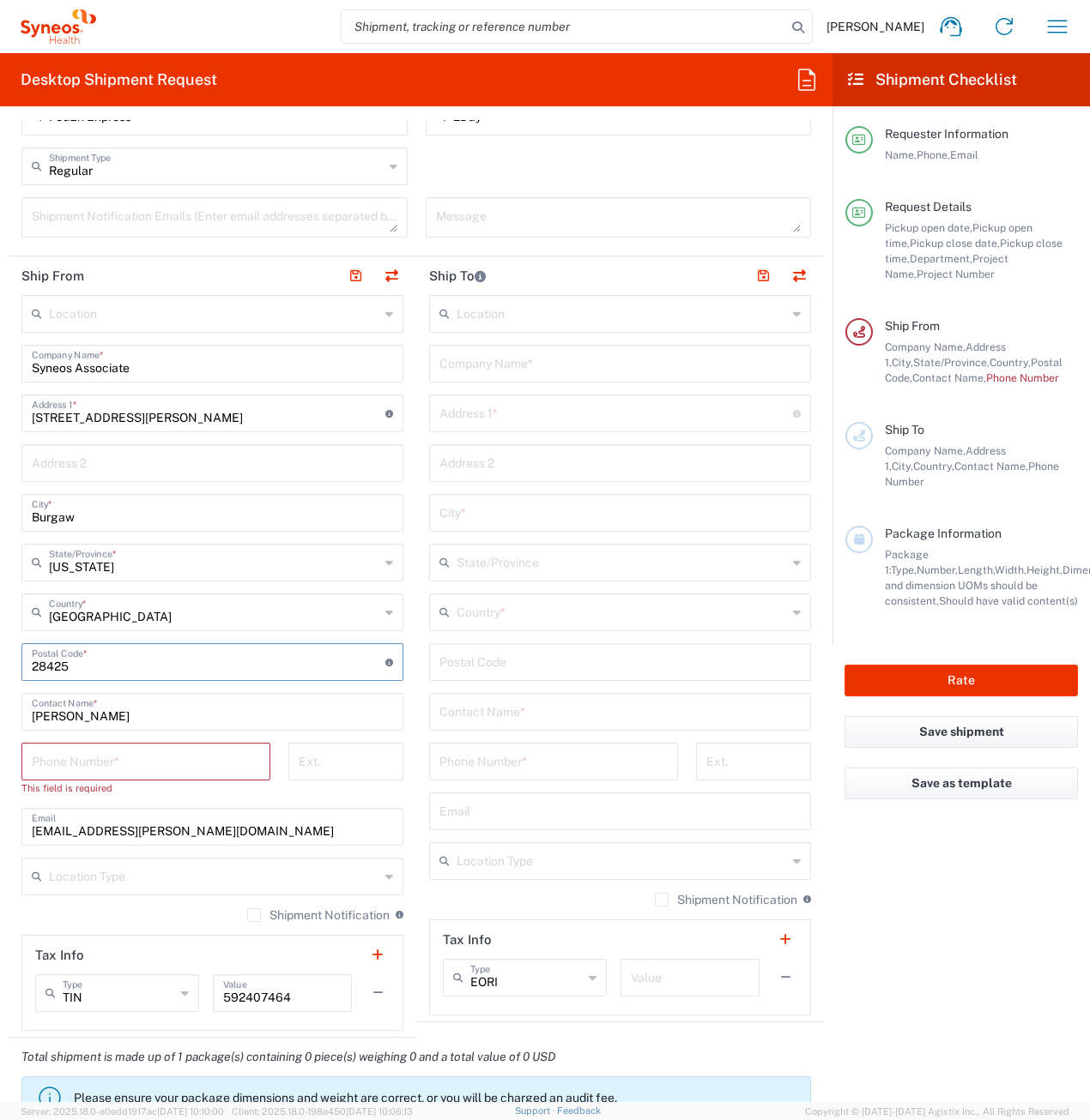
type input "28425"
click at [43, 723] on input "[PERSON_NAME]" at bounding box center [212, 710] width 361 height 30
drag, startPoint x: 124, startPoint y: 717, endPoint x: 25, endPoint y: 712, distance: 99.1
click at [25, 712] on div "[PERSON_NAME] Contact Name *" at bounding box center [212, 711] width 381 height 38
type input "Syneos Associate"
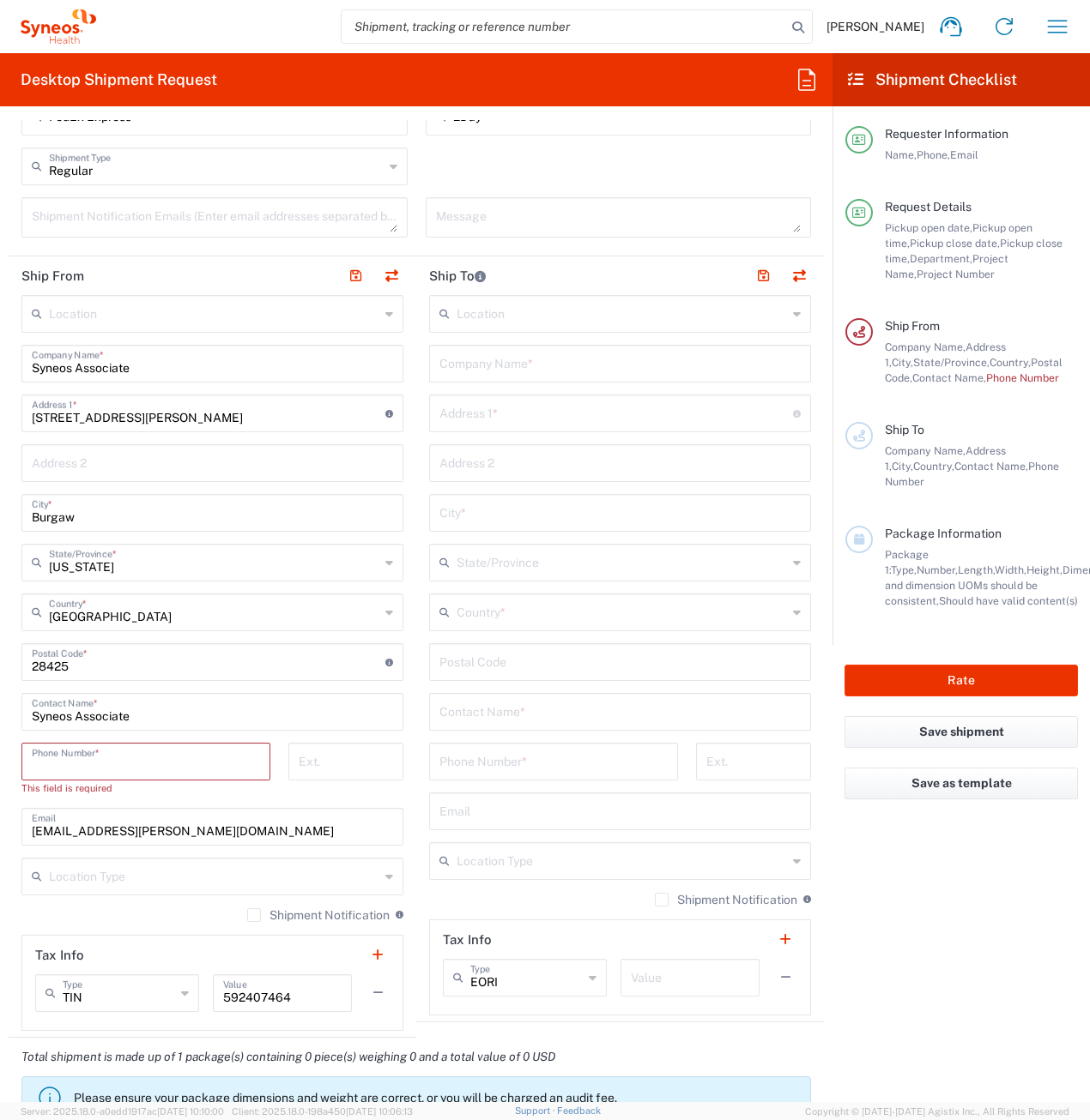
click at [90, 754] on input "tel" at bounding box center [146, 760] width 229 height 30
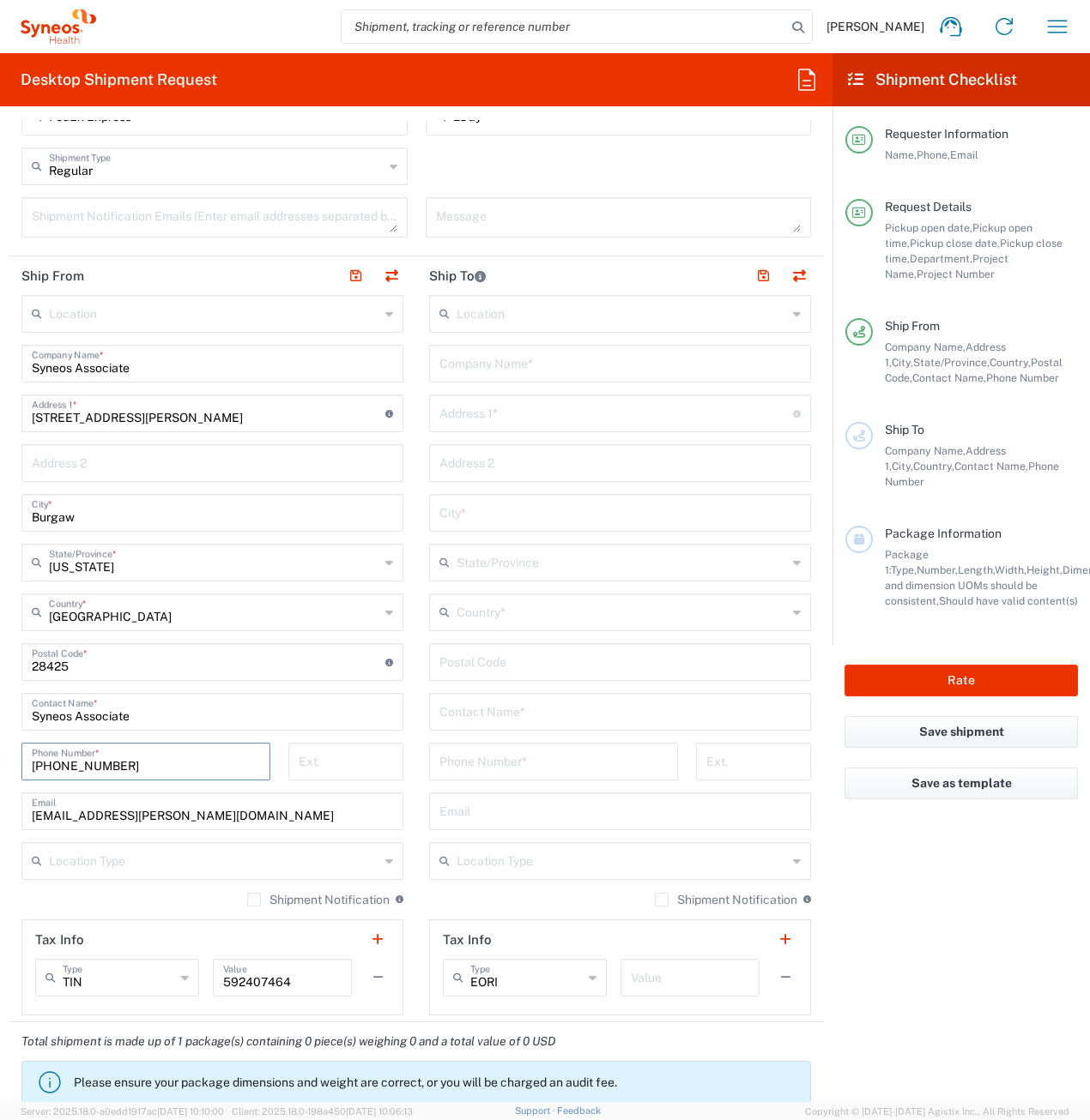
type input "[PHONE_NUMBER]"
click at [504, 414] on input "text" at bounding box center [616, 412] width 354 height 30
paste input "[STREET_ADDRESS]"
type input "[STREET_ADDRESS]"
click at [460, 361] on input "text" at bounding box center [620, 362] width 361 height 30
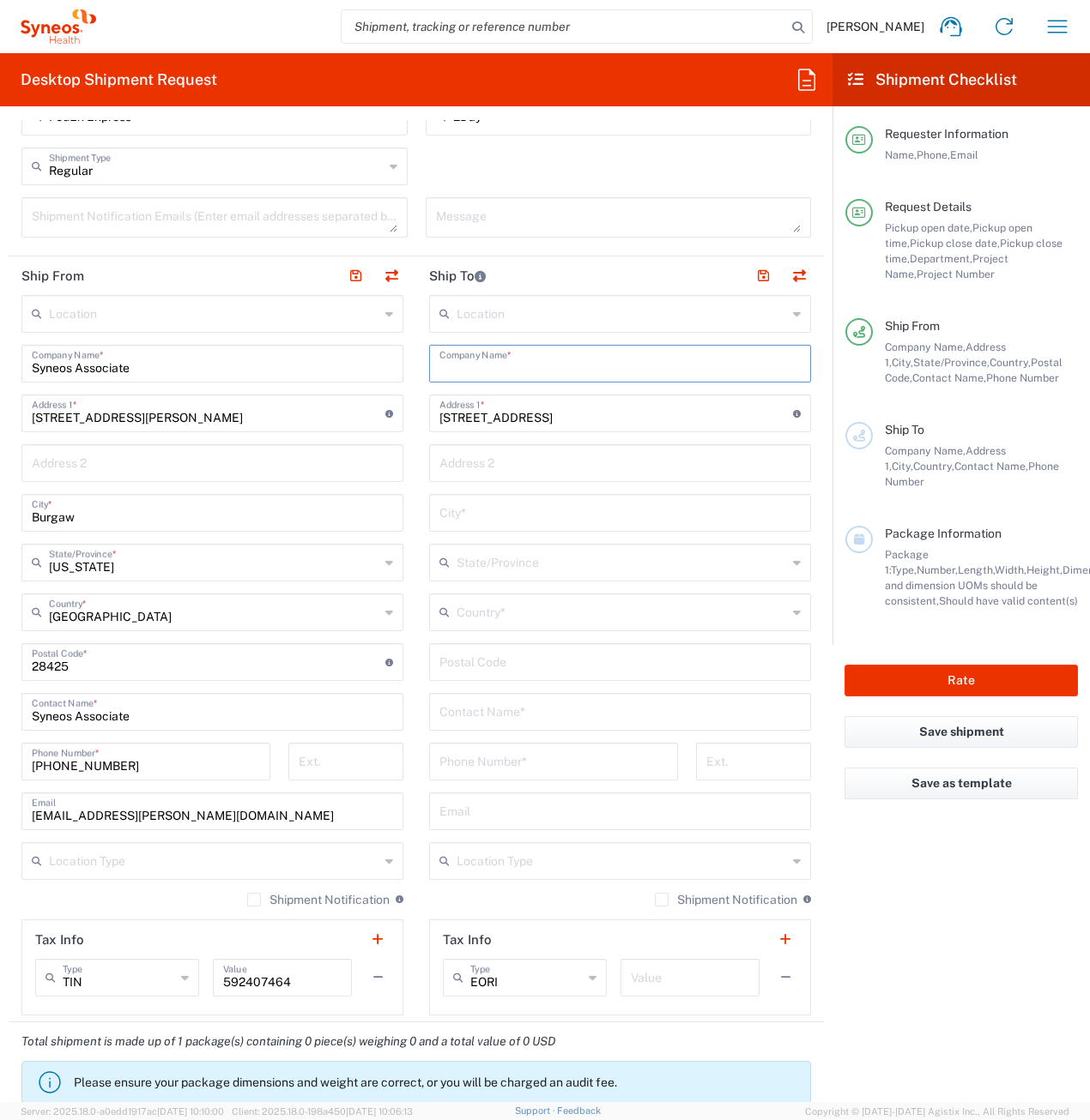
paste input "[PERSON_NAME]"
type input "[PERSON_NAME]"
click at [481, 714] on input "text" at bounding box center [620, 710] width 361 height 30
paste input "[PERSON_NAME]"
type input "[PERSON_NAME]"
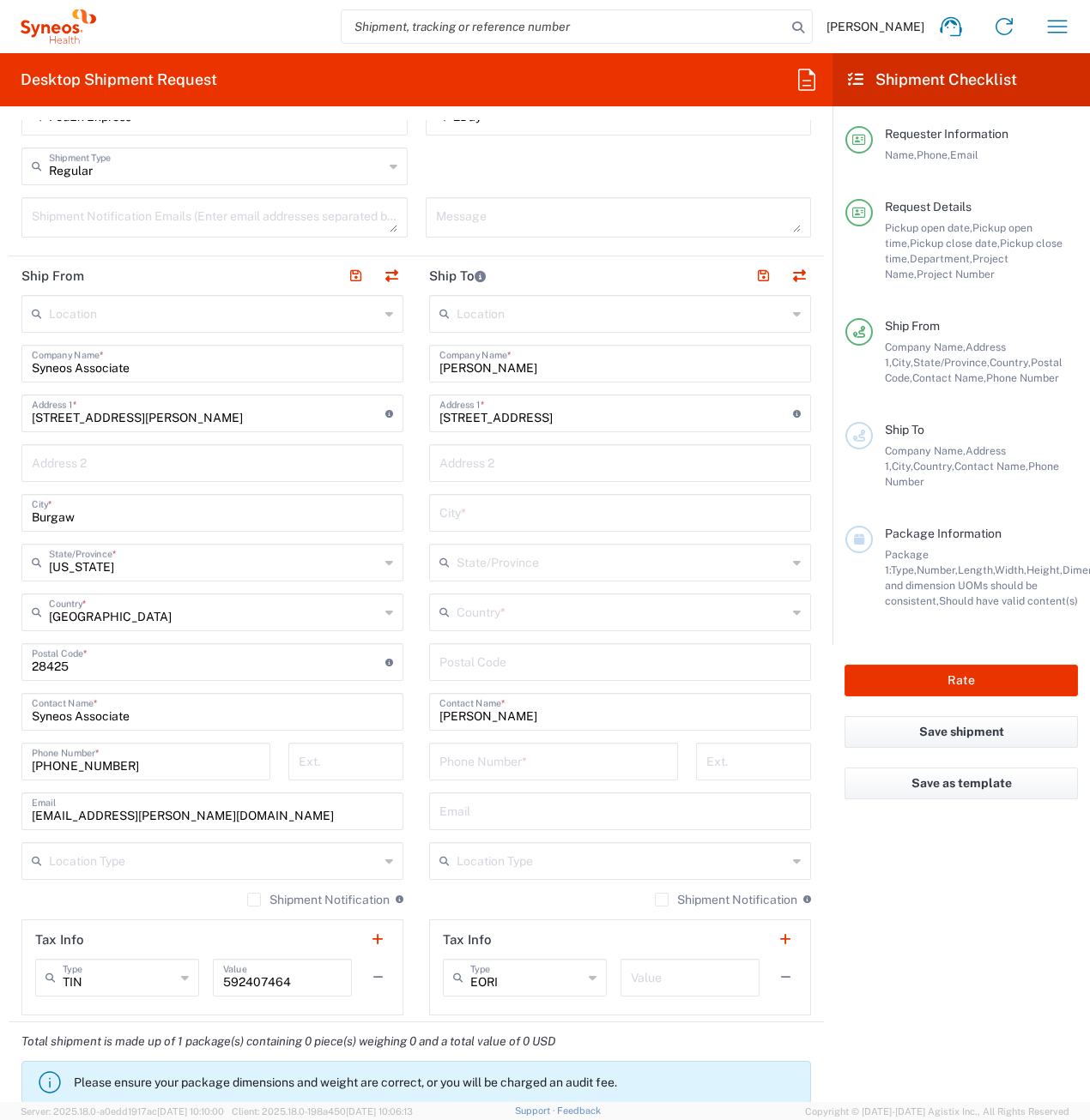
click at [495, 764] on input "tel" at bounding box center [554, 760] width 229 height 30
paste input "[PHONE_NUMBER]"
type input "[PHONE_NUMBER]"
drag, startPoint x: 506, startPoint y: 717, endPoint x: 419, endPoint y: 717, distance: 87.0
click at [419, 717] on main "Location [PERSON_NAME] LLC-[GEOGRAPHIC_DATA] [GEOGRAPHIC_DATA] [GEOGRAPHIC_DATA…" at bounding box center [620, 655] width 407 height 720
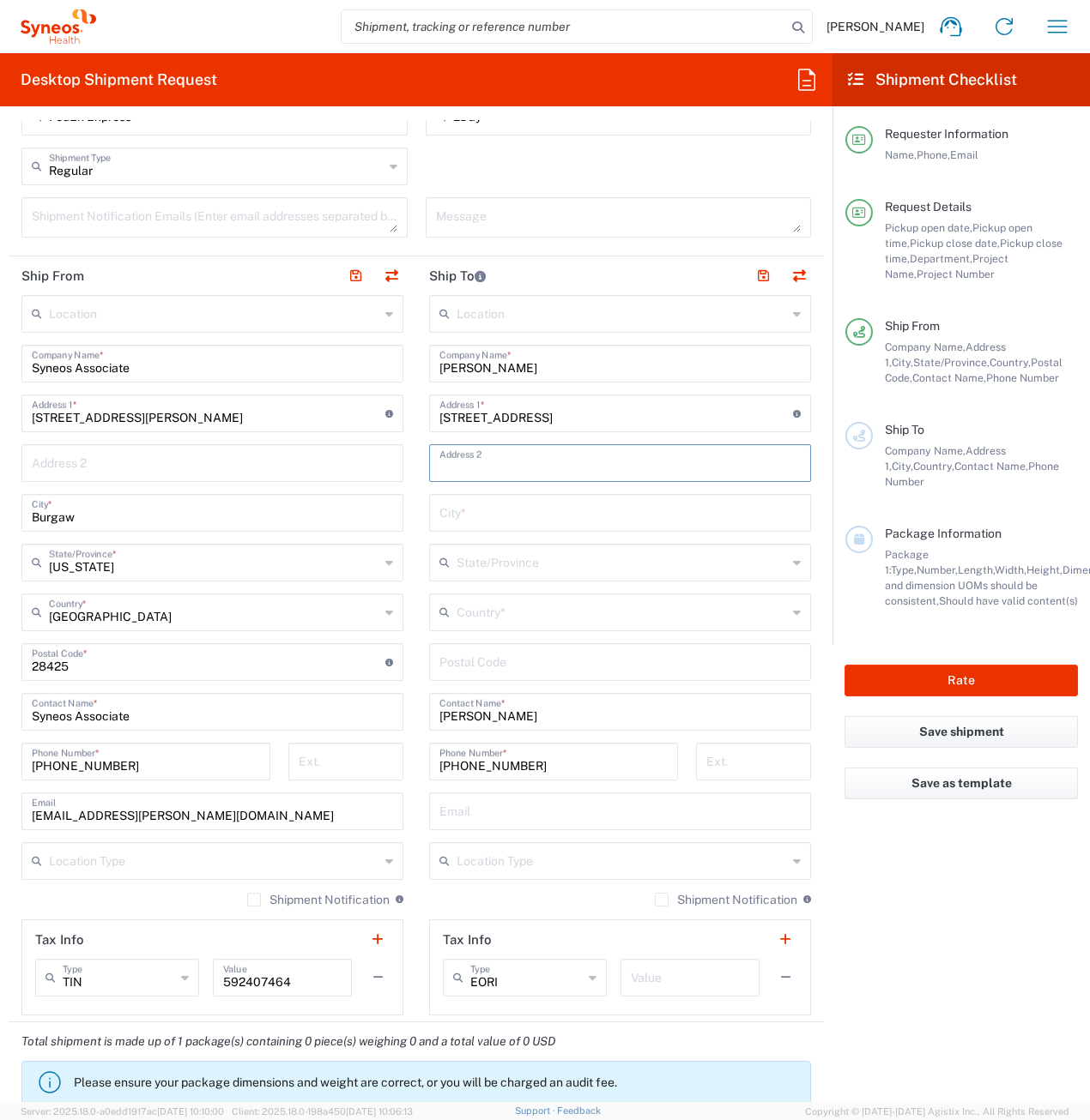
click at [580, 460] on input "text" at bounding box center [620, 461] width 361 height 30
click at [403, 635] on main "Location [PERSON_NAME] LLC-[GEOGRAPHIC_DATA] [GEOGRAPHIC_DATA] [GEOGRAPHIC_DATA…" at bounding box center [212, 655] width 407 height 720
click at [460, 659] on input "undefined" at bounding box center [620, 660] width 361 height 30
drag, startPoint x: 631, startPoint y: 420, endPoint x: 591, endPoint y: 422, distance: 40.0
click at [591, 422] on input "[STREET_ADDRESS]" at bounding box center [616, 412] width 354 height 30
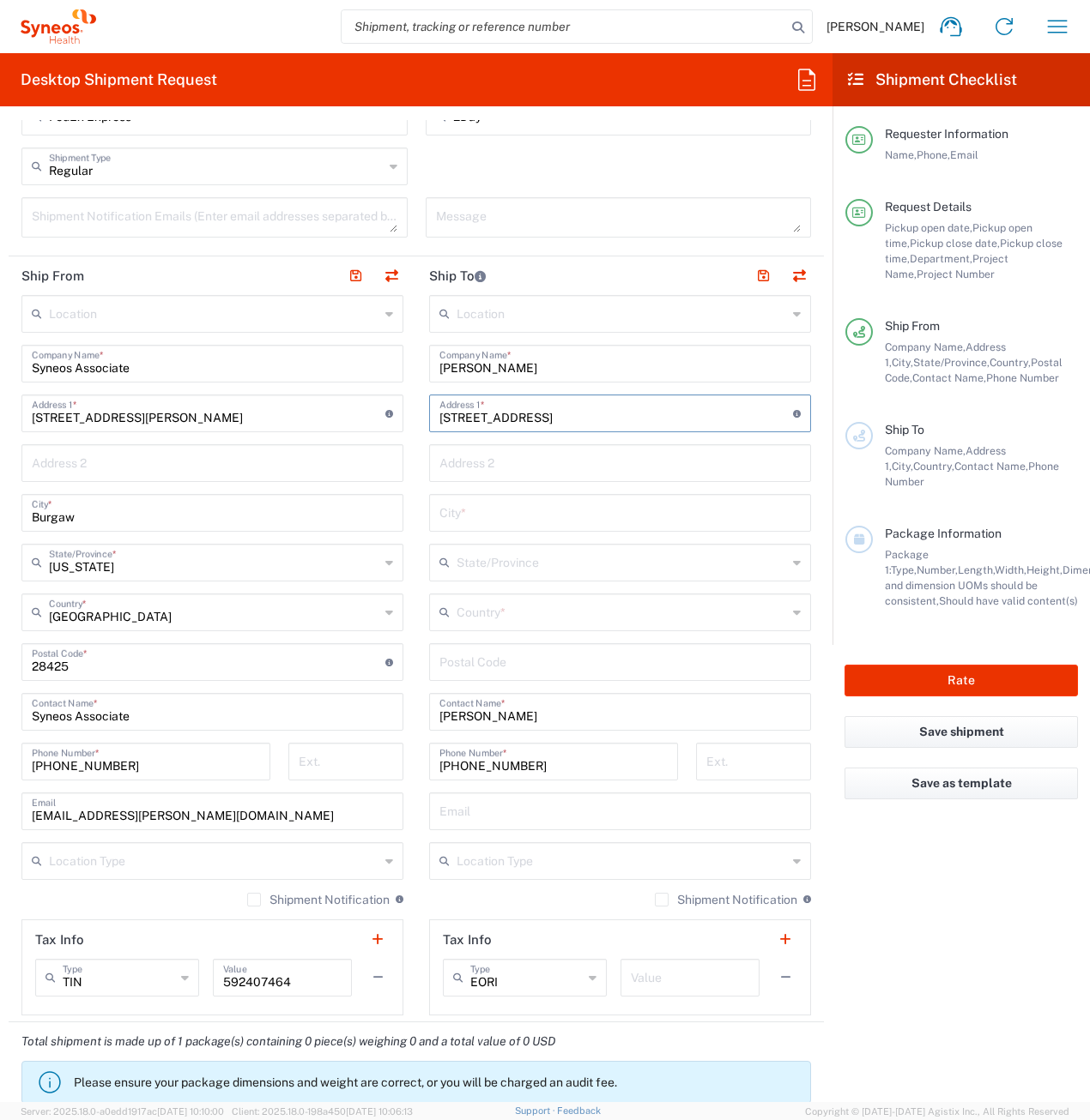
type input "[STREET_ADDRESS]"
type input "06032"
click at [494, 619] on input "text" at bounding box center [621, 611] width 331 height 30
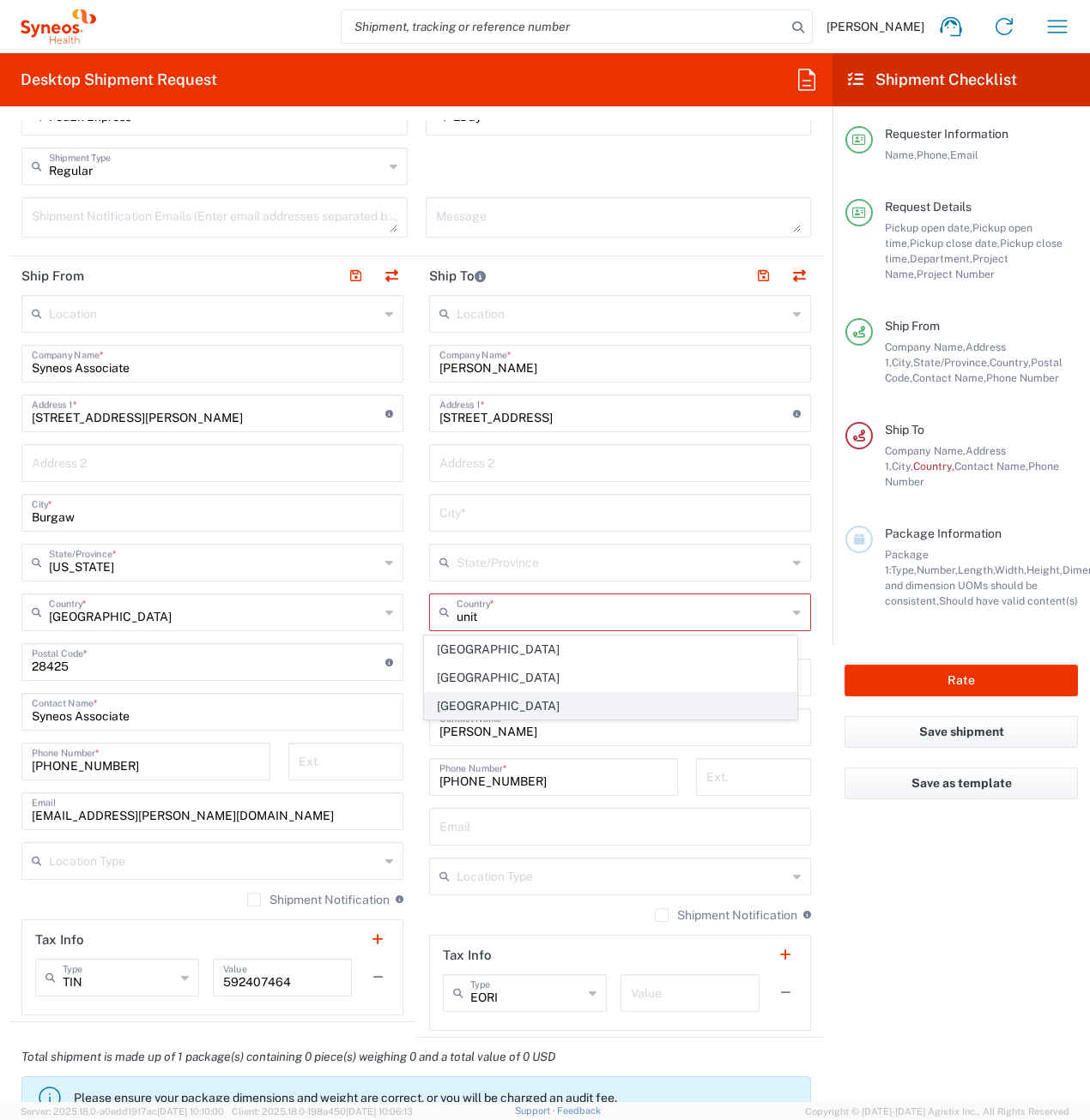
click at [475, 699] on span "[GEOGRAPHIC_DATA]" at bounding box center [611, 706] width 372 height 27
type input "[GEOGRAPHIC_DATA]"
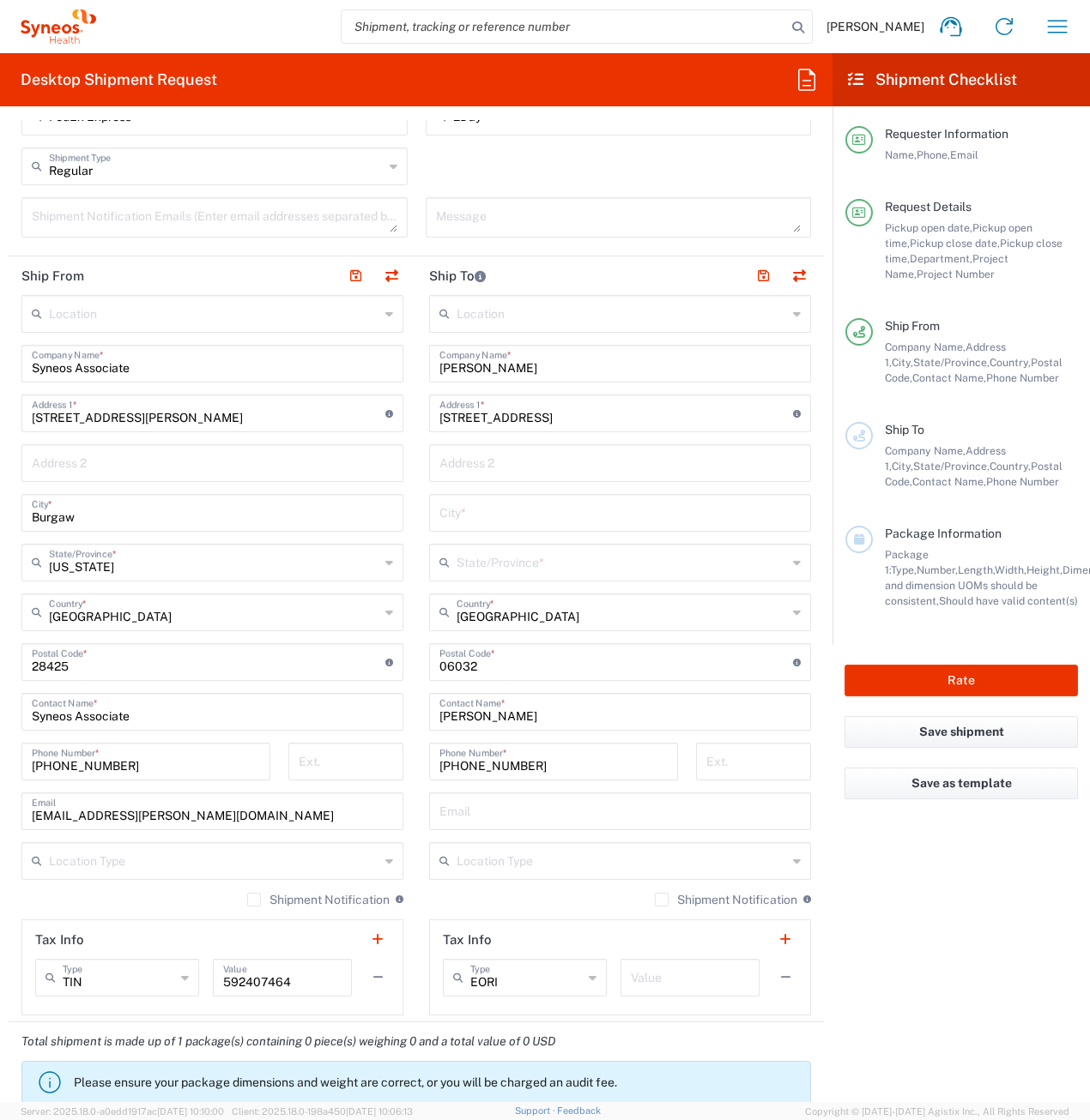
click at [498, 568] on input "text" at bounding box center [621, 561] width 331 height 30
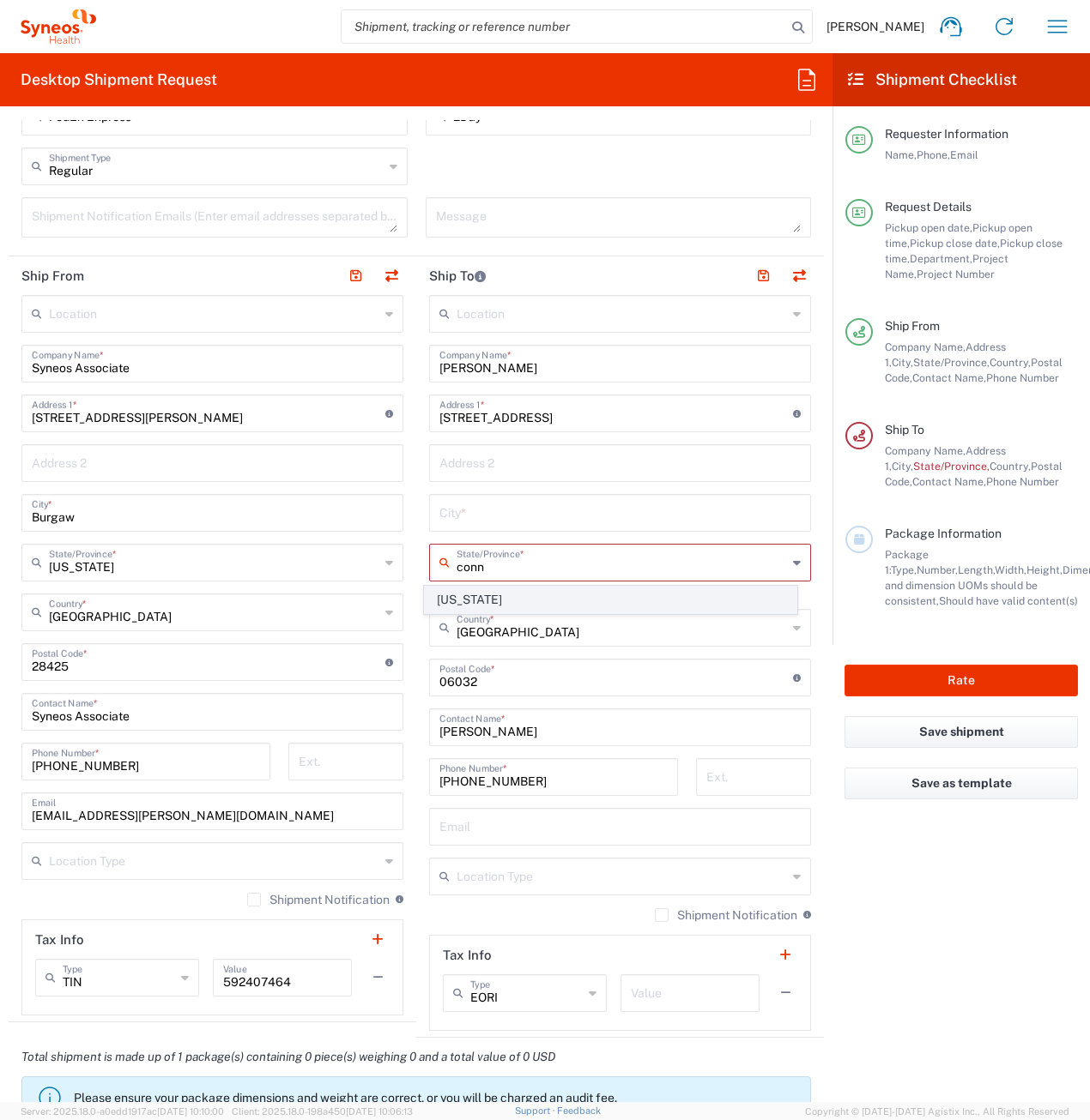
click at [497, 593] on span "[US_STATE]" at bounding box center [611, 600] width 372 height 27
type input "[US_STATE]"
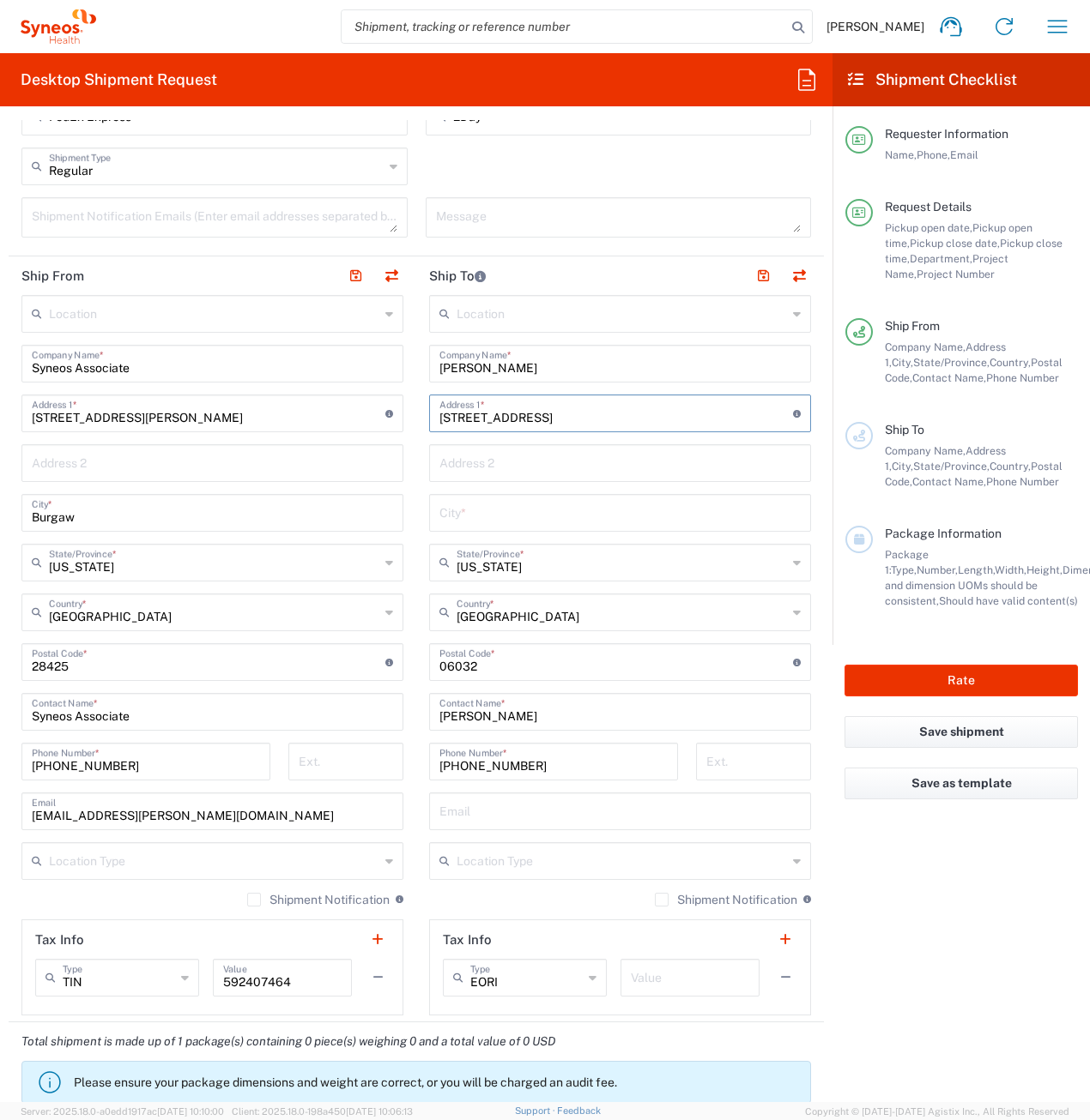
click at [608, 414] on input "[STREET_ADDRESS]" at bounding box center [616, 412] width 354 height 30
drag, startPoint x: 574, startPoint y: 419, endPoint x: 503, endPoint y: 418, distance: 71.0
click at [503, 418] on input "[STREET_ADDRESS]" at bounding box center [616, 412] width 354 height 30
type input "[STREET_ADDRESS]"
type input "[GEOGRAPHIC_DATA]"
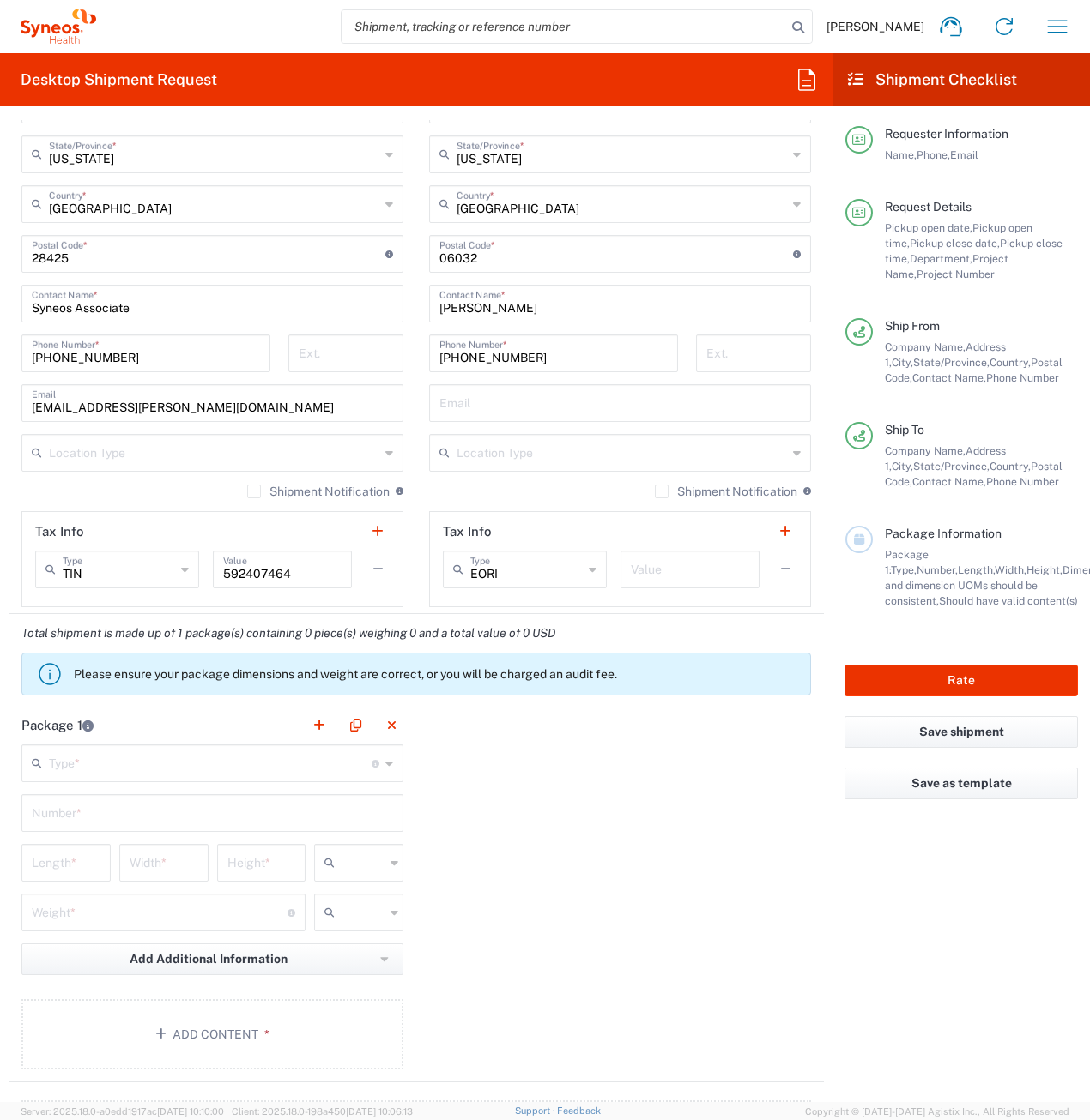
scroll to position [1030, 0]
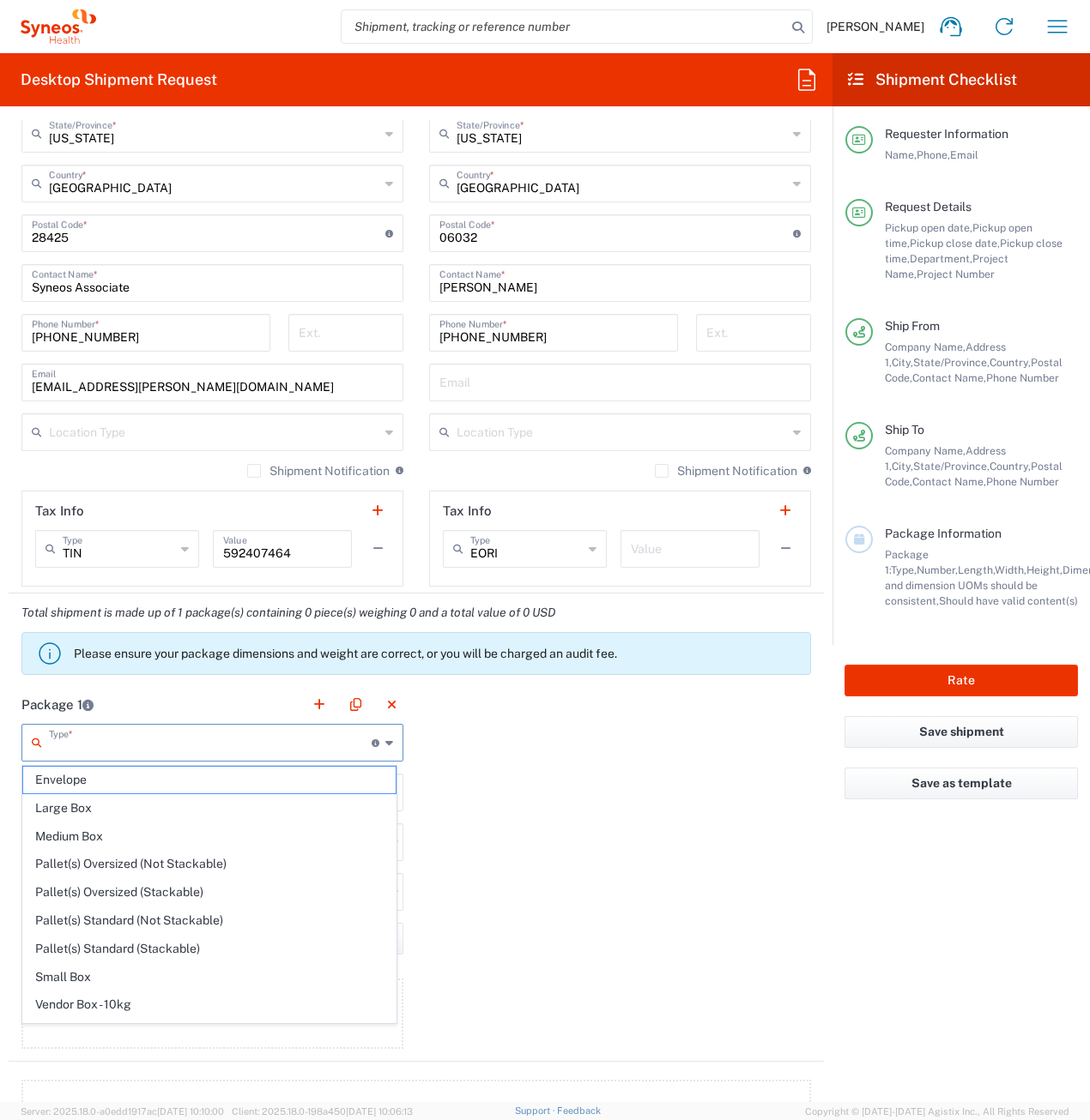
click at [123, 736] on input "text" at bounding box center [210, 741] width 322 height 30
click at [101, 779] on span "Envelope" at bounding box center [209, 780] width 372 height 27
type input "Envelope"
type input "1"
type input "9.5"
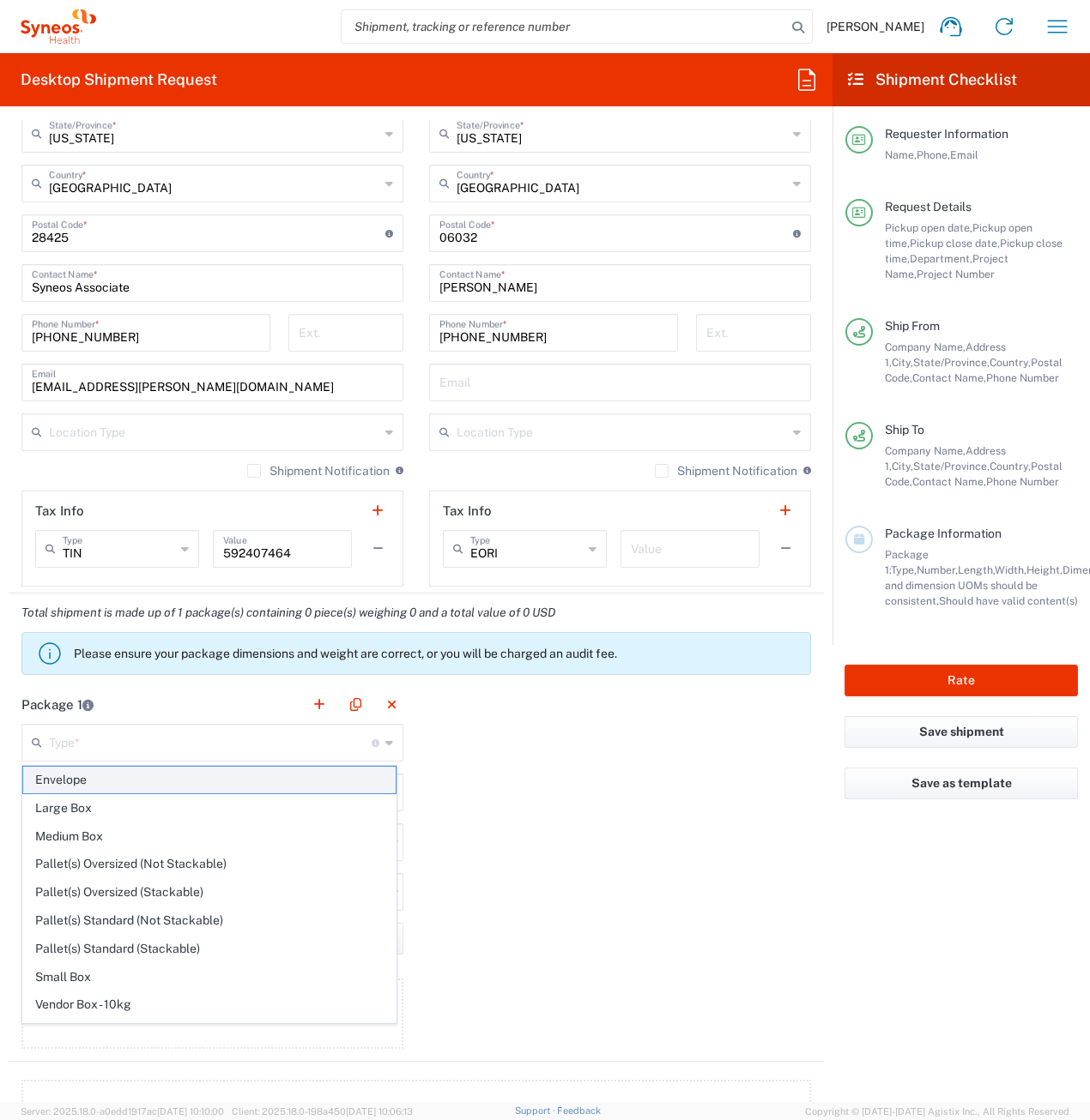
type input "12.5"
type input "0.25"
type input "in"
type input "0.45"
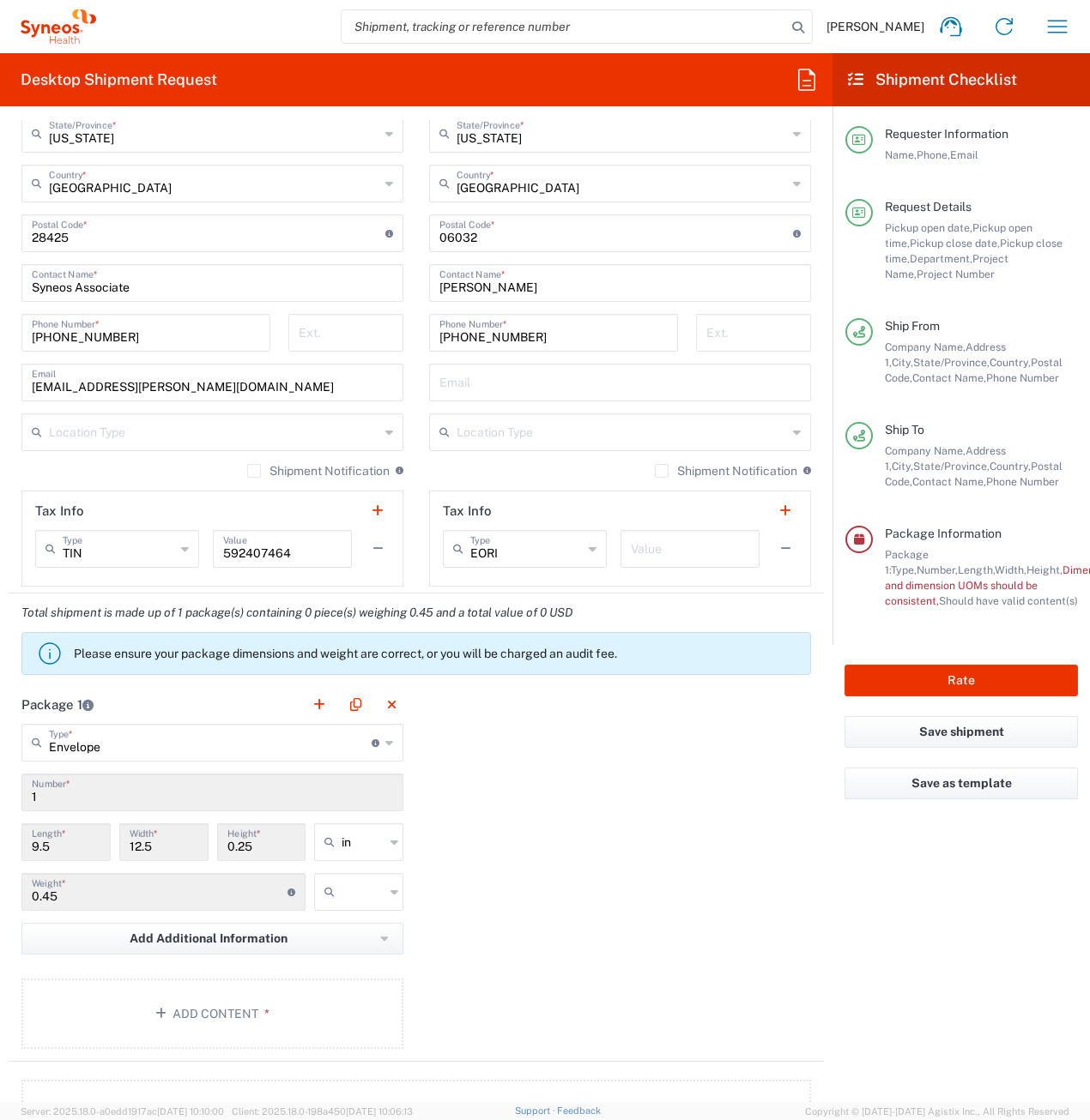
click at [354, 892] on input "text" at bounding box center [363, 892] width 43 height 28
click at [355, 951] on span "lbs" at bounding box center [353, 957] width 84 height 27
type input "lbs"
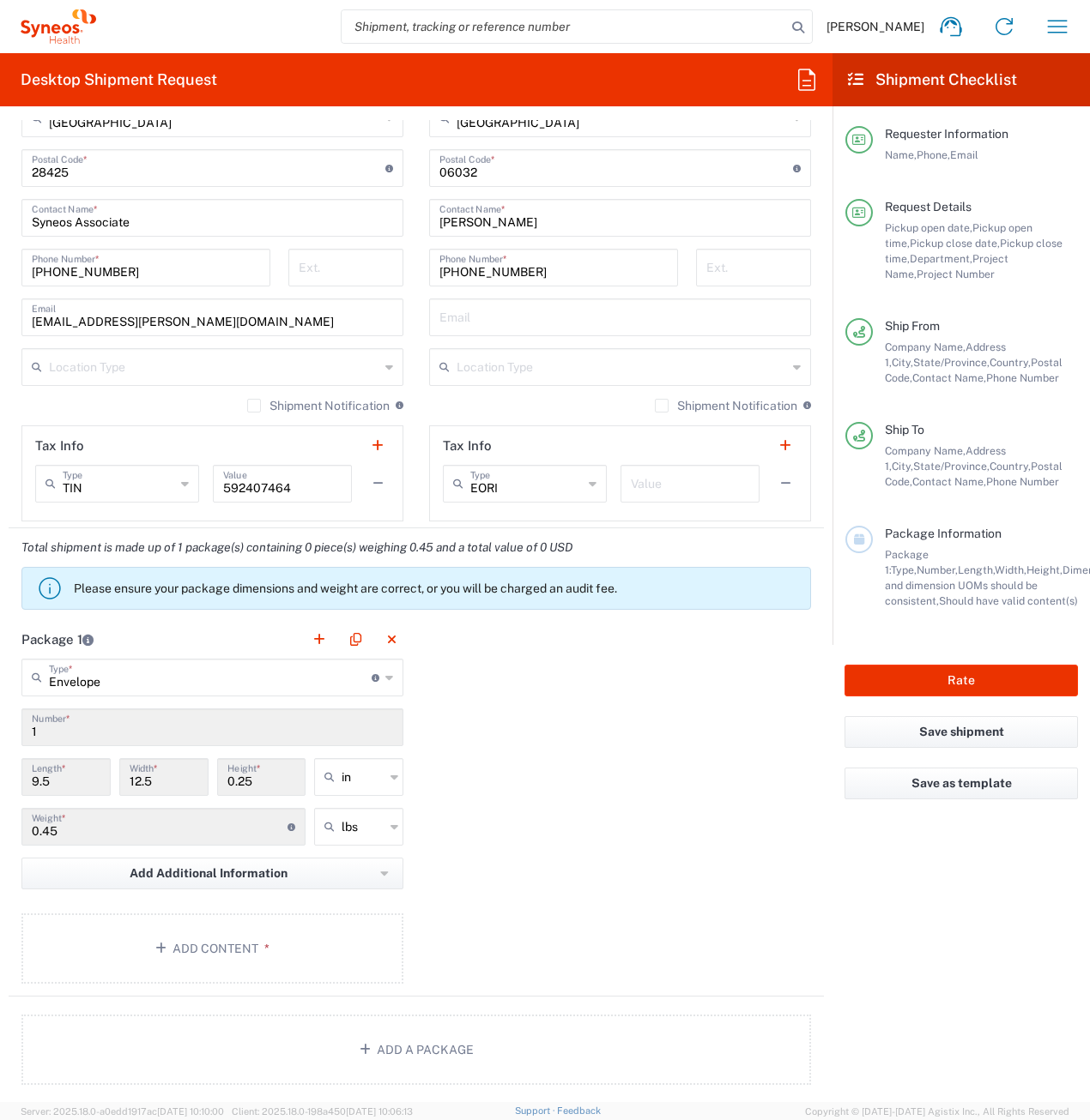
scroll to position [1287, 0]
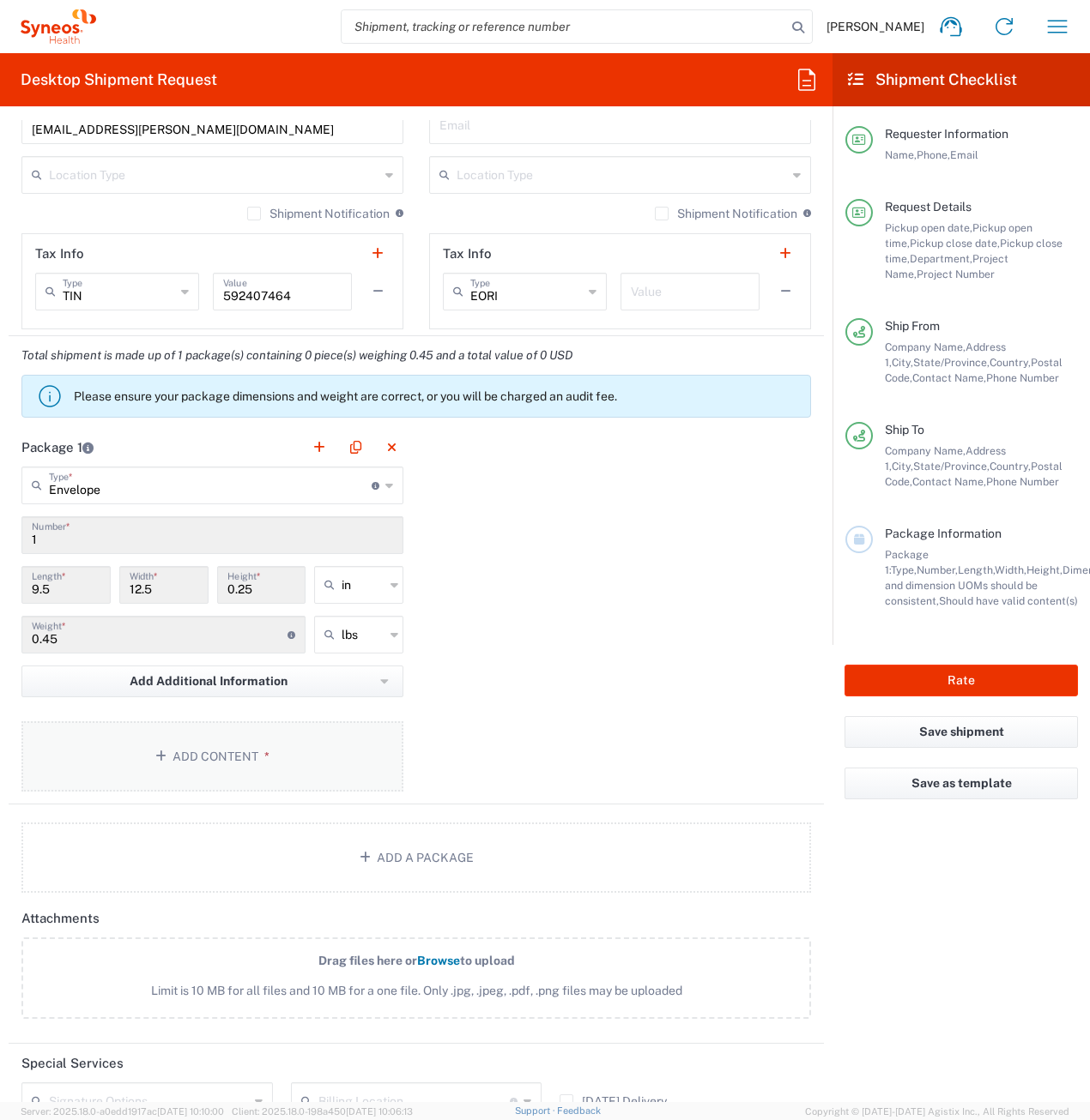
click at [206, 752] on button "Add Content *" at bounding box center [212, 756] width 381 height 70
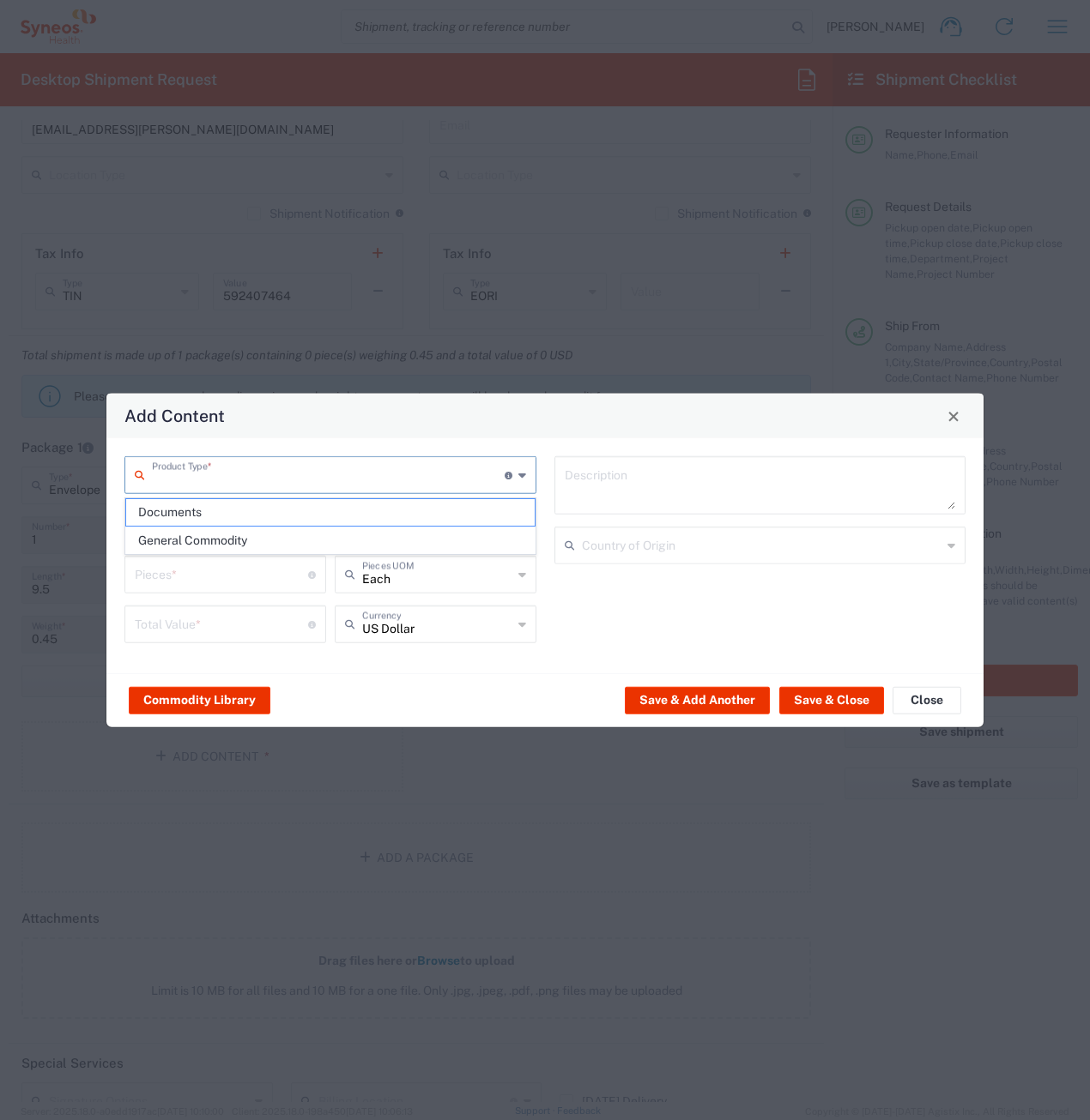
click at [203, 477] on input "text" at bounding box center [328, 473] width 353 height 30
click at [197, 515] on span "Documents" at bounding box center [330, 512] width 408 height 27
type input "Documents"
type input "1"
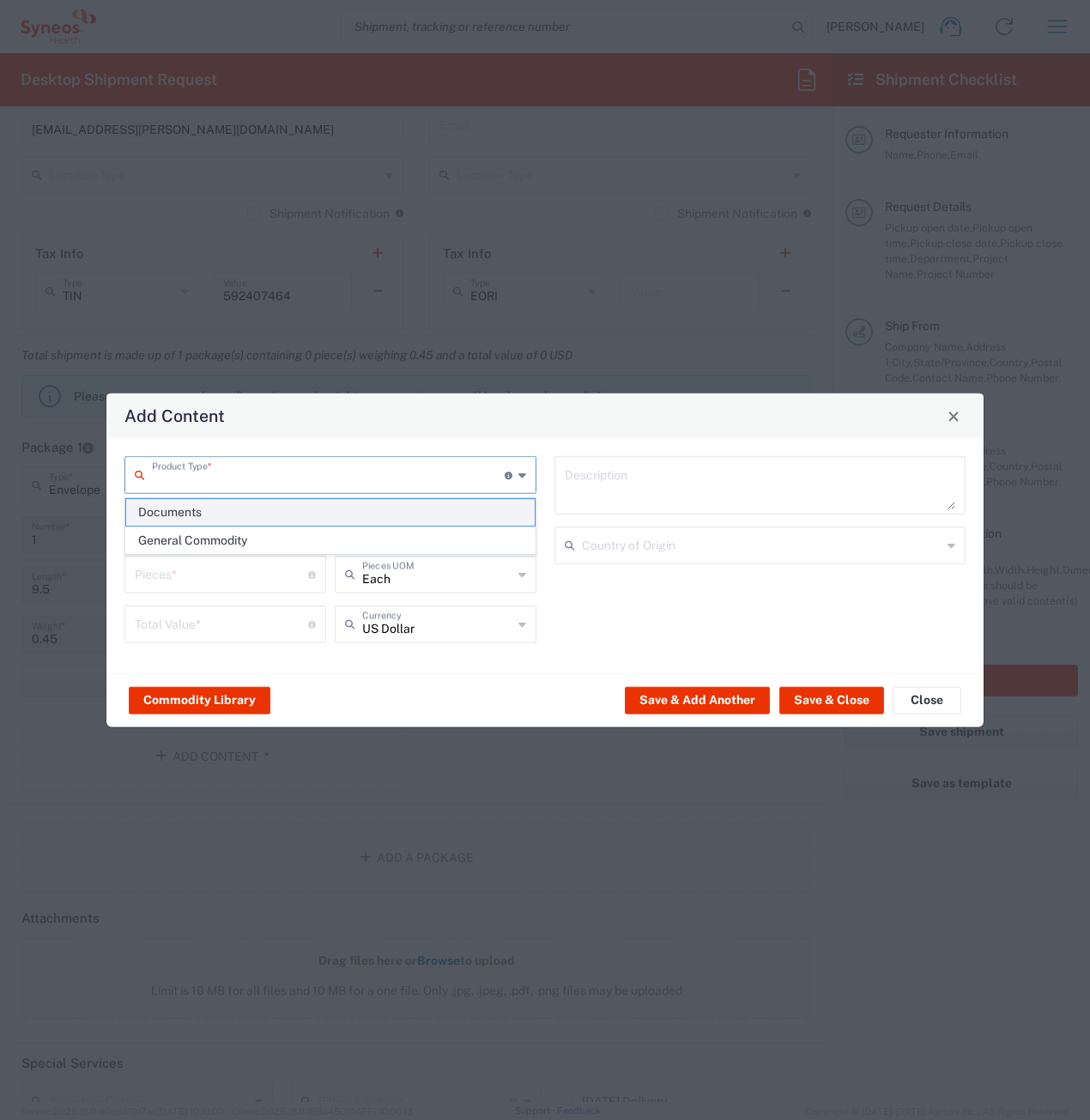
type input "1"
type textarea "Documents"
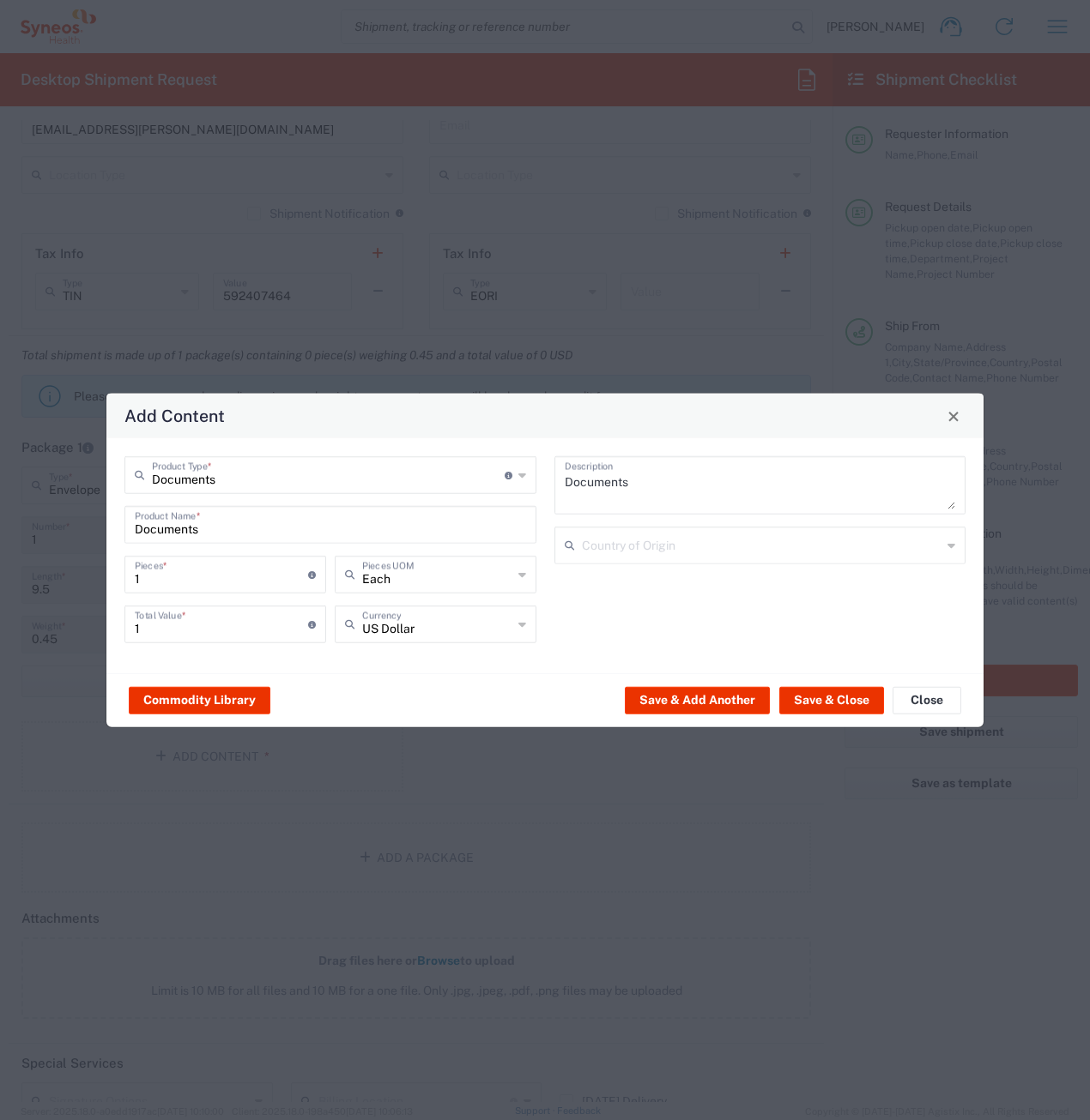
click at [193, 578] on input "1" at bounding box center [221, 573] width 173 height 30
type input "2"
type input "22"
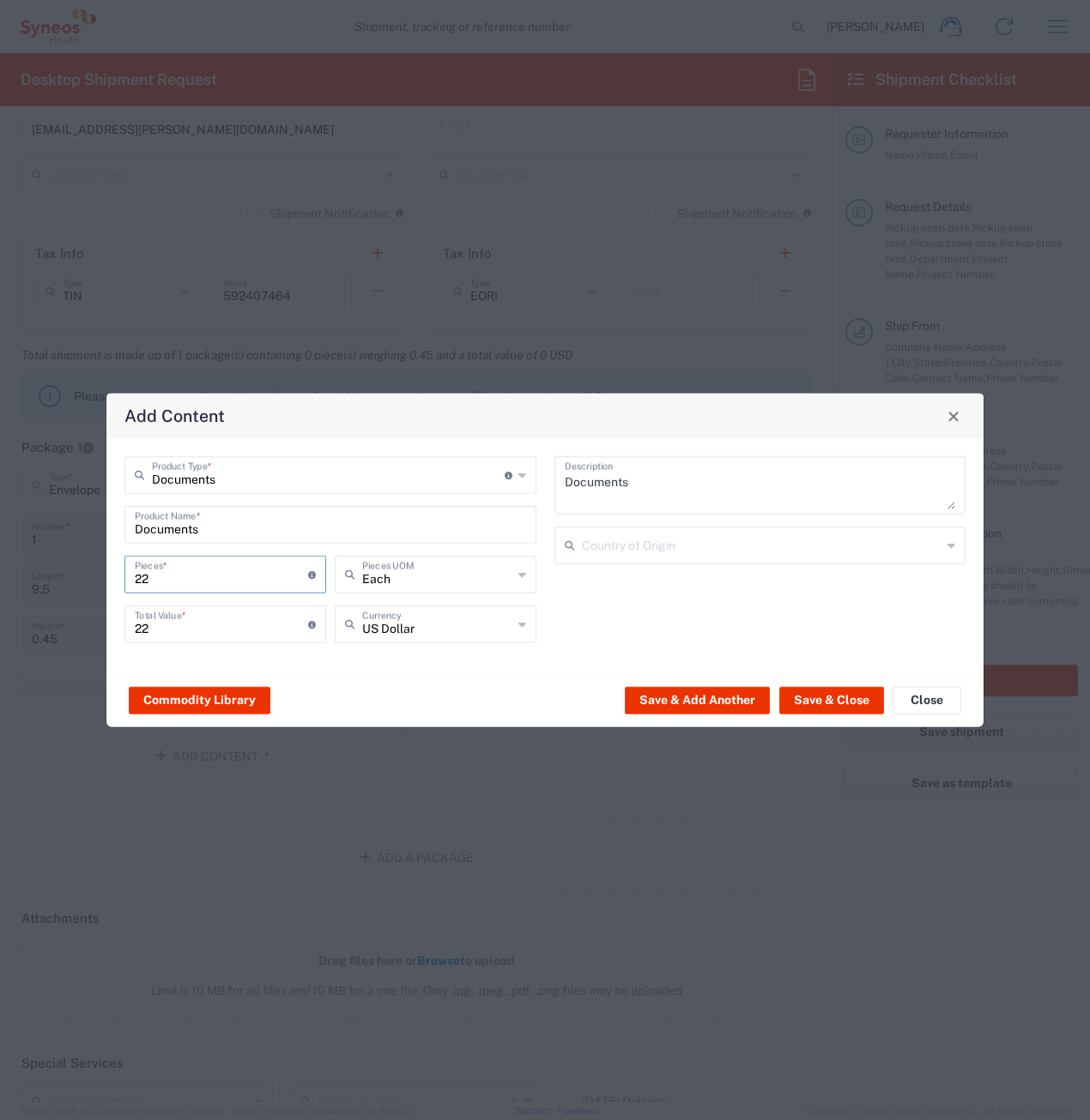
type input "22"
click at [166, 623] on input "22" at bounding box center [221, 623] width 173 height 30
type input "2"
type input "1"
click at [829, 695] on button "Save & Close" at bounding box center [832, 700] width 105 height 28
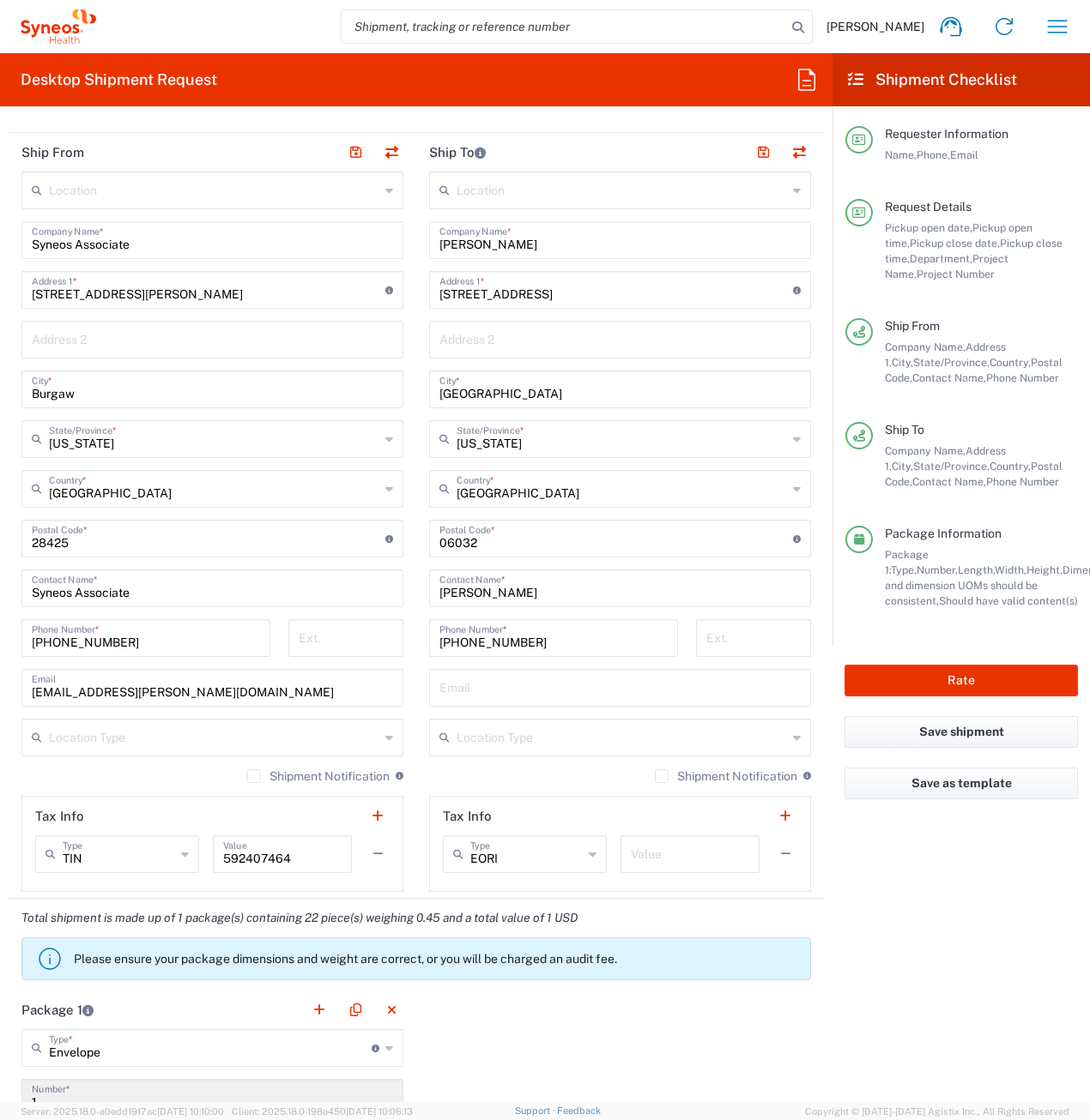
scroll to position [429, 0]
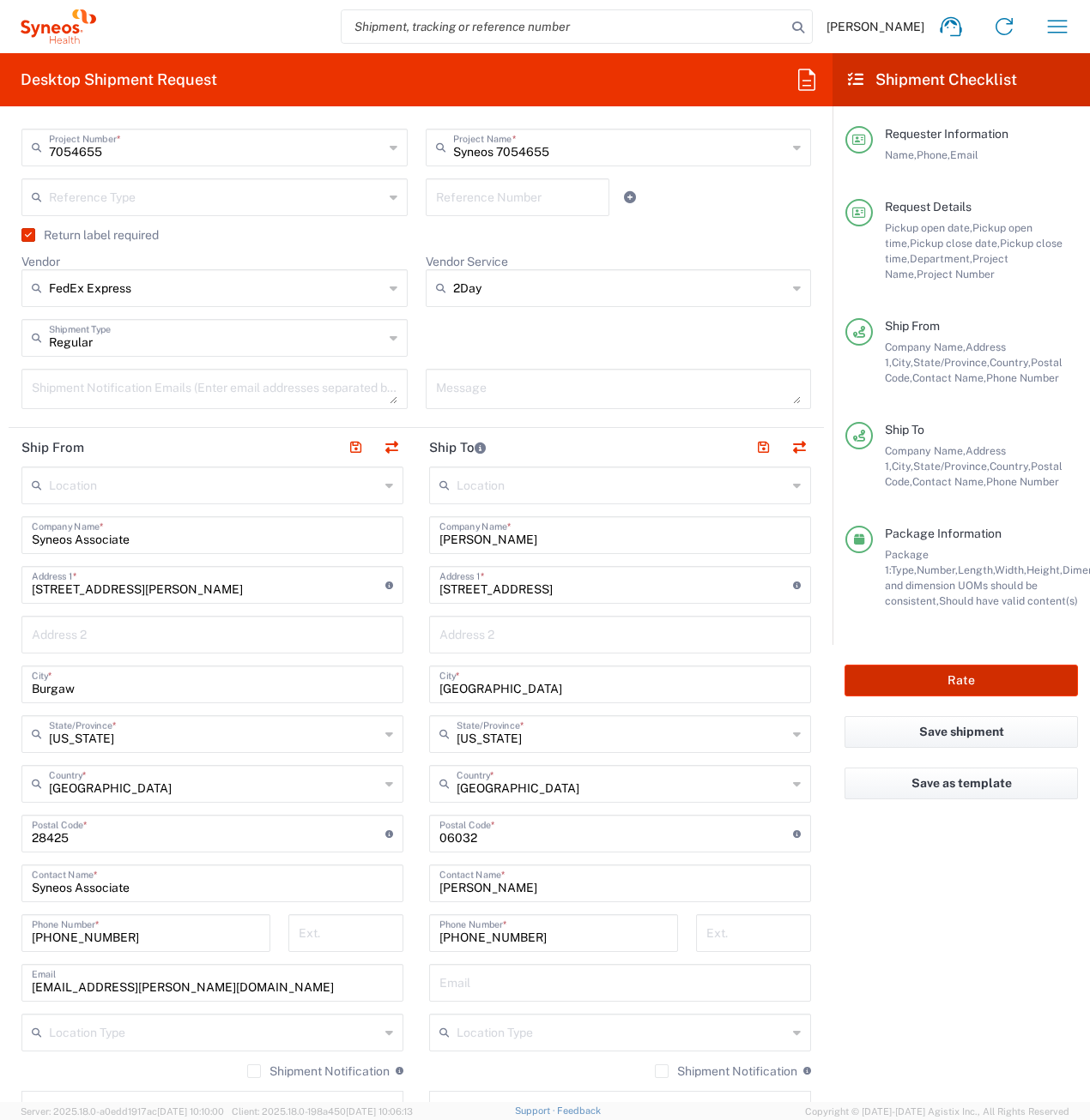
click at [902, 685] on button "Rate" at bounding box center [960, 681] width 233 height 31
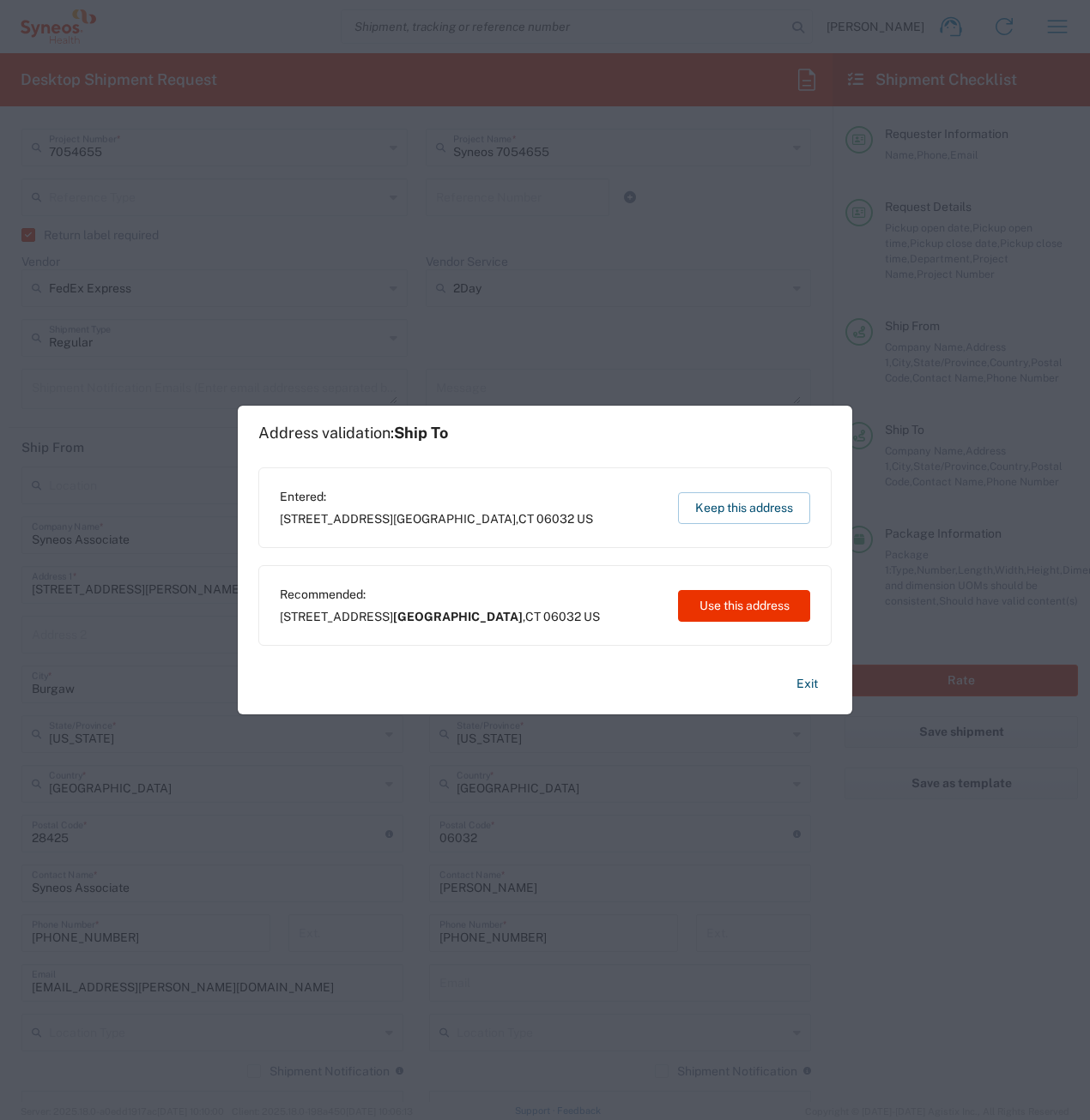
type input "7054655"
click at [731, 593] on button "Use this address" at bounding box center [744, 606] width 132 height 31
type input "[GEOGRAPHIC_DATA]"
type input "[US_STATE]"
type input "[GEOGRAPHIC_DATA]"
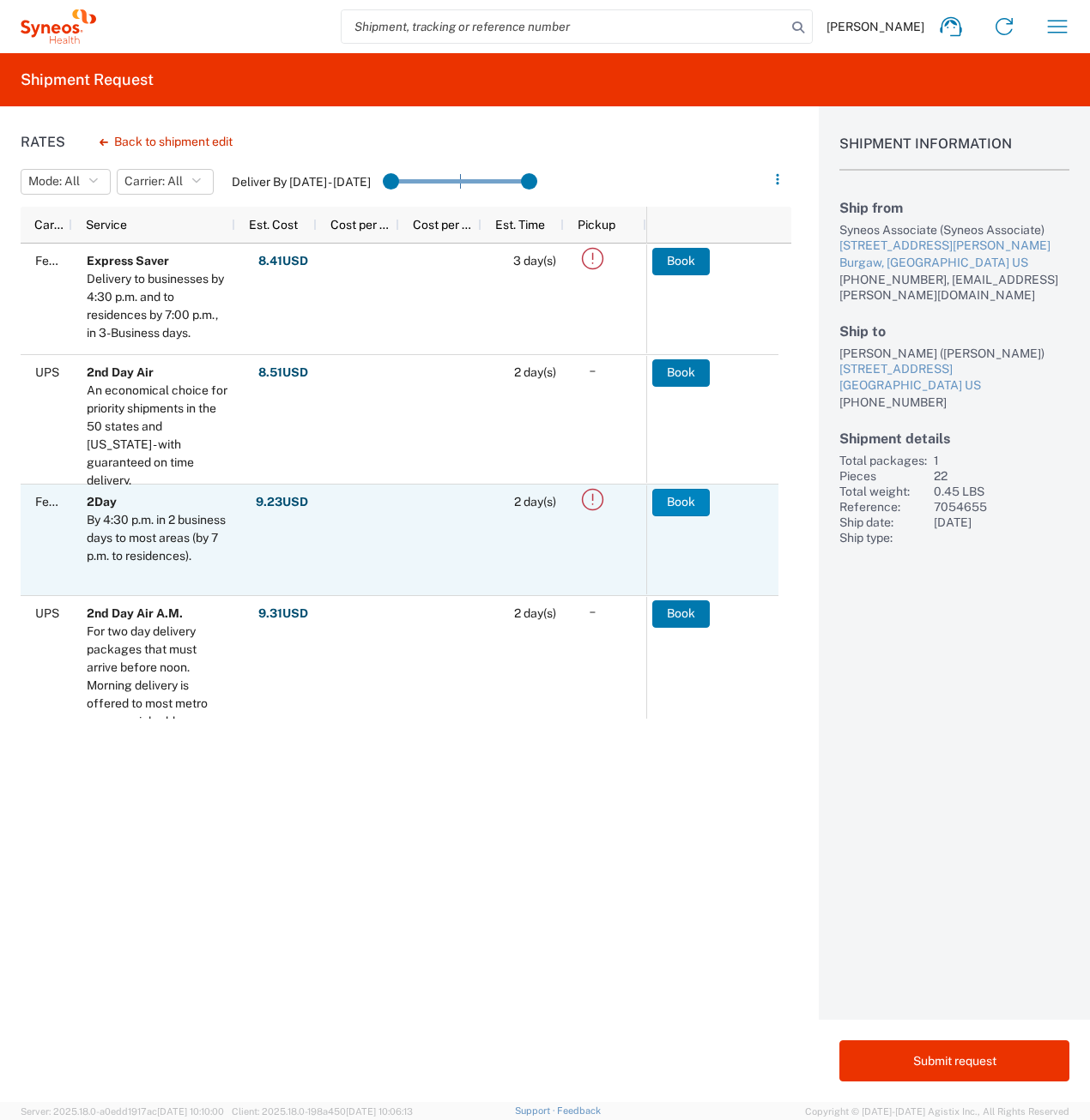
click at [690, 501] on button "Book" at bounding box center [681, 503] width 57 height 28
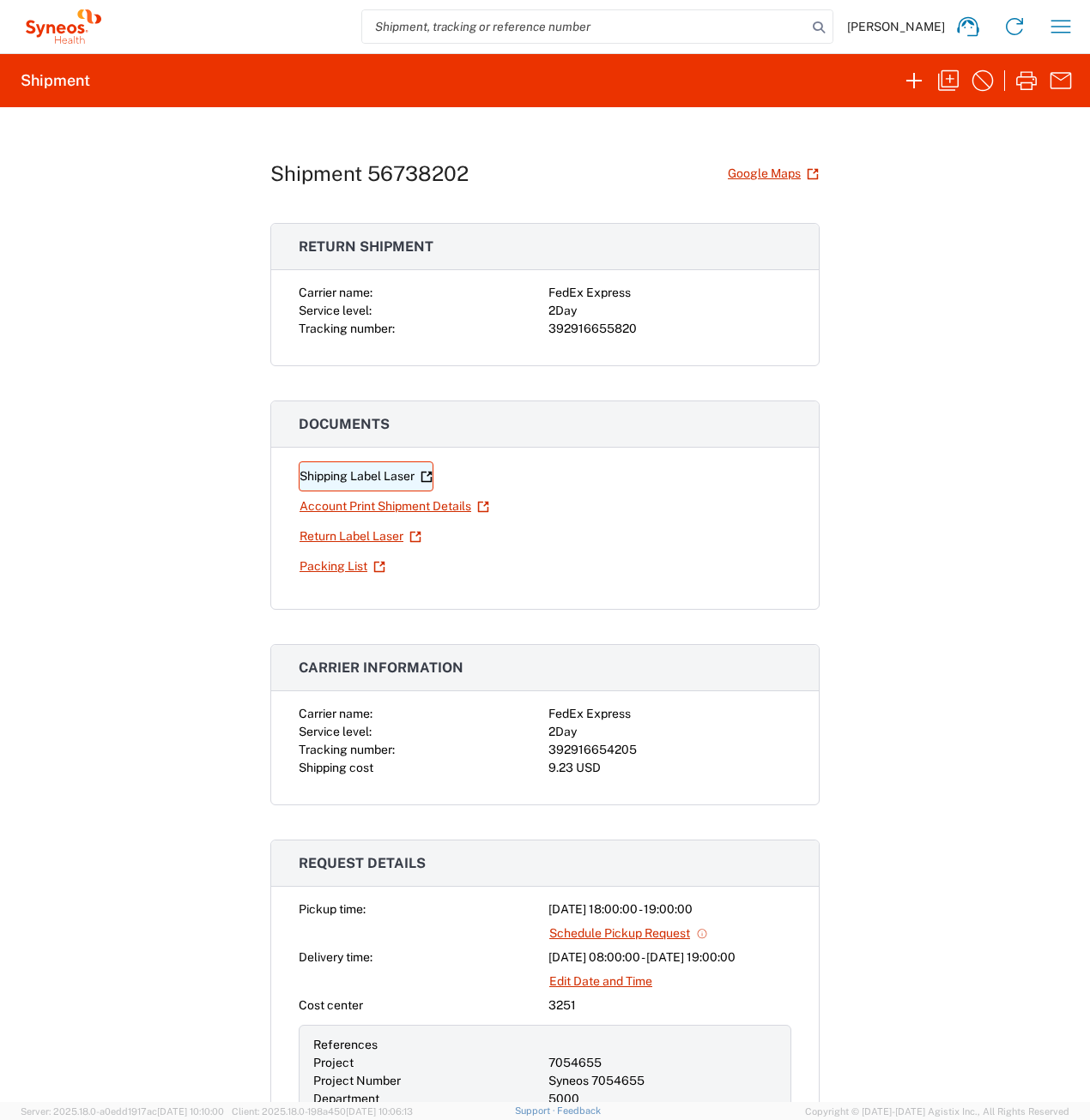
click at [346, 479] on link "Shipping Label Laser" at bounding box center [366, 476] width 135 height 30
click at [343, 537] on link "Return Label Laser" at bounding box center [360, 536] width 123 height 30
